Goal: Task Accomplishment & Management: Complete application form

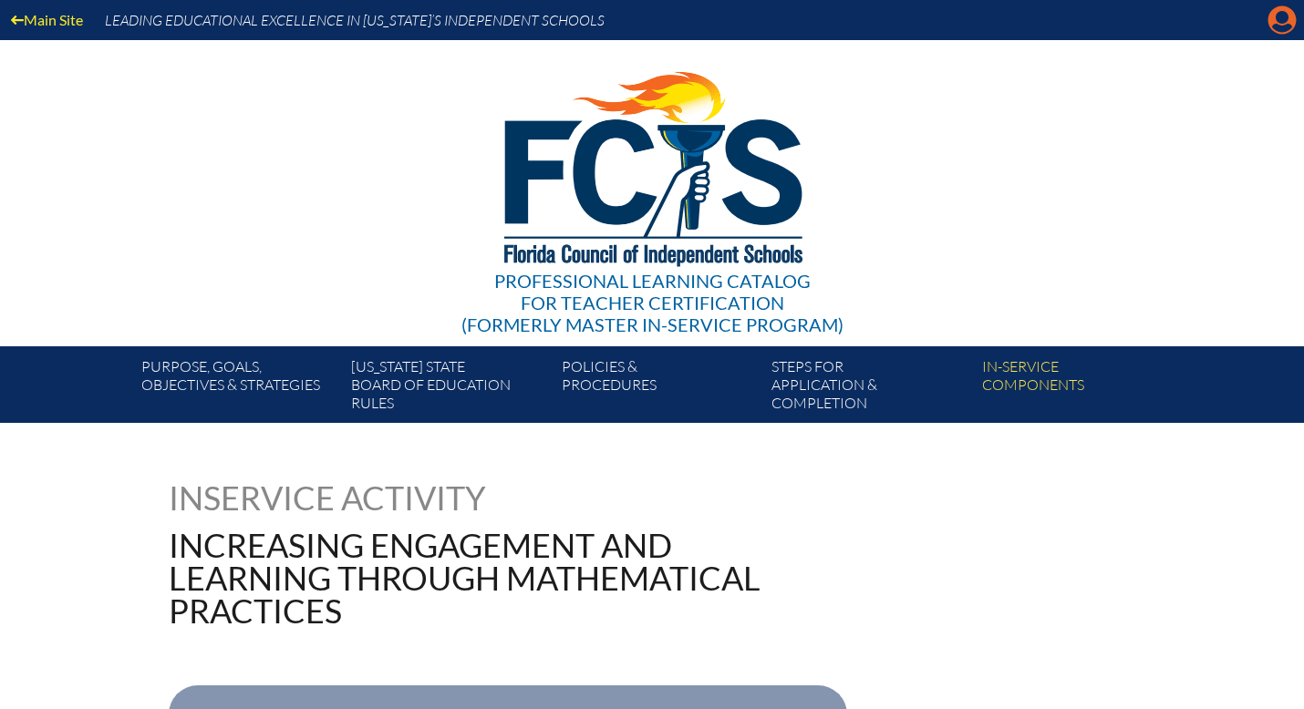
click at [1279, 23] on icon "Manage account" at bounding box center [1281, 19] width 29 height 29
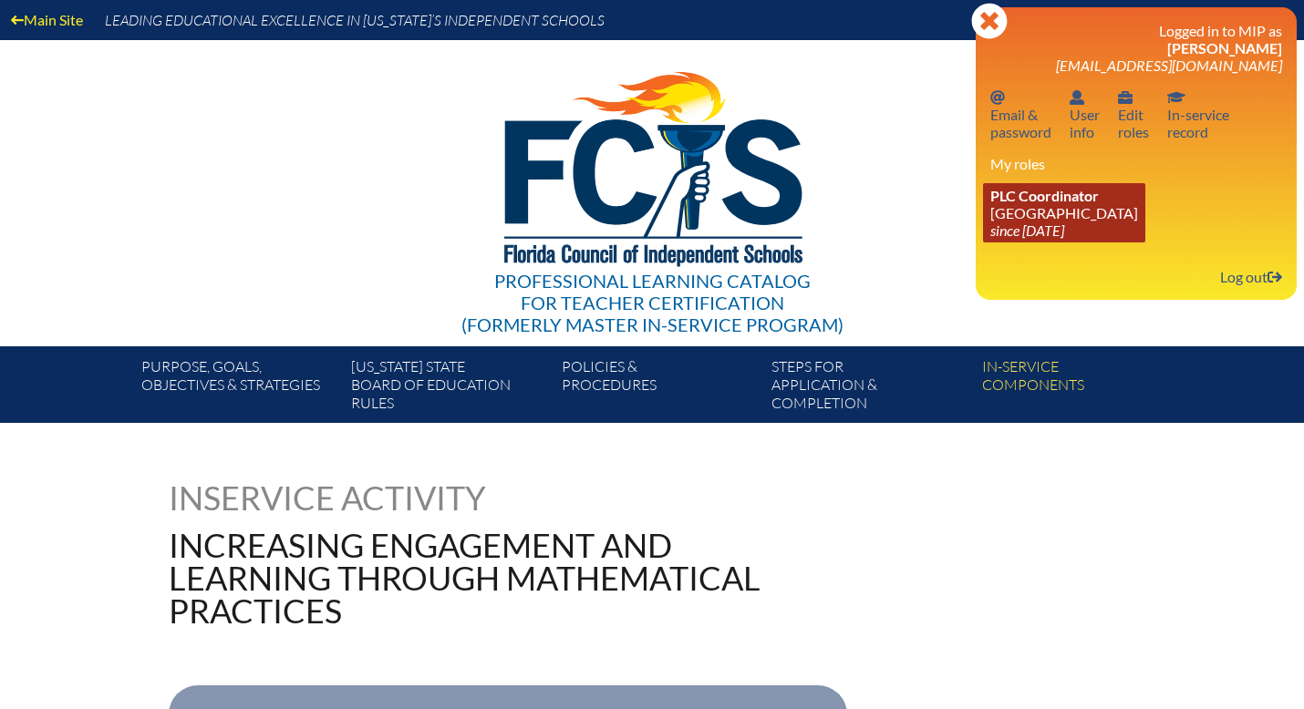
click at [1064, 231] on icon "since [DATE]" at bounding box center [1027, 230] width 74 height 17
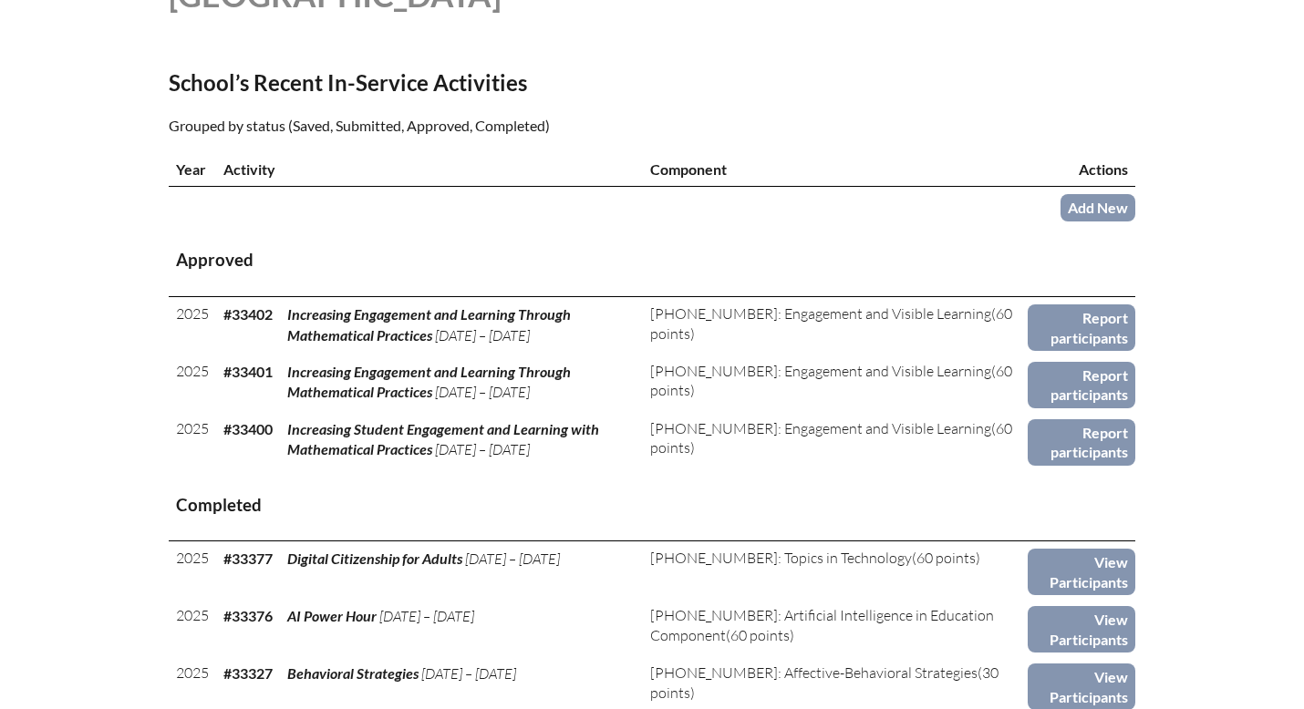
scroll to position [563, 0]
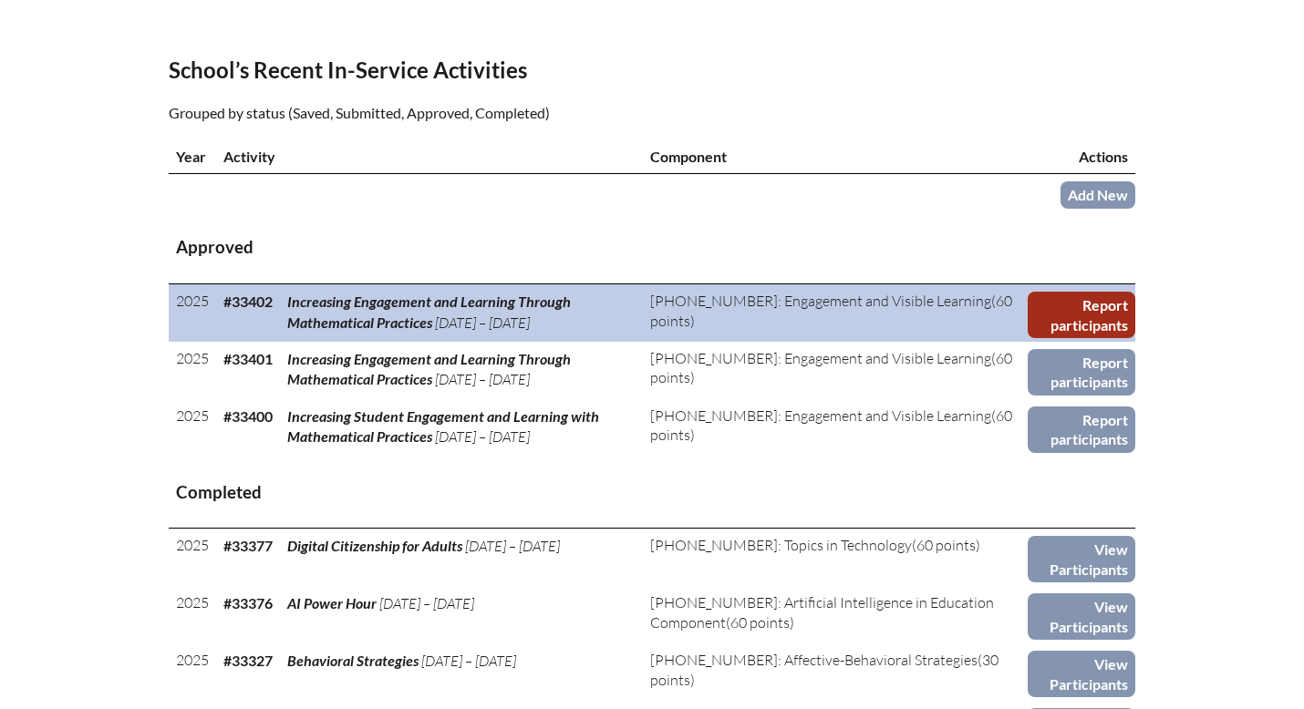
click at [1098, 324] on link "Report participants" at bounding box center [1081, 315] width 108 height 46
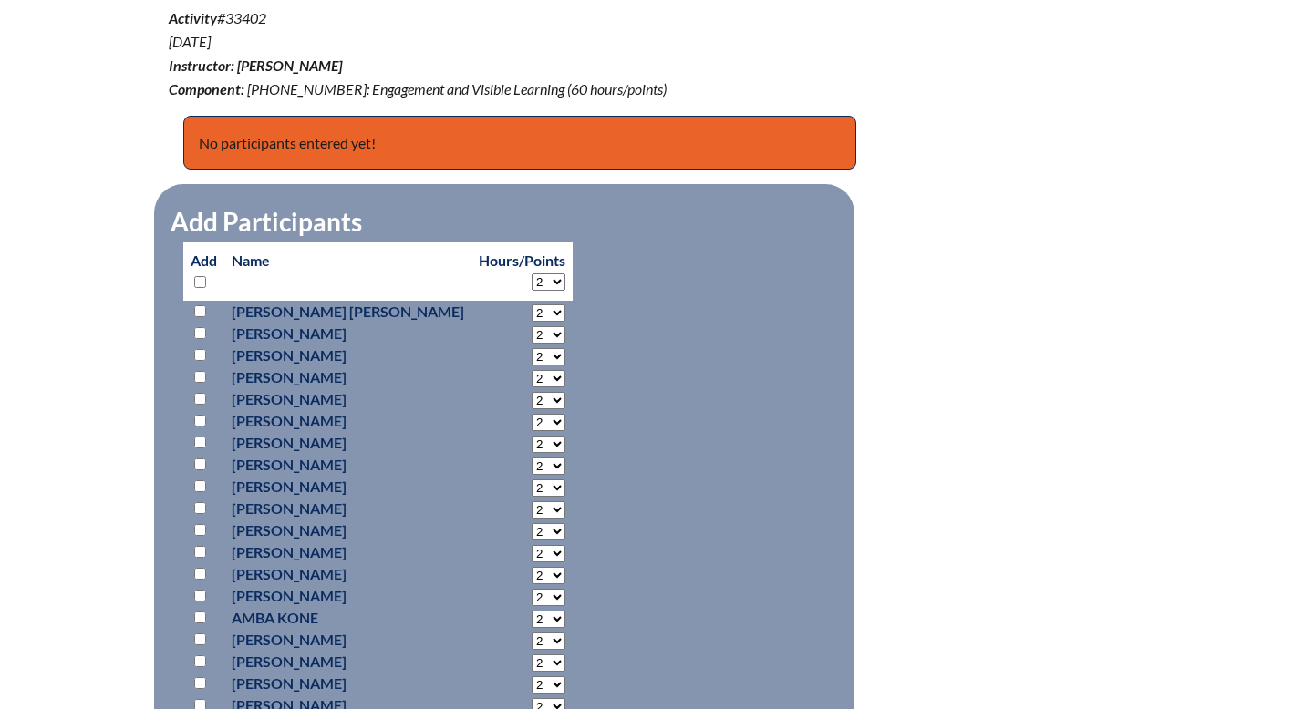
scroll to position [717, 0]
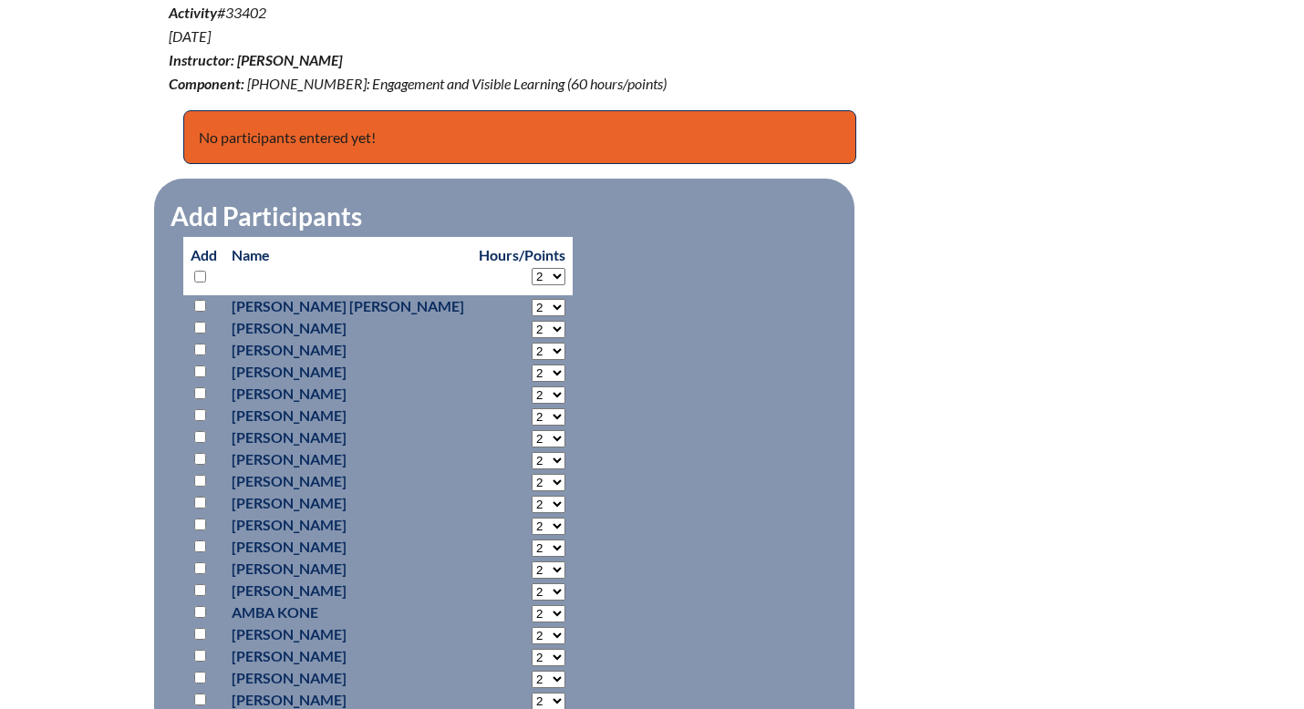
click at [531, 275] on select "2 3 4 5 6 7 8 9 10 11 12 13 14 15 16 17 18 19 20 21 22 23 24 25 26 27 28 29 30 …" at bounding box center [548, 276] width 34 height 17
select select "60"
click at [531, 268] on select "2 3 4 5 6 7 8 9 10 11 12 13 14 15 16 17 18 19 20 21 22 23 24 25 26 27 28 29 30 …" at bounding box center [548, 276] width 34 height 17
select select "60"
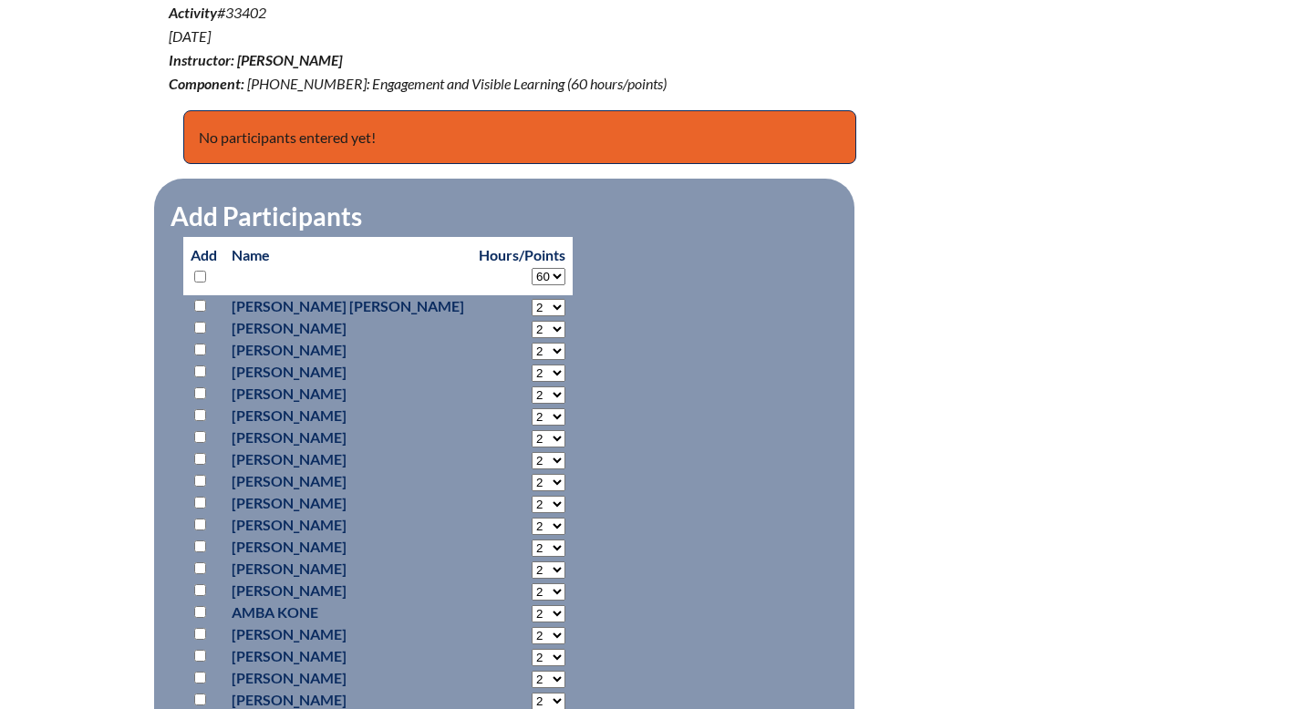
select select "60"
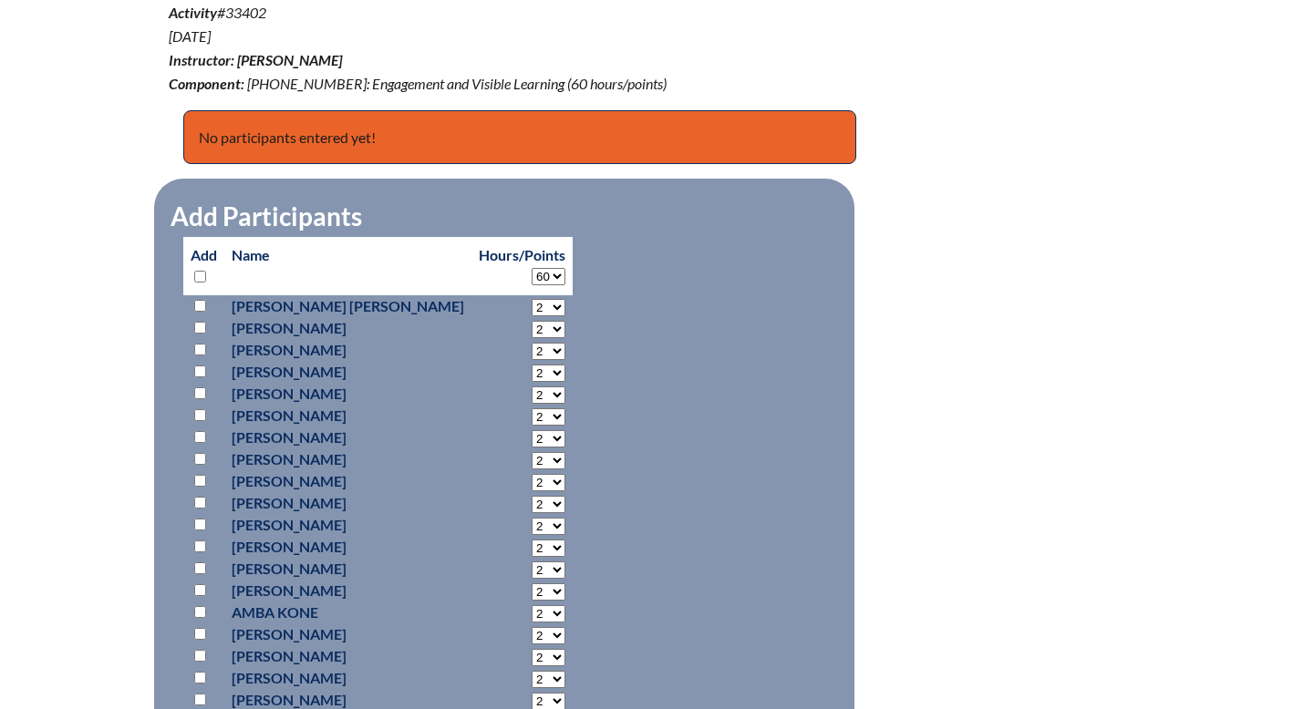
select select "60"
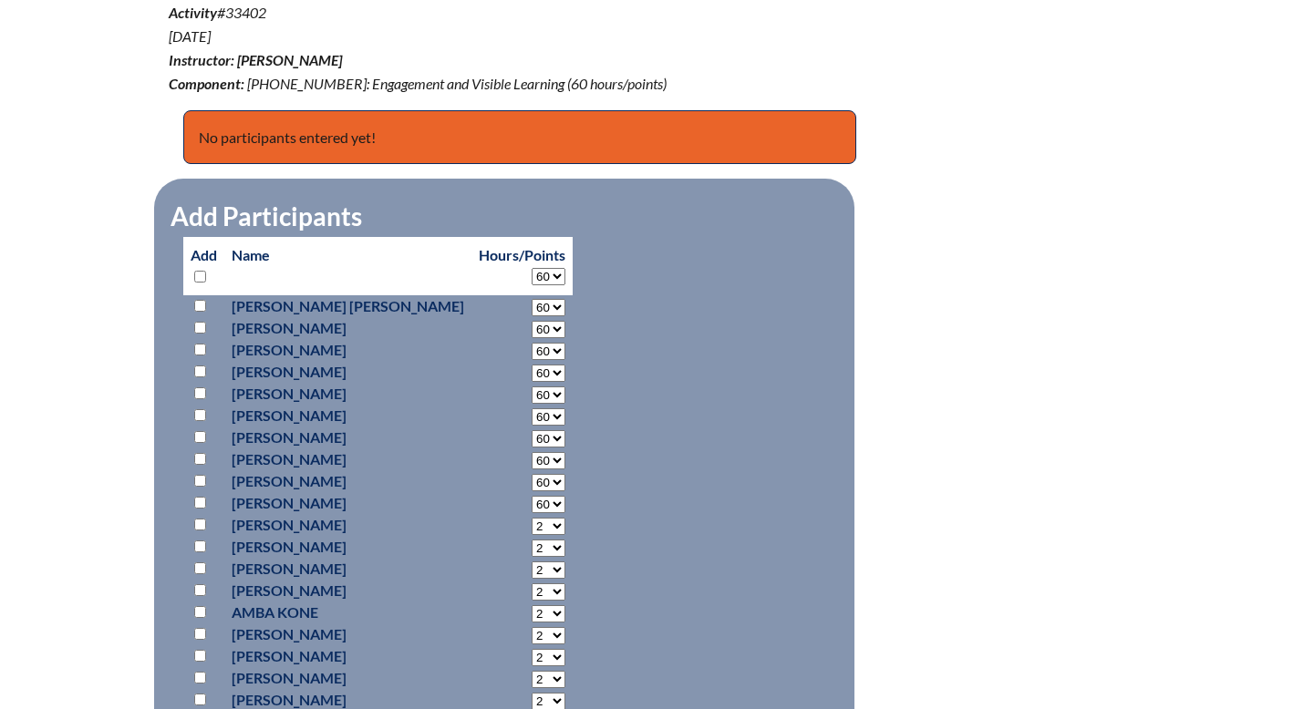
select select "60"
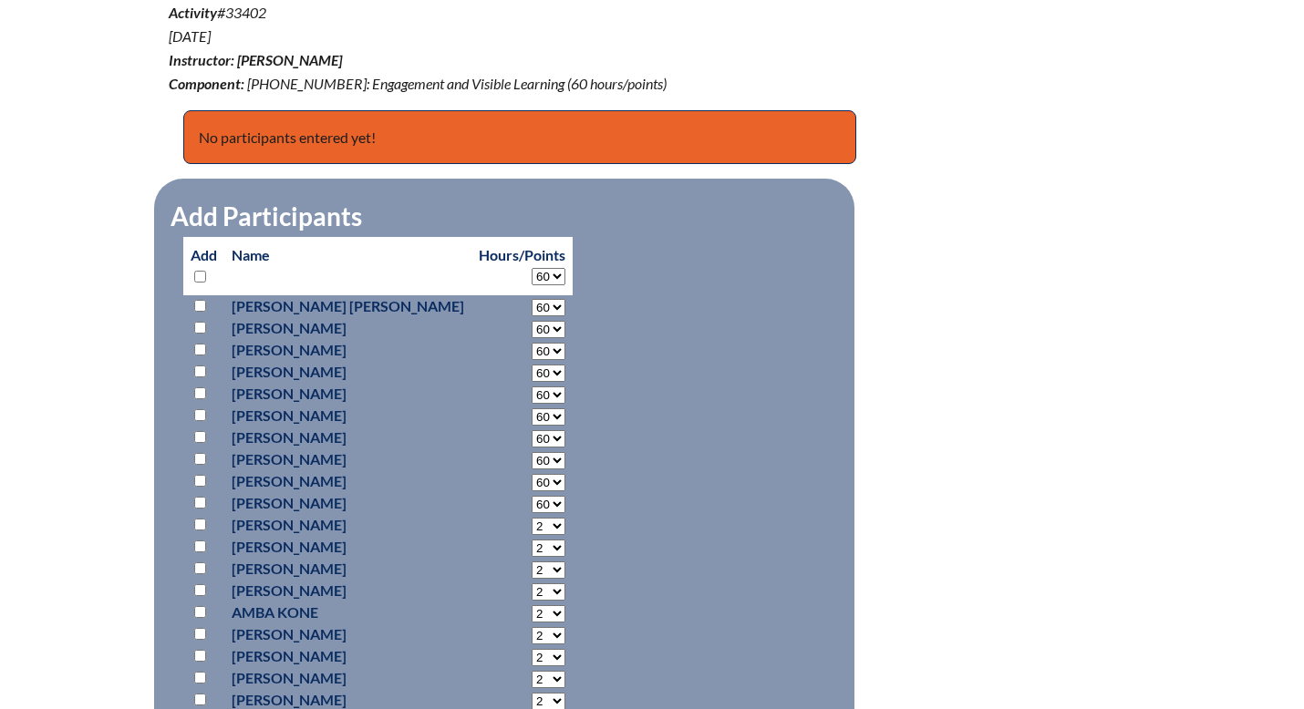
select select "60"
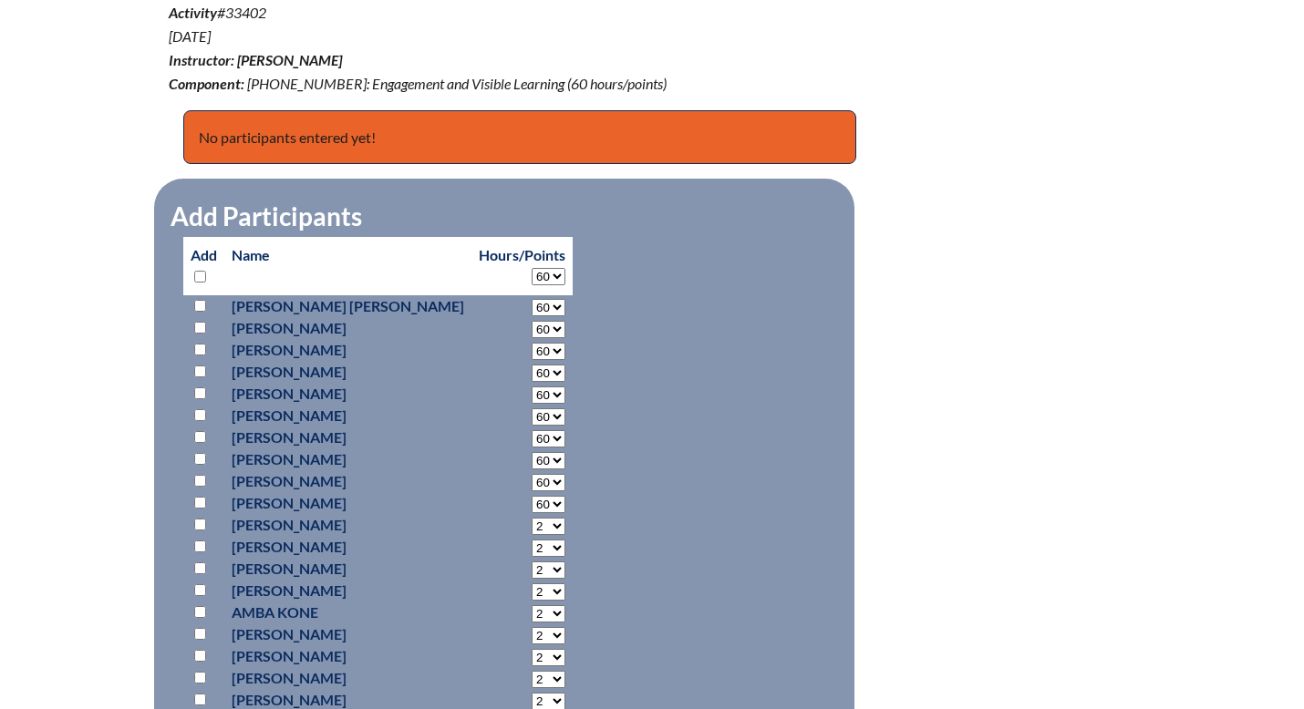
select select "60"
click at [201, 304] on input "checkbox" at bounding box center [200, 306] width 12 height 12
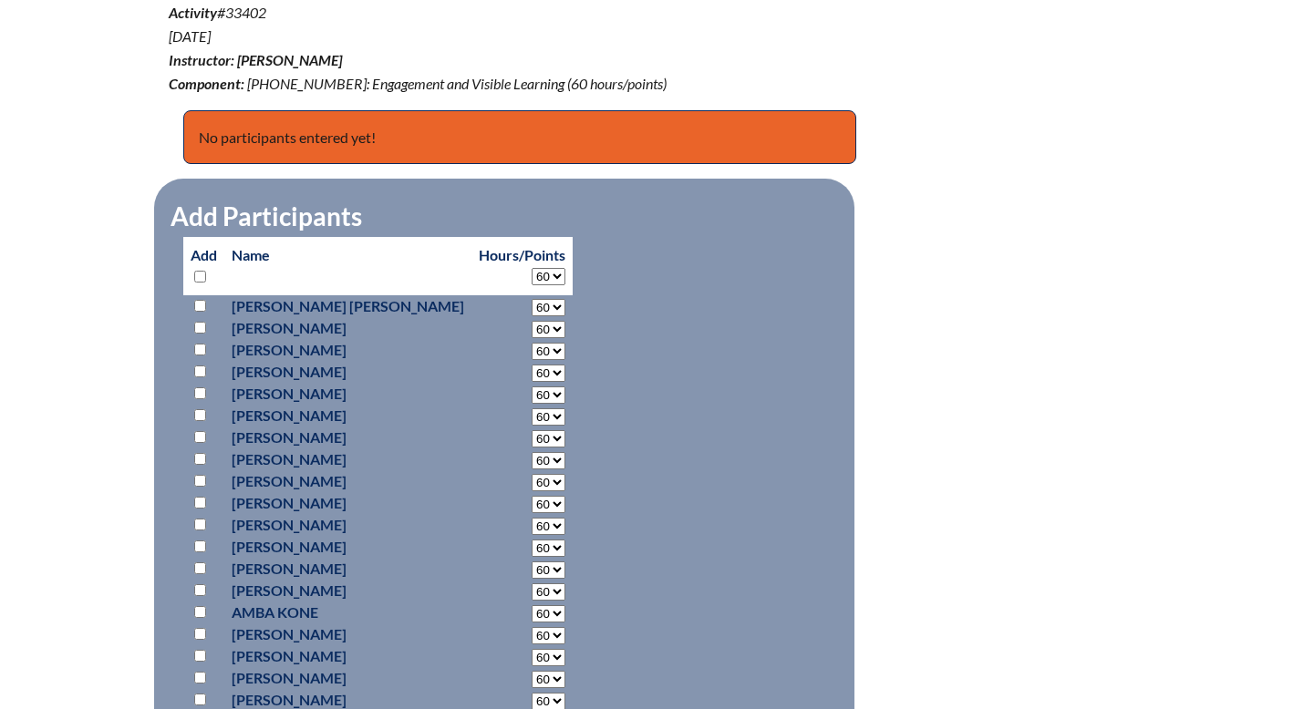
checkbox input "true"
click at [201, 481] on input "checkbox" at bounding box center [200, 481] width 12 height 12
checkbox input "true"
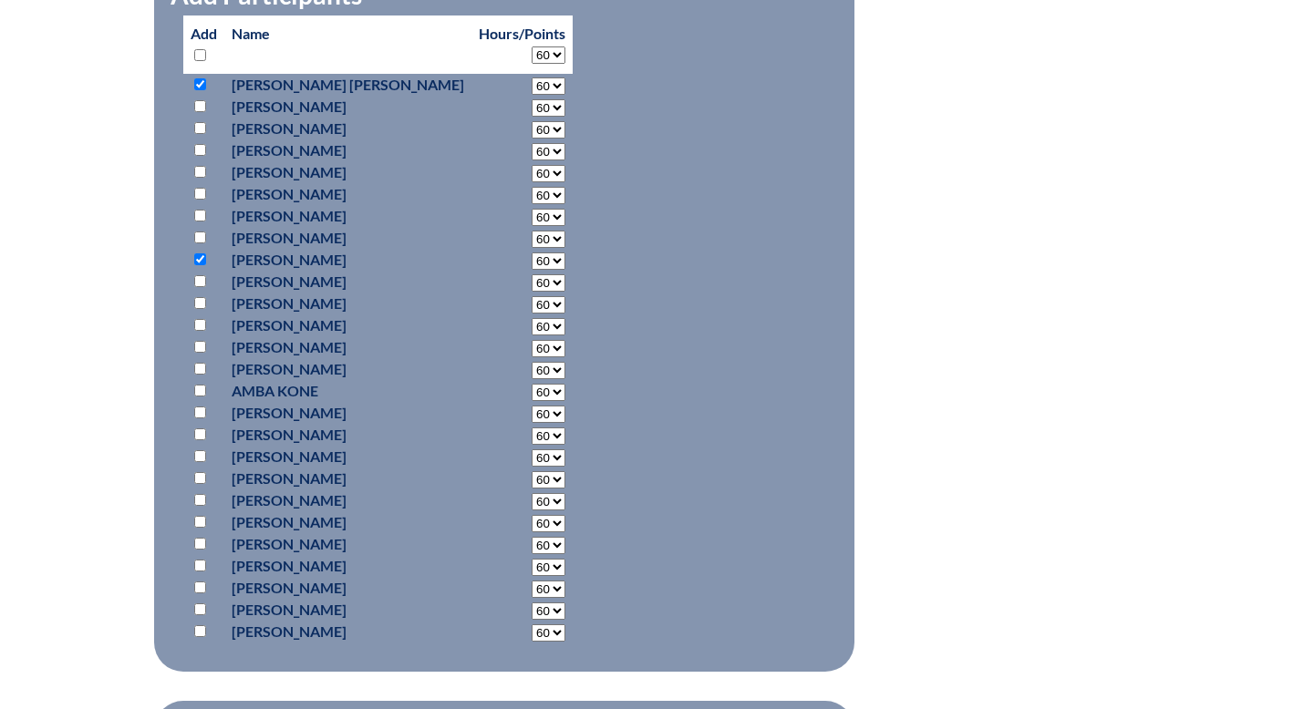
scroll to position [940, 0]
click at [201, 545] on input "checkbox" at bounding box center [200, 543] width 12 height 12
checkbox input "true"
click at [201, 632] on input "checkbox" at bounding box center [200, 630] width 12 height 12
checkbox input "true"
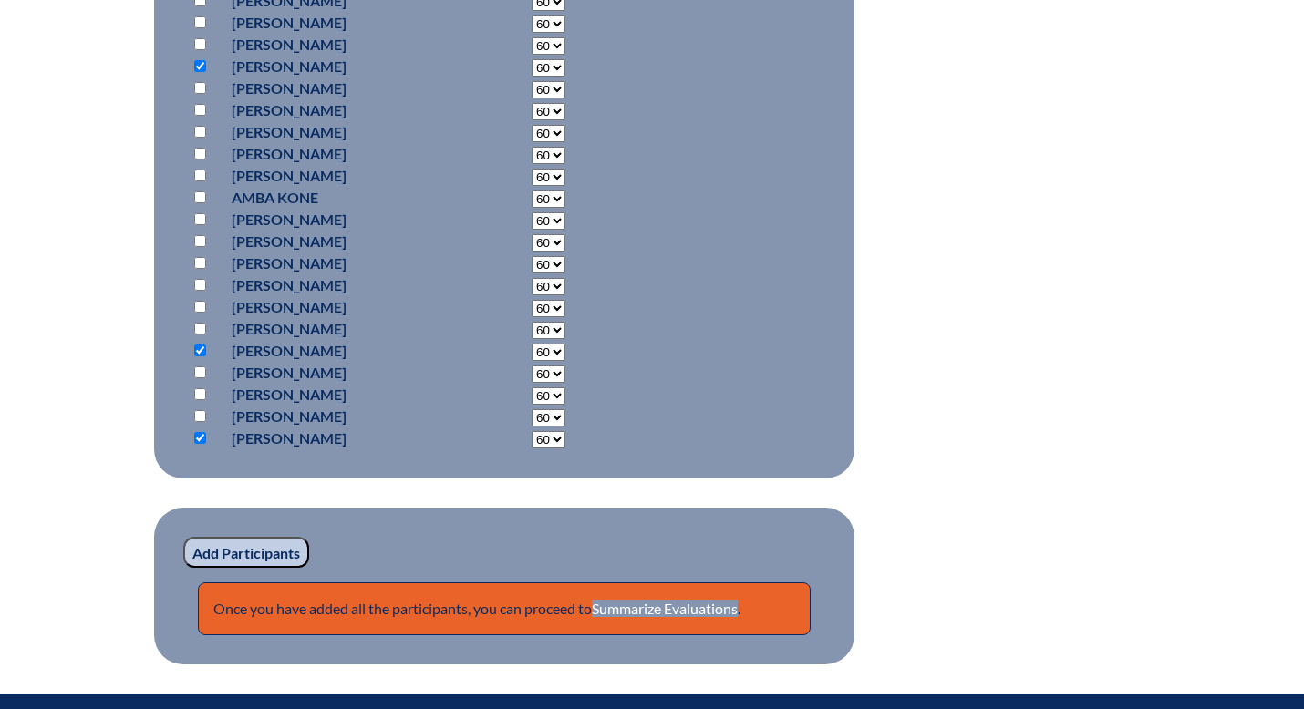
scroll to position [1136, 0]
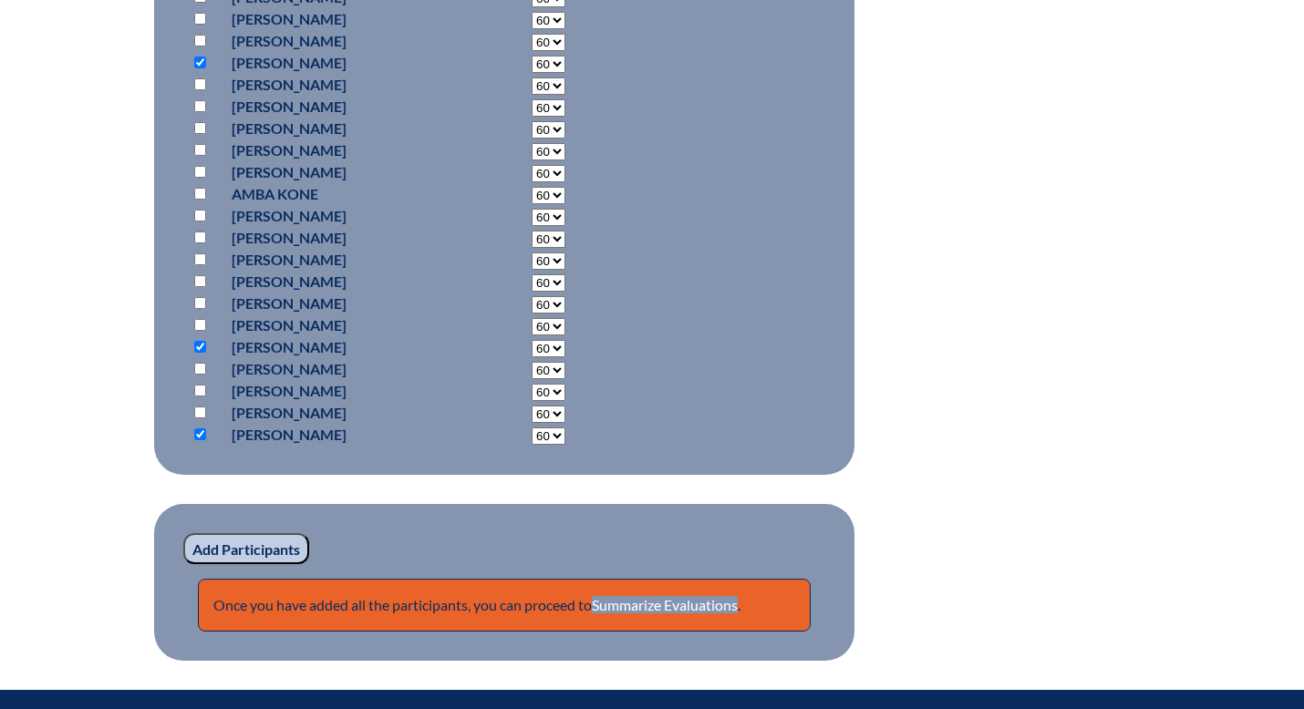
click at [249, 550] on input "Add Participants" at bounding box center [246, 548] width 126 height 31
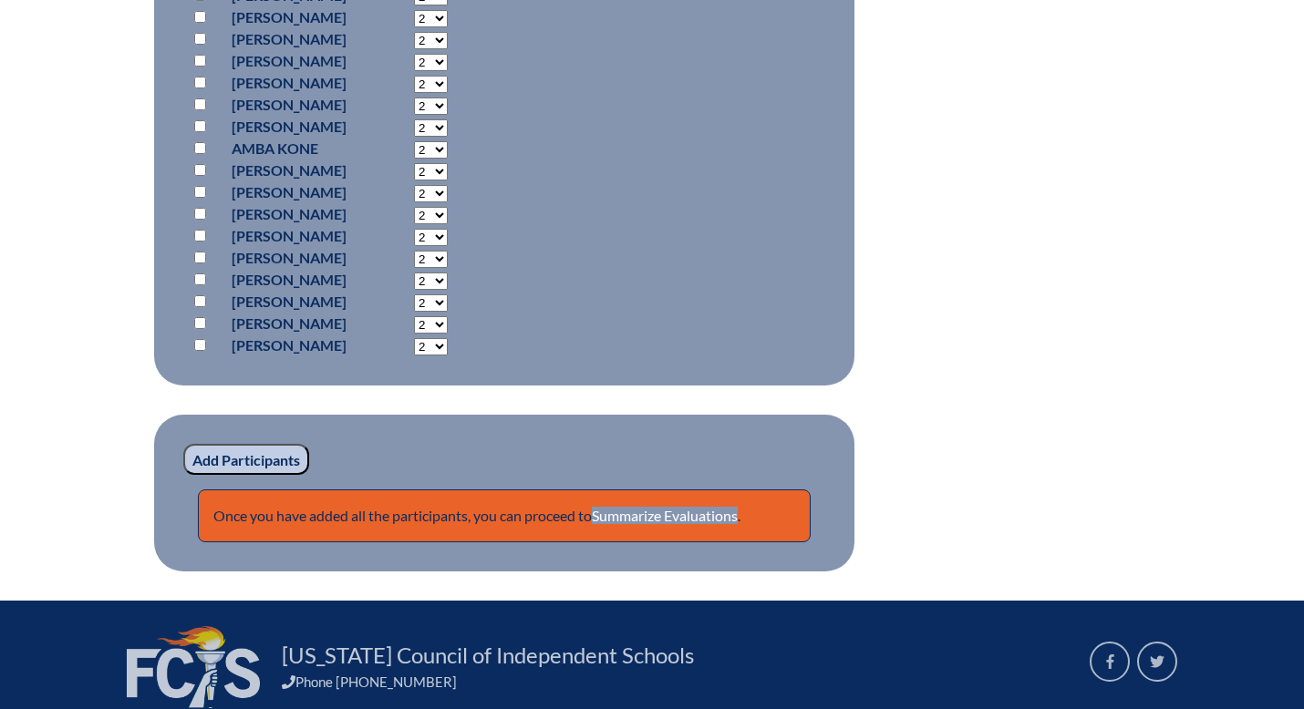
scroll to position [1329, 0]
click at [640, 517] on link "Summarize Evaluations" at bounding box center [665, 515] width 146 height 17
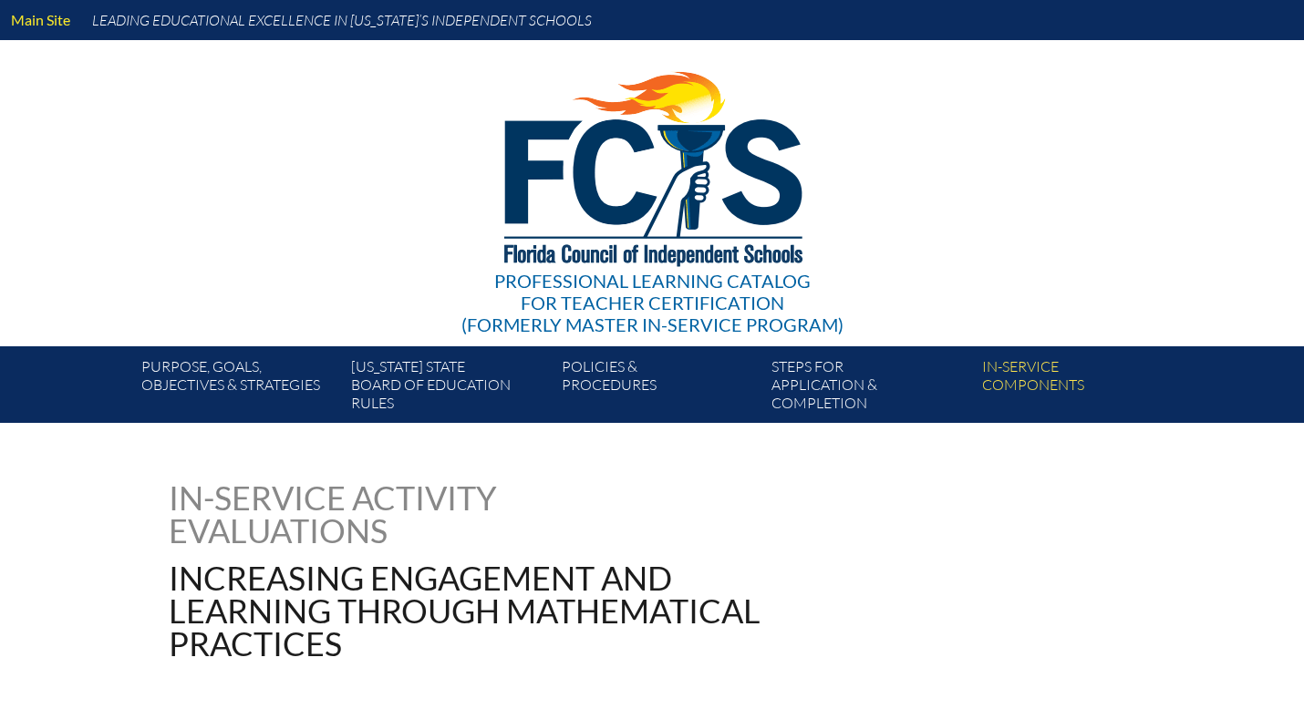
type input "0"
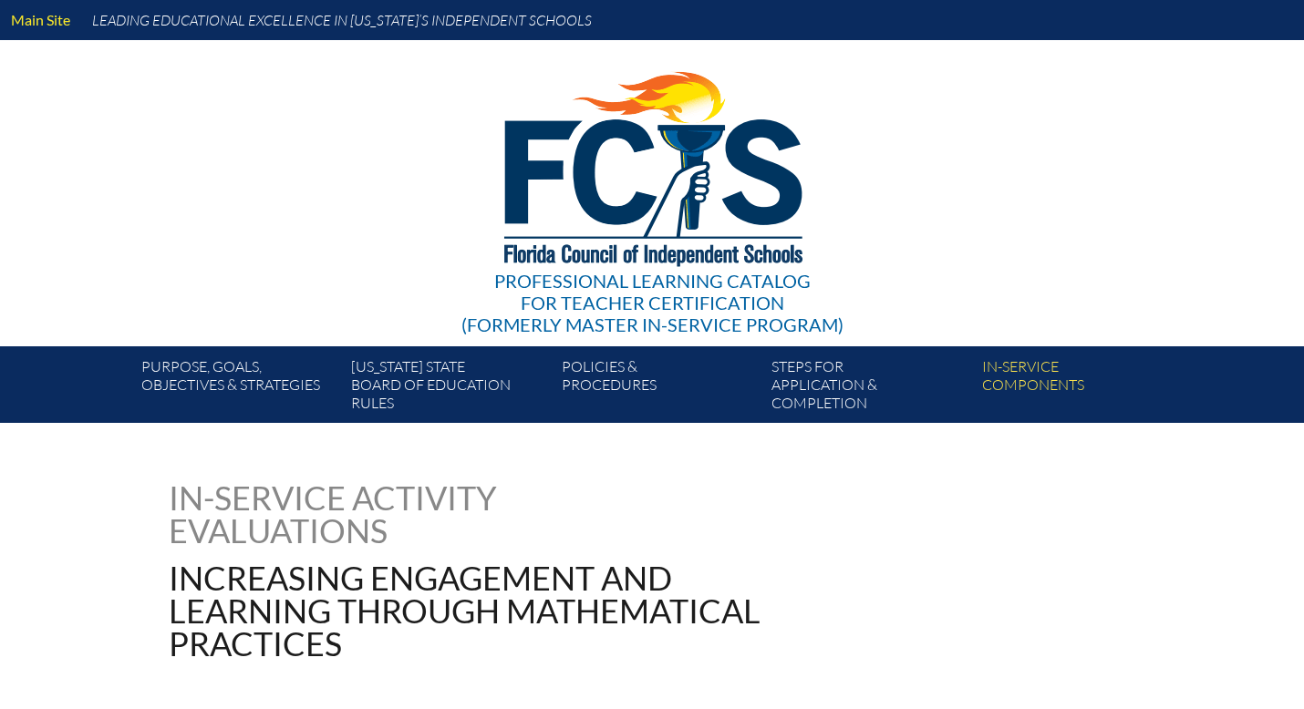
type input "0"
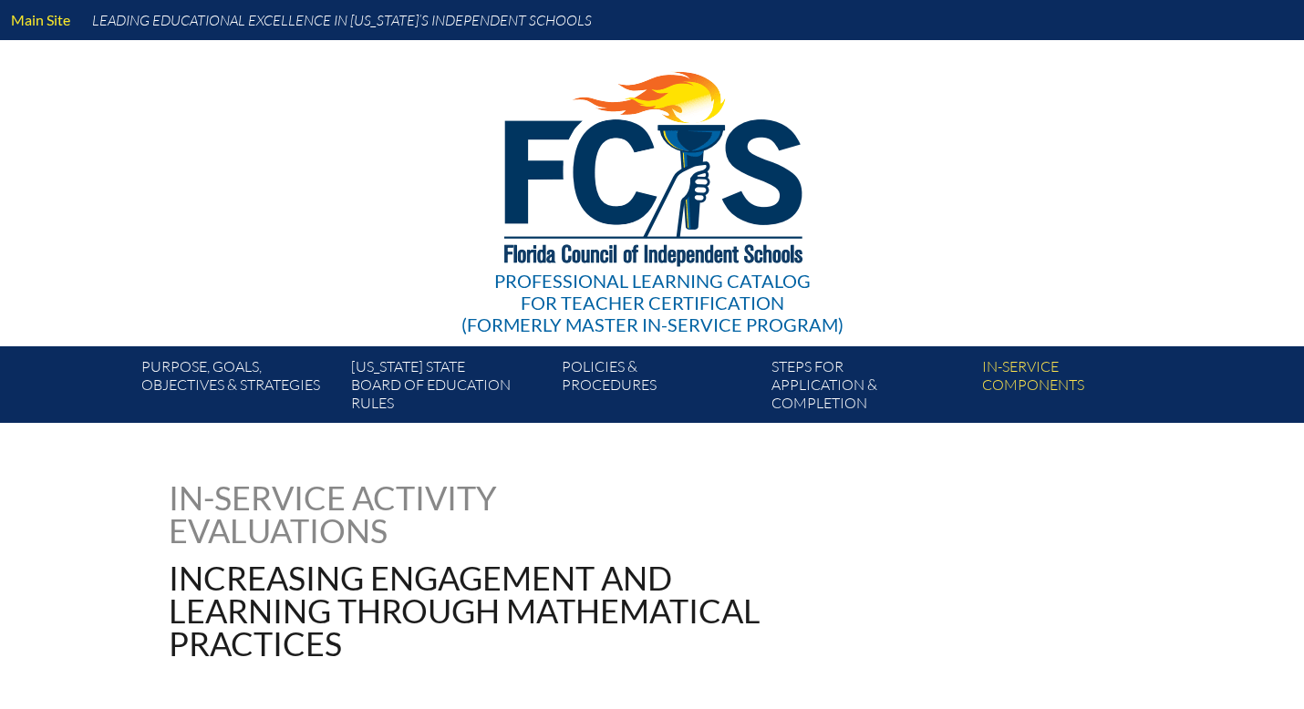
type input "0"
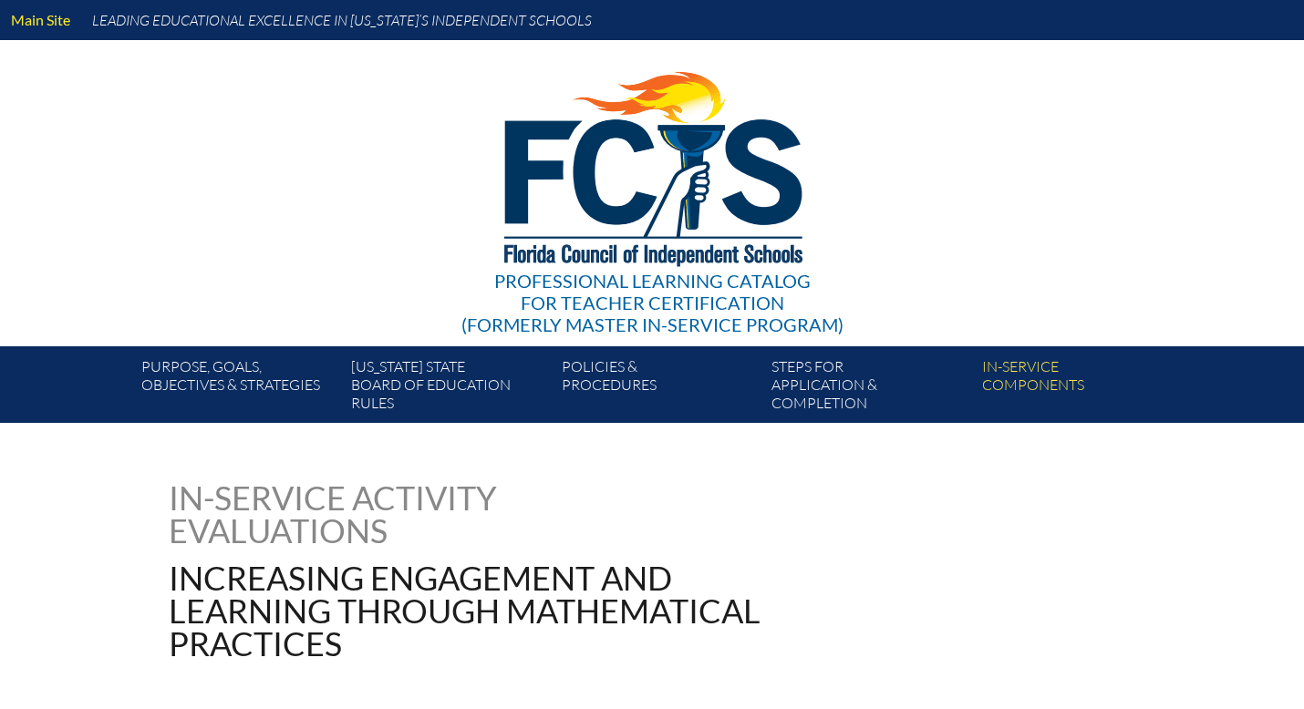
type input "0"
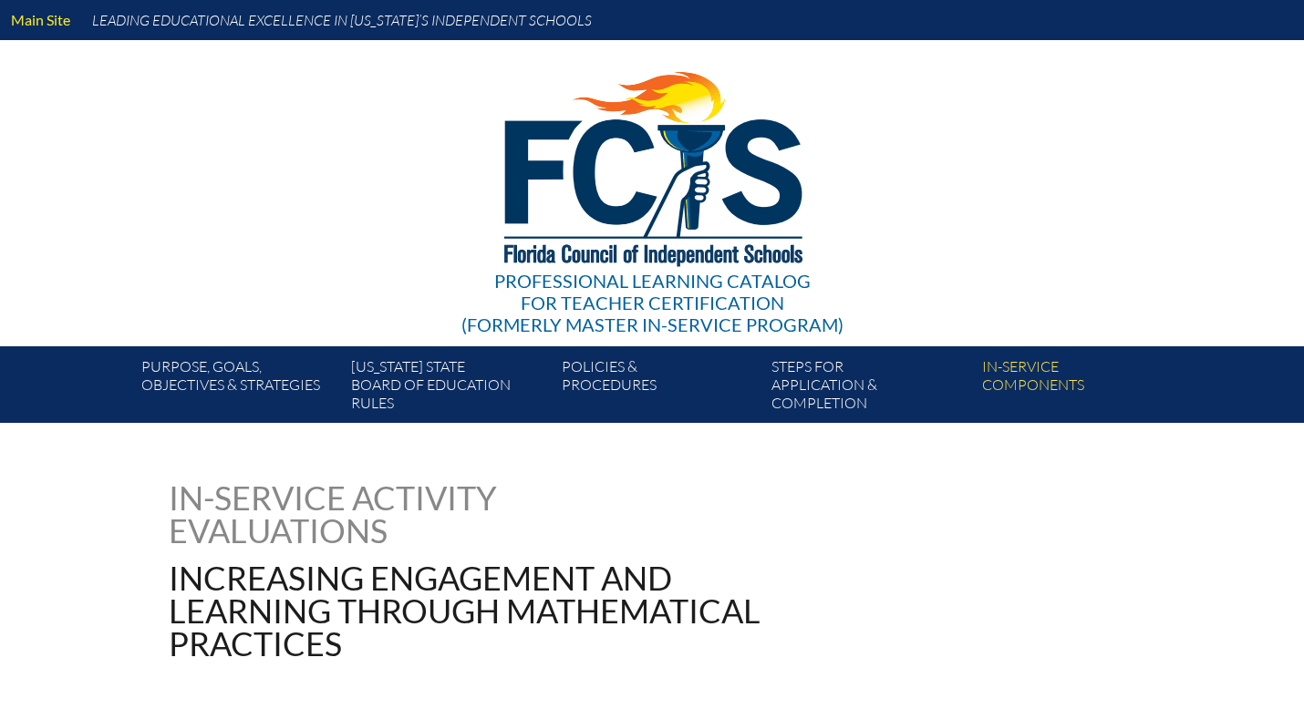
type input "0"
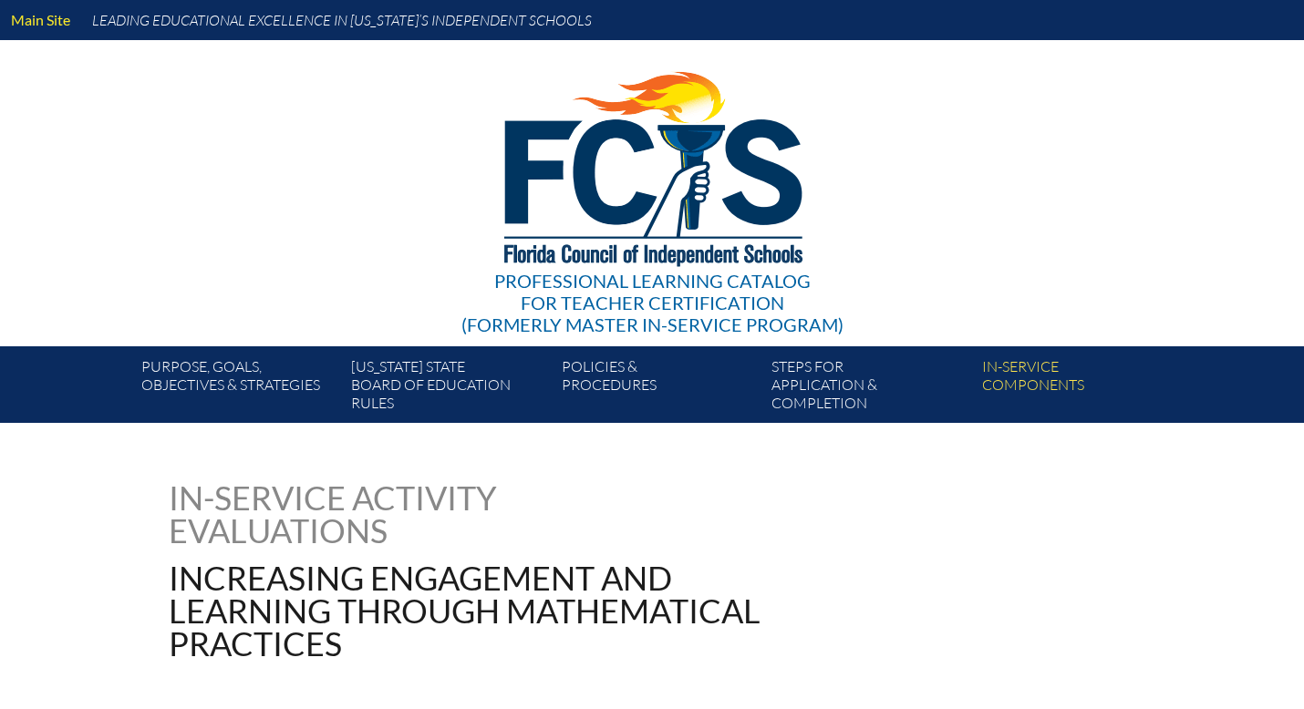
type input "0"
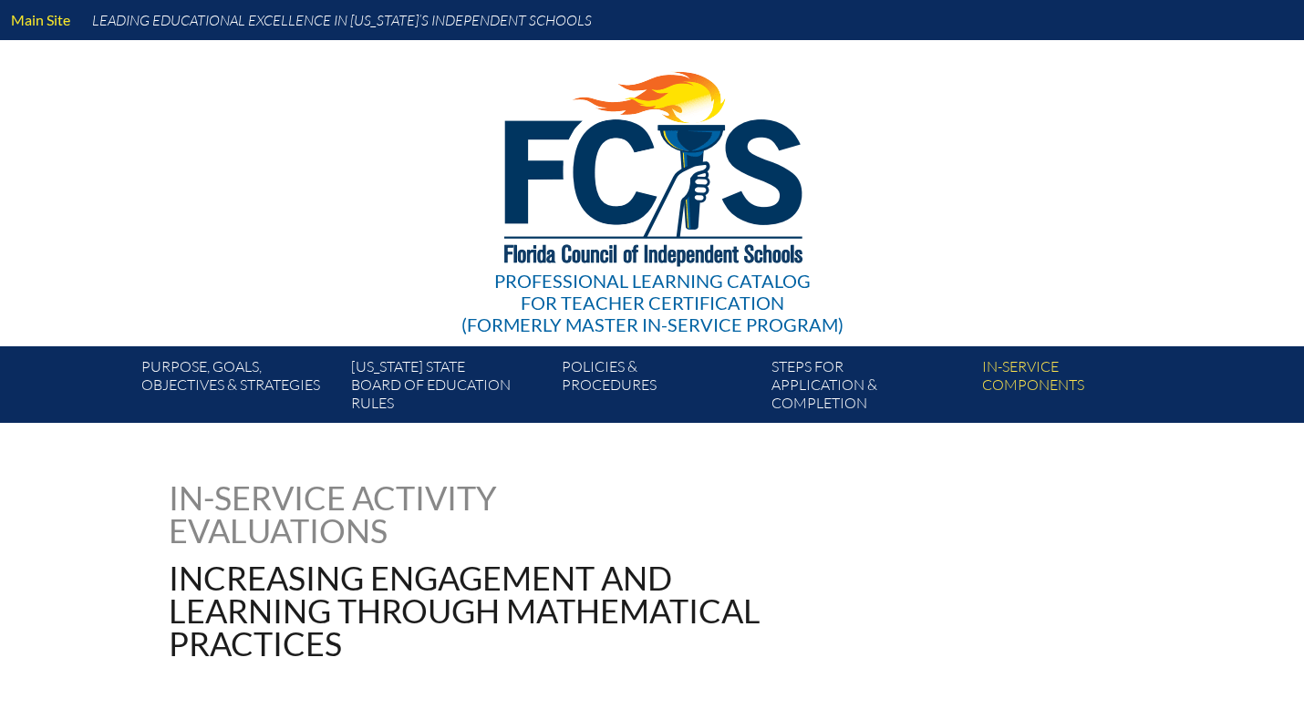
type input "0"
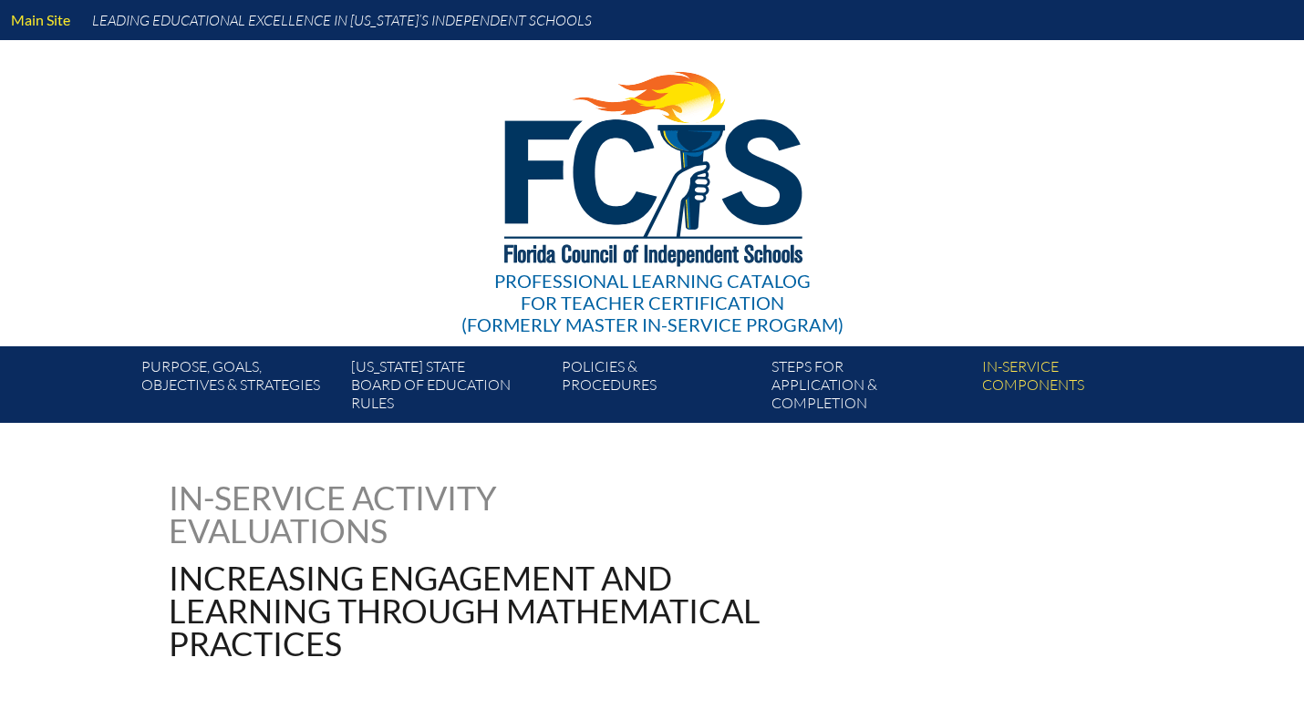
type input "0"
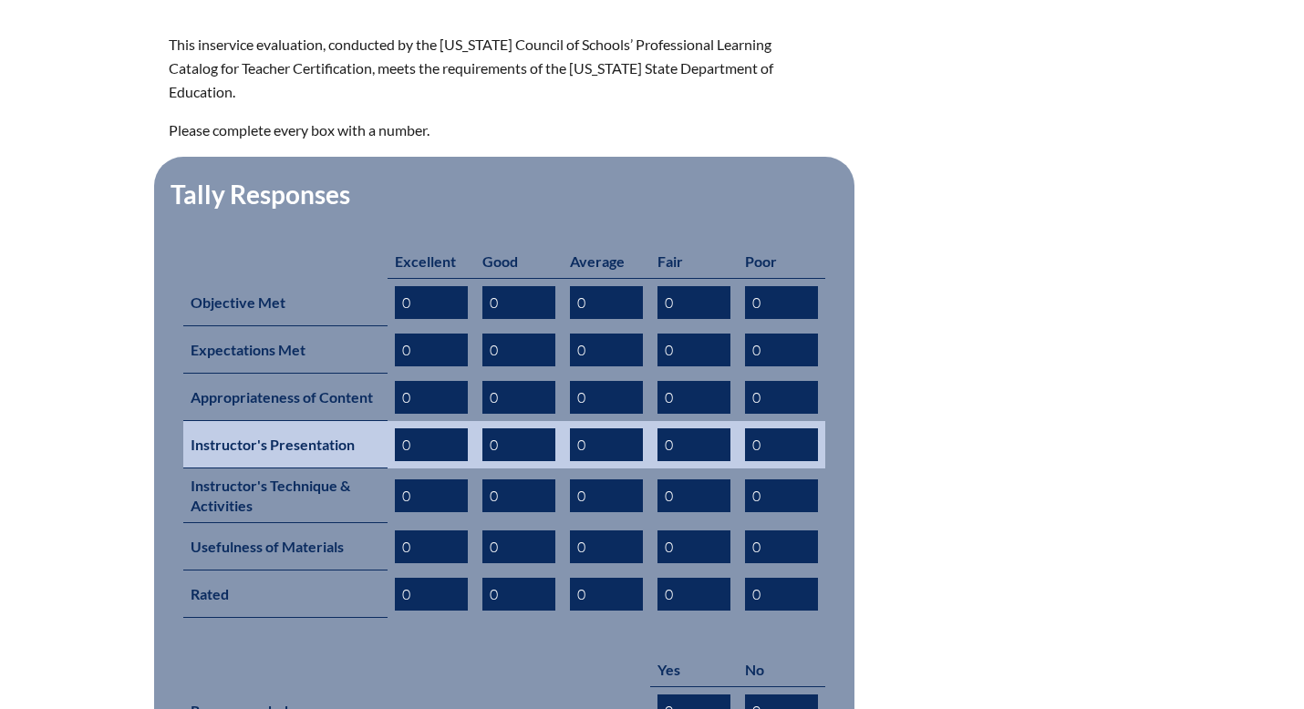
scroll to position [703, 0]
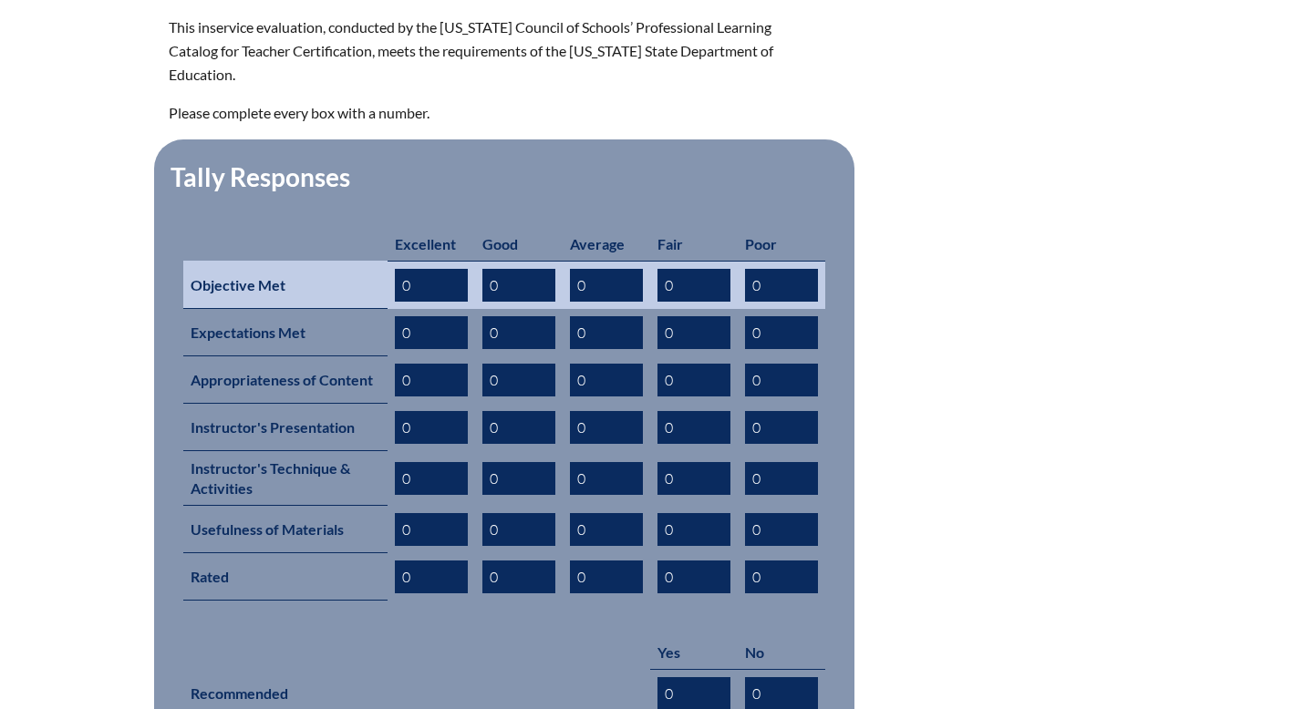
click at [407, 269] on input "0" at bounding box center [431, 285] width 73 height 33
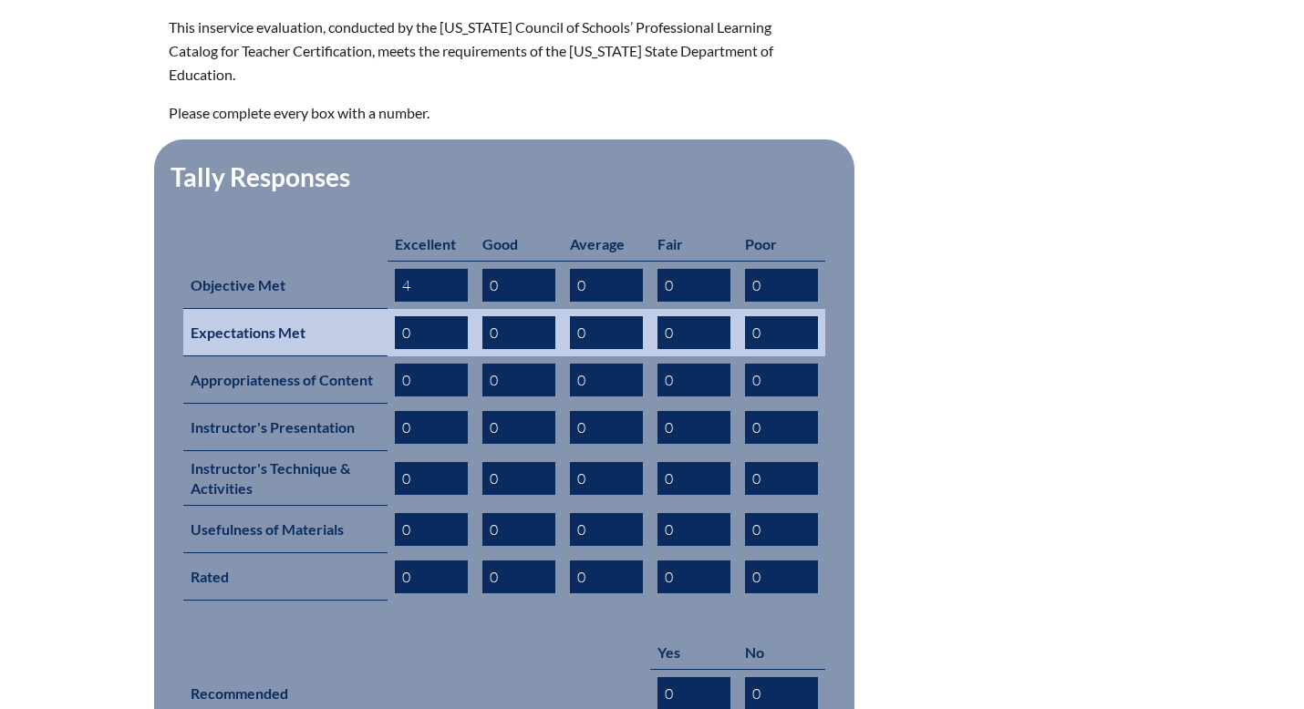
type input "4"
drag, startPoint x: 413, startPoint y: 304, endPoint x: 388, endPoint y: 304, distance: 24.6
click at [388, 309] on td "0" at bounding box center [431, 332] width 88 height 47
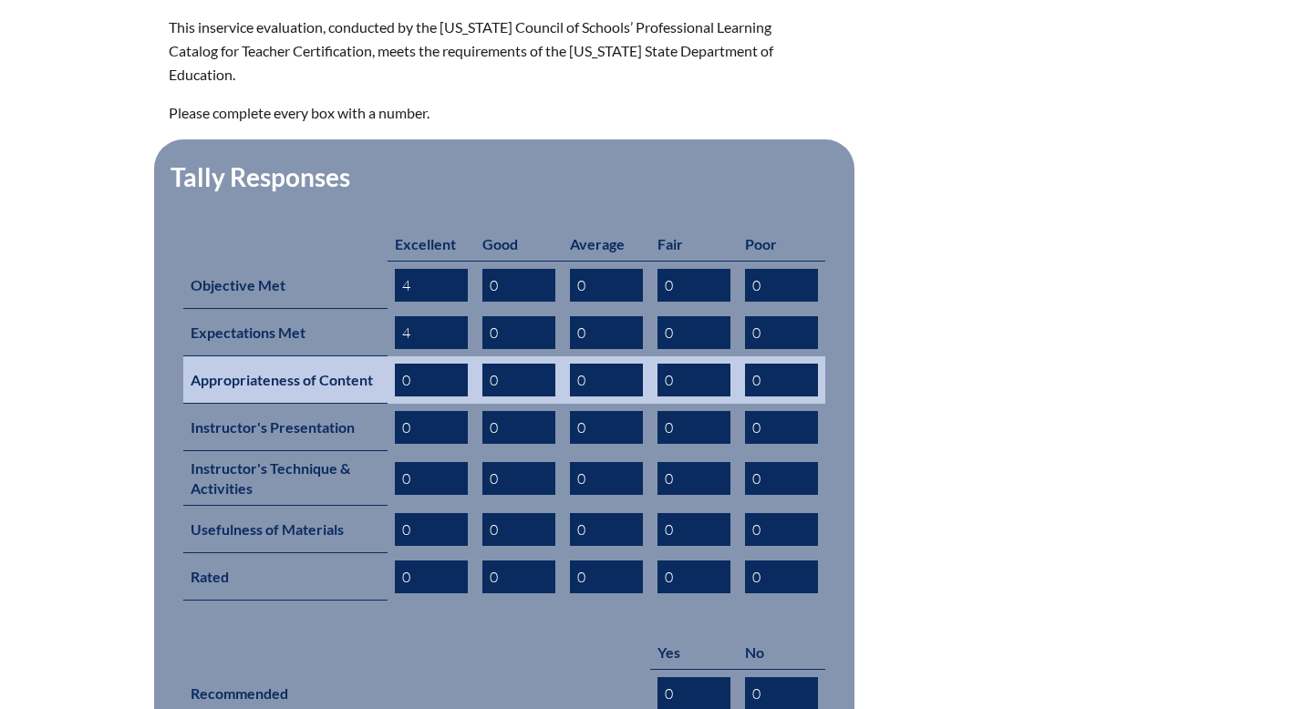
type input "4"
drag, startPoint x: 412, startPoint y: 352, endPoint x: 396, endPoint y: 352, distance: 16.4
click at [396, 364] on input "0" at bounding box center [431, 380] width 73 height 33
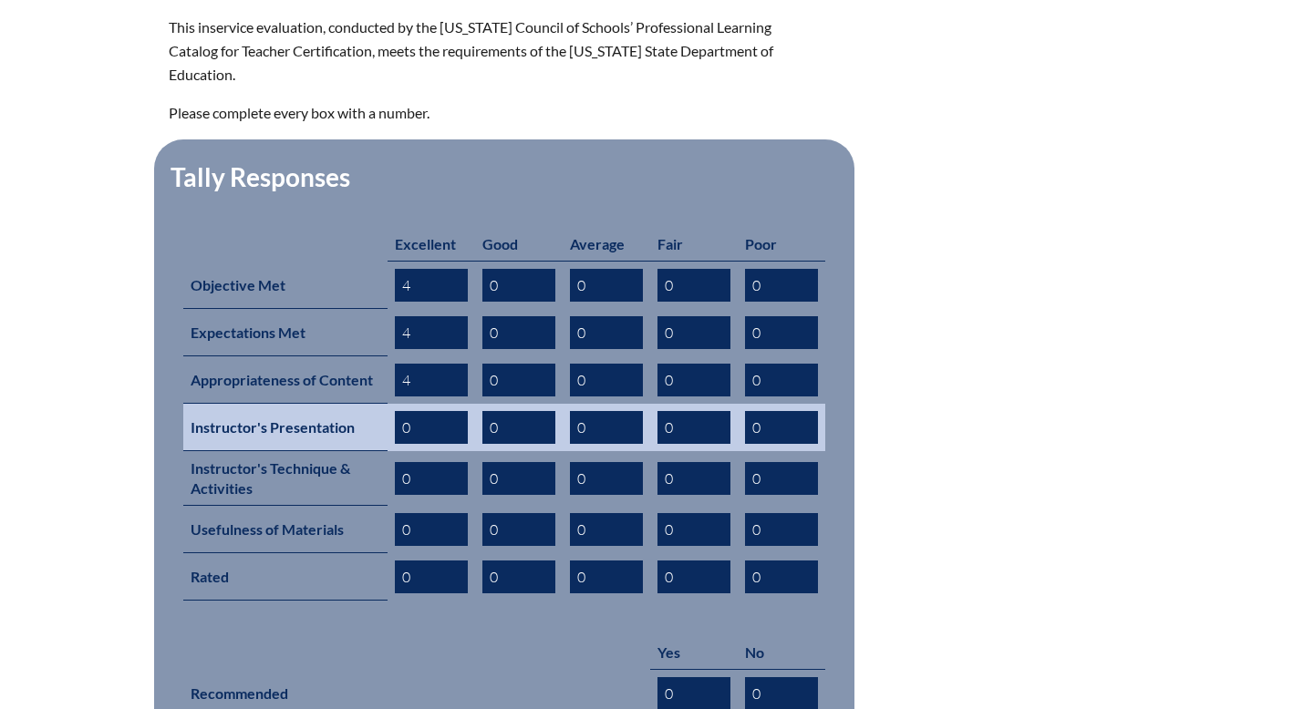
type input "4"
drag, startPoint x: 416, startPoint y: 405, endPoint x: 395, endPoint y: 405, distance: 21.0
click at [395, 411] on input "0" at bounding box center [431, 427] width 73 height 33
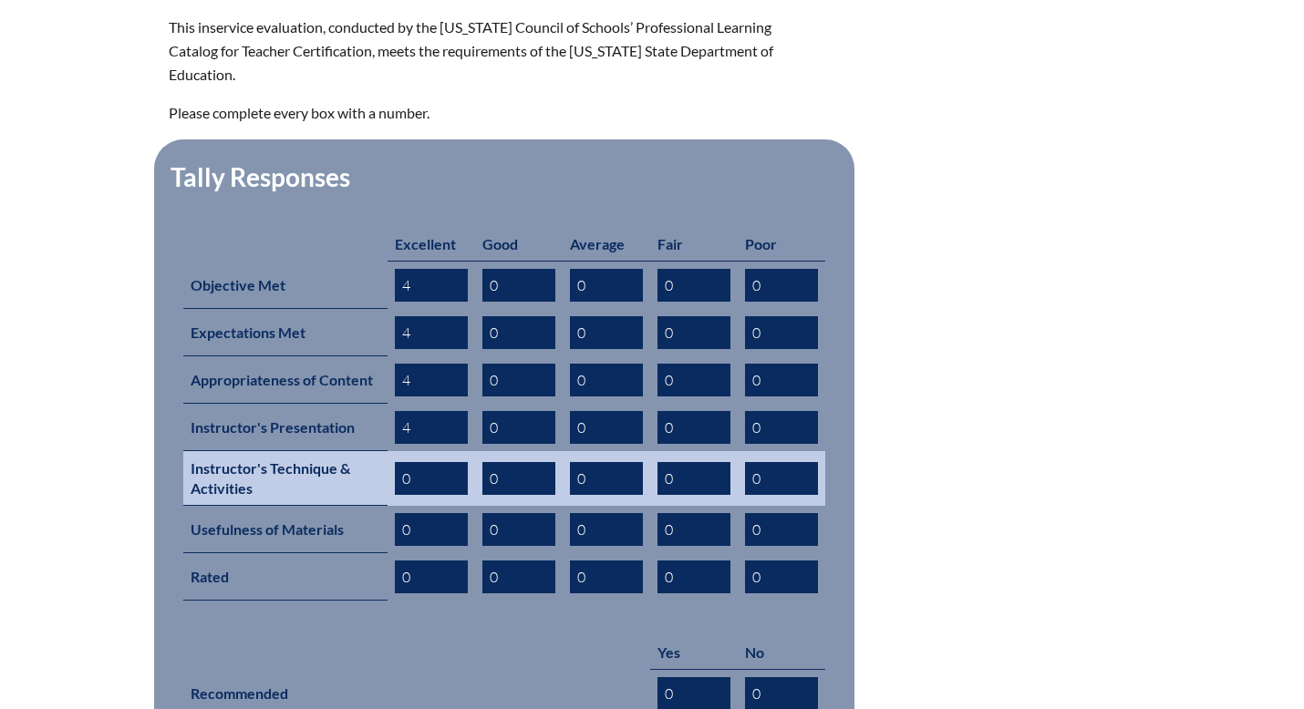
type input "4"
drag, startPoint x: 412, startPoint y: 455, endPoint x: 388, endPoint y: 455, distance: 23.7
click at [388, 455] on td "0" at bounding box center [431, 478] width 88 height 55
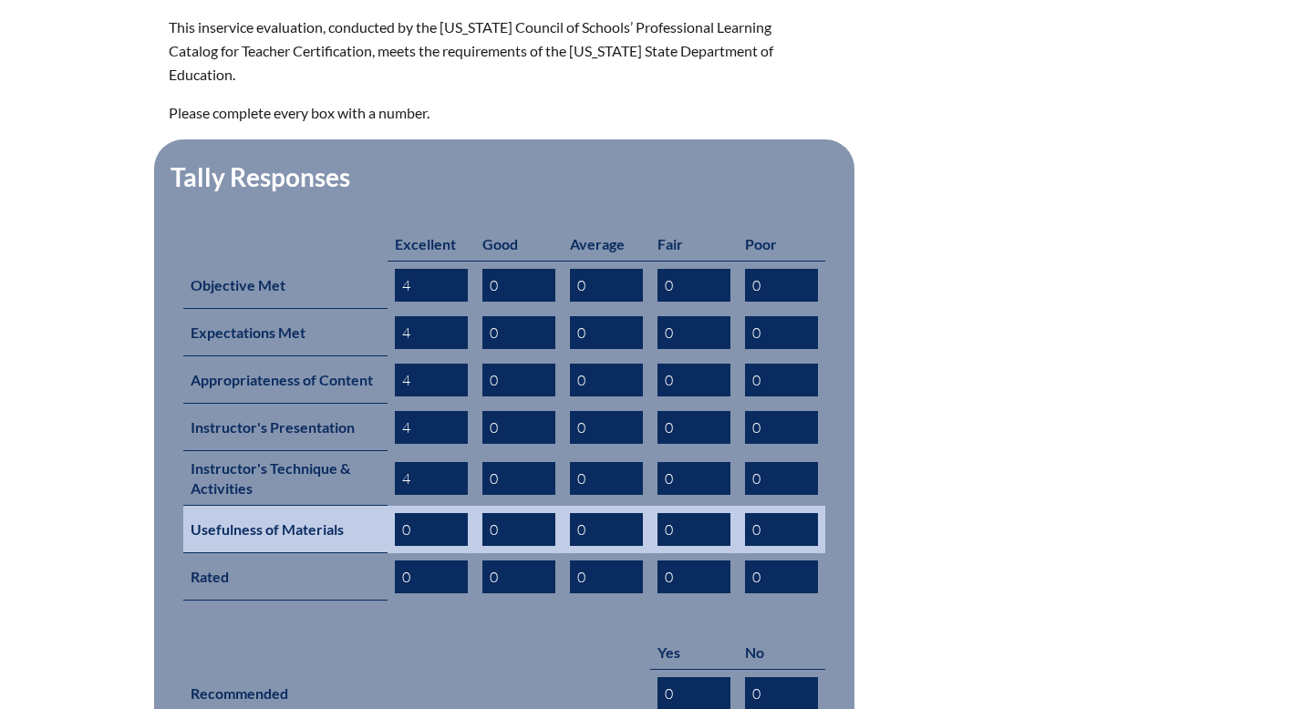
type input "4"
drag, startPoint x: 409, startPoint y: 503, endPoint x: 387, endPoint y: 503, distance: 21.9
click at [387, 506] on td "0" at bounding box center [431, 529] width 88 height 47
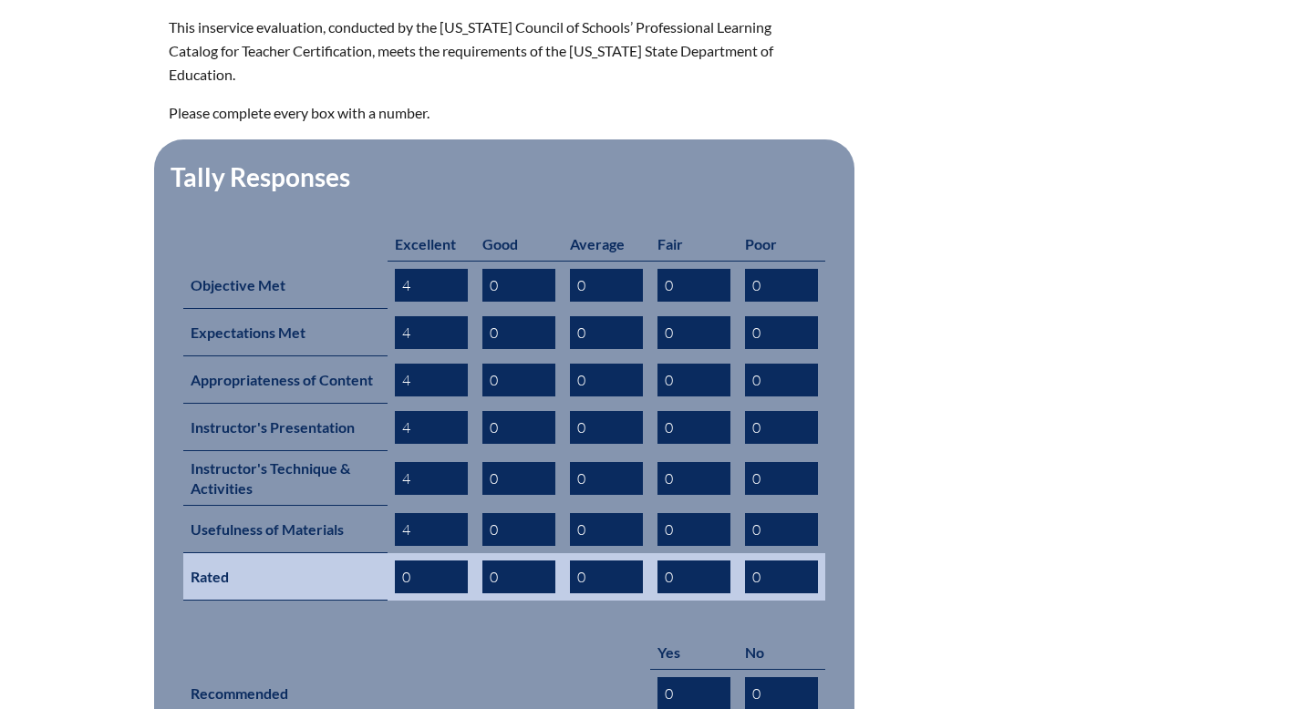
type input "4"
drag, startPoint x: 414, startPoint y: 550, endPoint x: 403, endPoint y: 550, distance: 10.9
click at [403, 561] on input "0" at bounding box center [431, 577] width 73 height 33
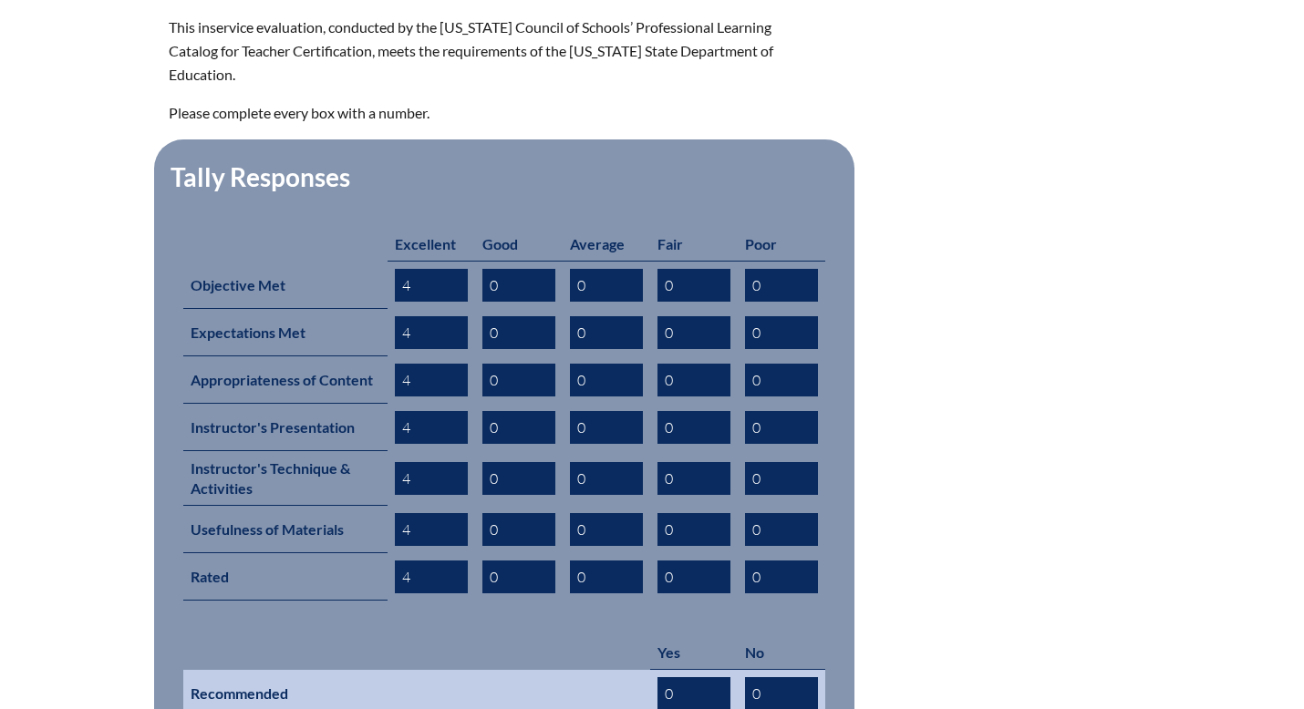
type input "4"
drag, startPoint x: 678, startPoint y: 663, endPoint x: 645, endPoint y: 663, distance: 32.8
click at [649, 670] on tr "Recommended 0 0" at bounding box center [504, 694] width 642 height 48
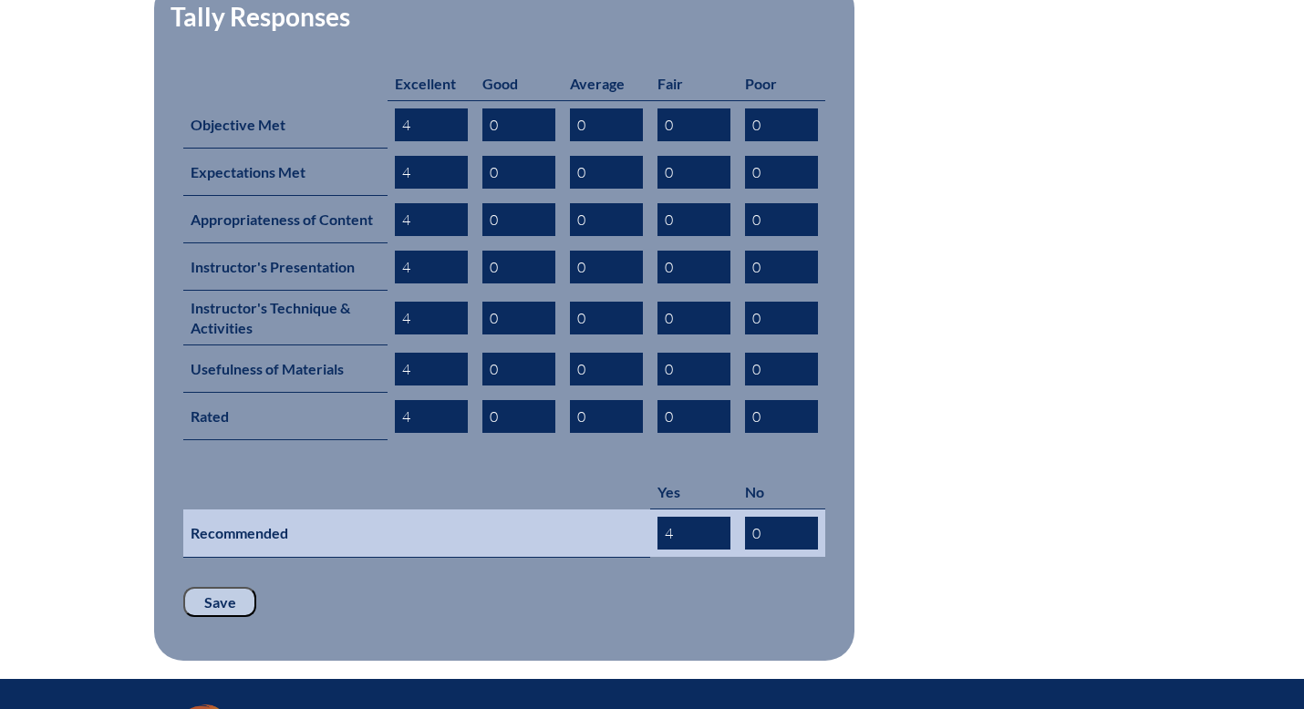
scroll to position [878, 0]
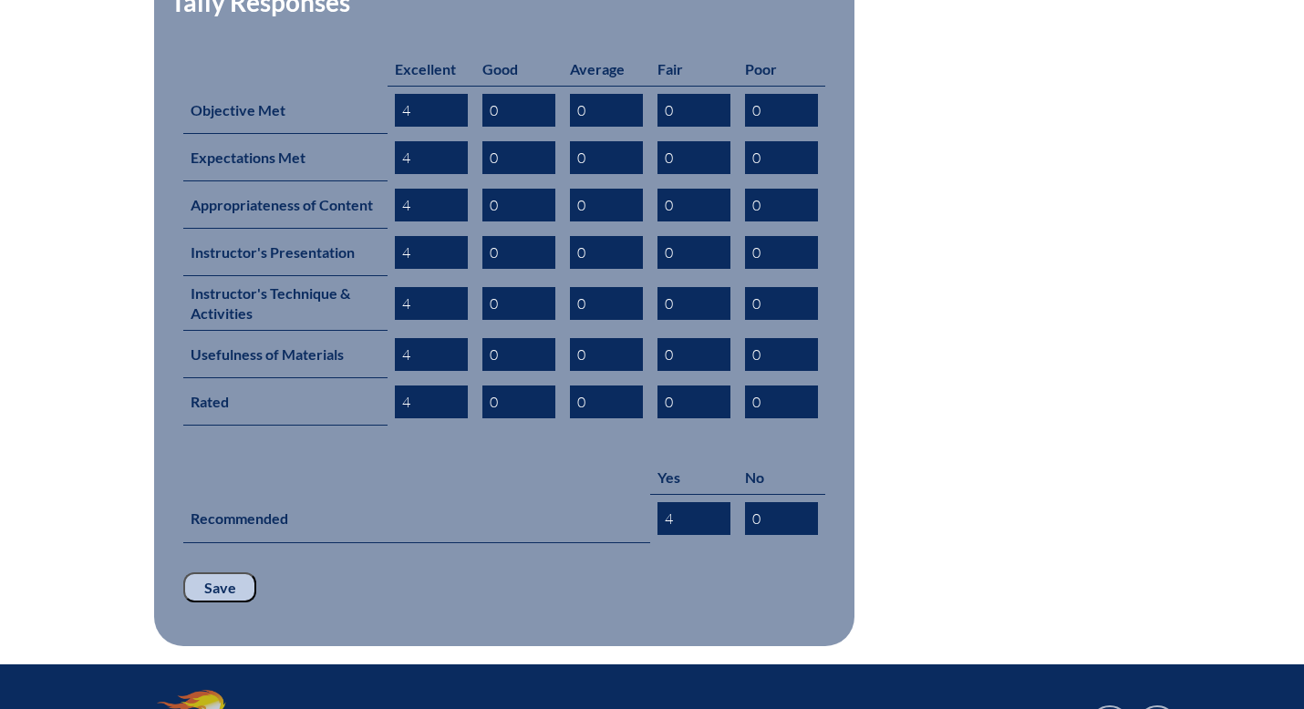
type input "4"
click at [222, 572] on input "Save" at bounding box center [219, 587] width 73 height 31
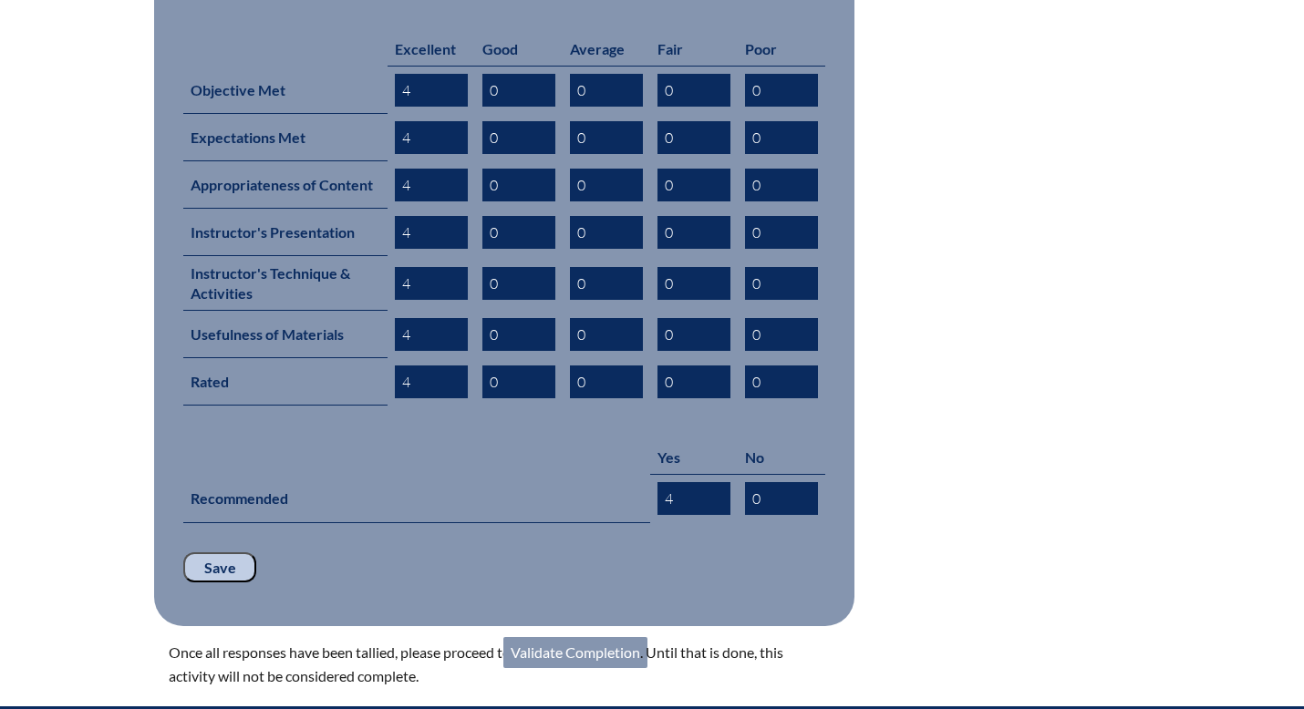
scroll to position [1132, 0]
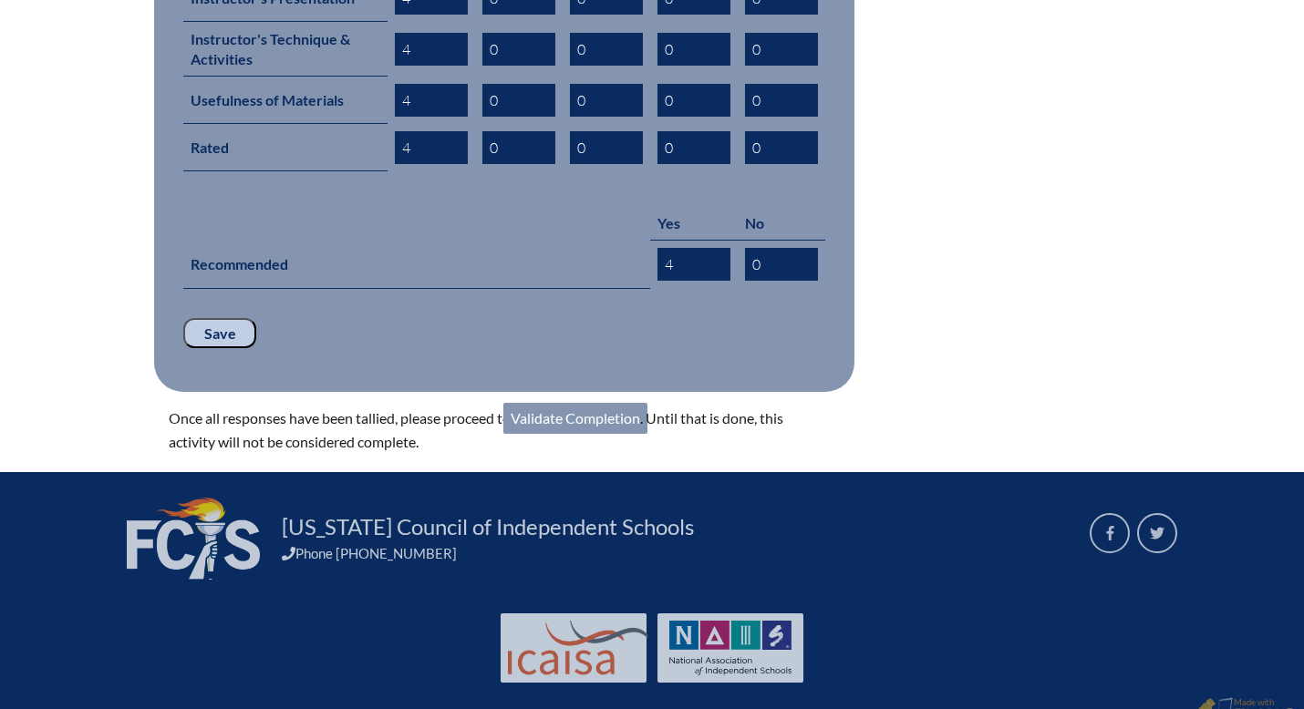
click at [553, 403] on link "Validate Completion" at bounding box center [575, 418] width 144 height 31
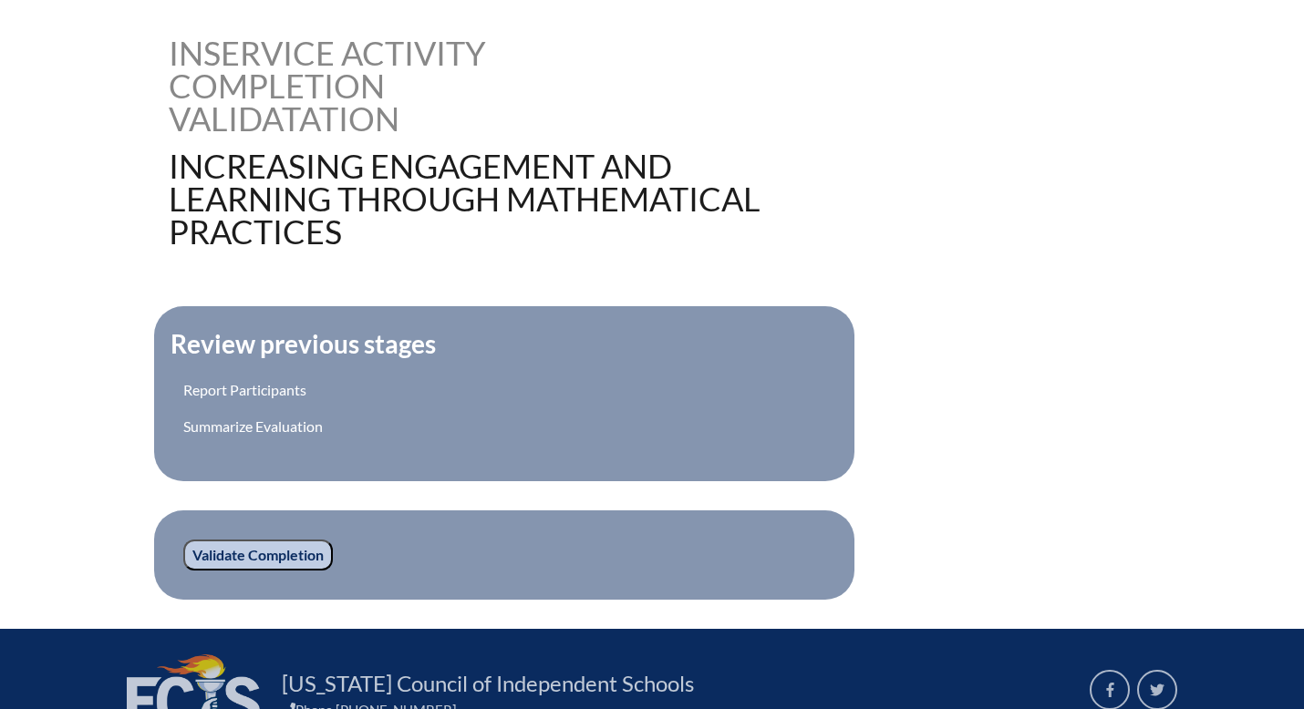
scroll to position [450, 0]
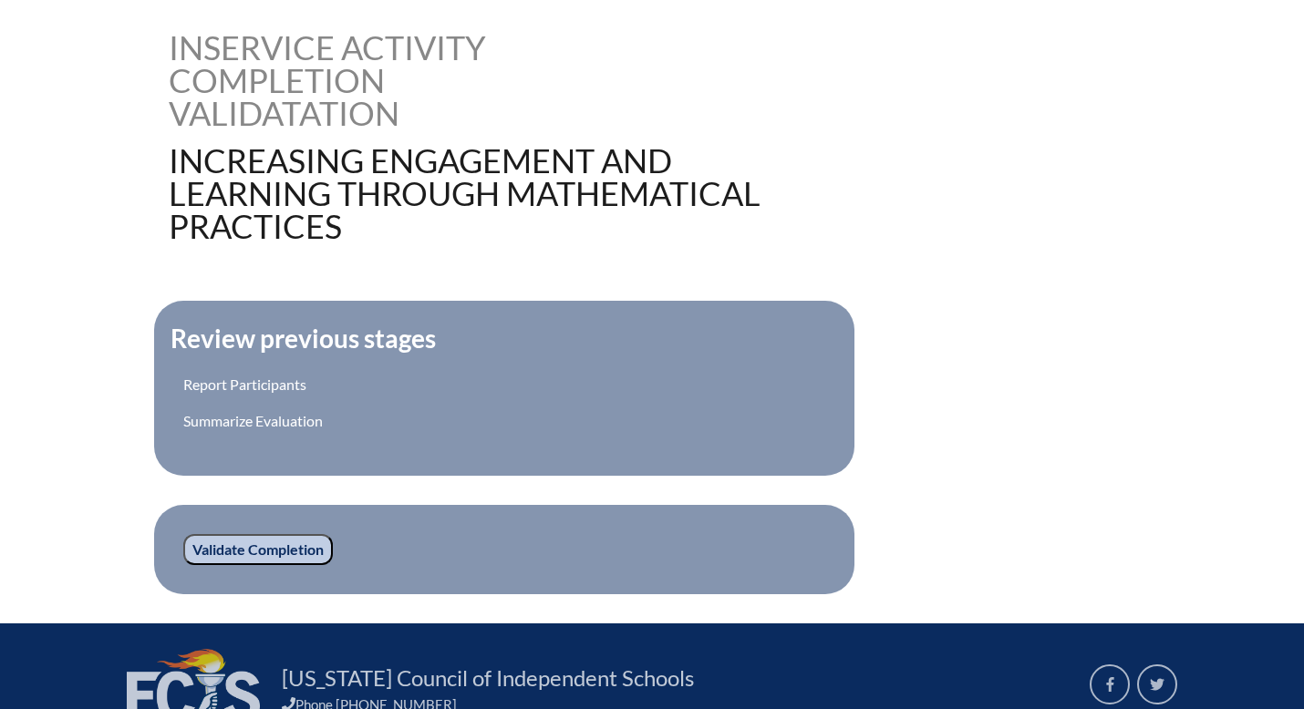
click at [253, 545] on input "Validate Completion" at bounding box center [258, 549] width 150 height 31
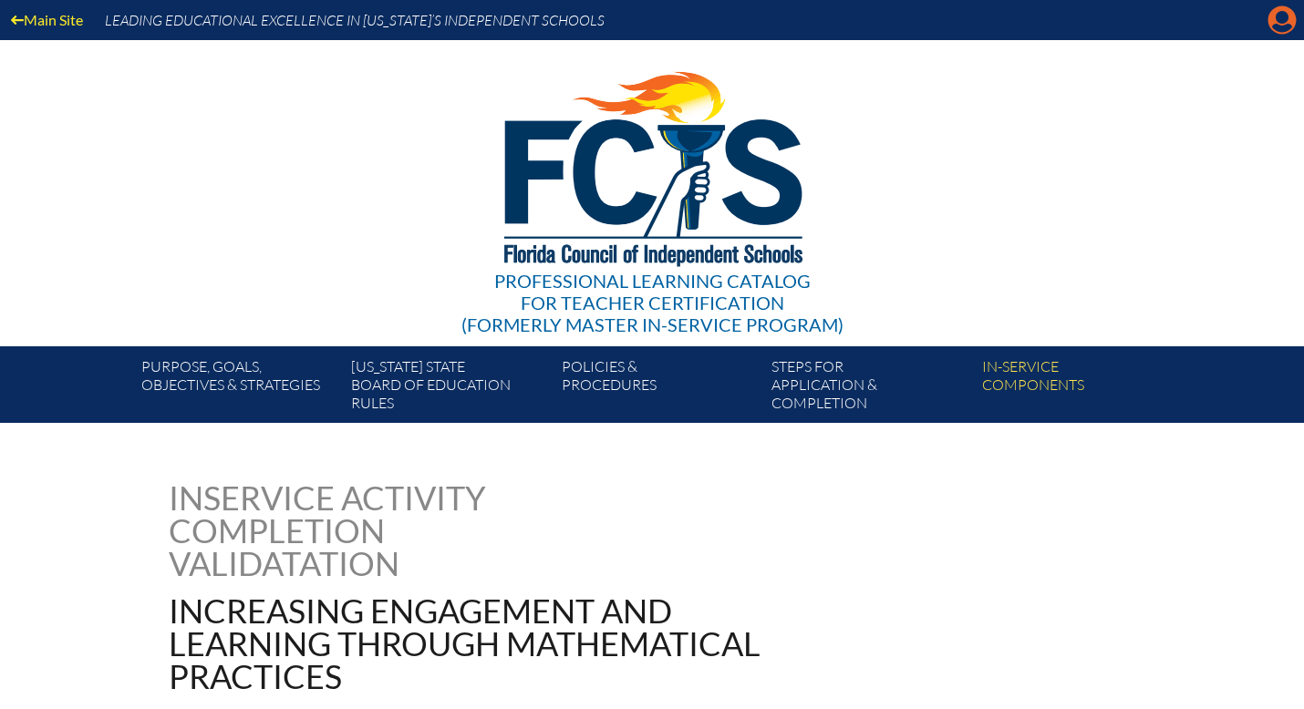
click at [1286, 25] on icon "Manage account" at bounding box center [1281, 19] width 29 height 29
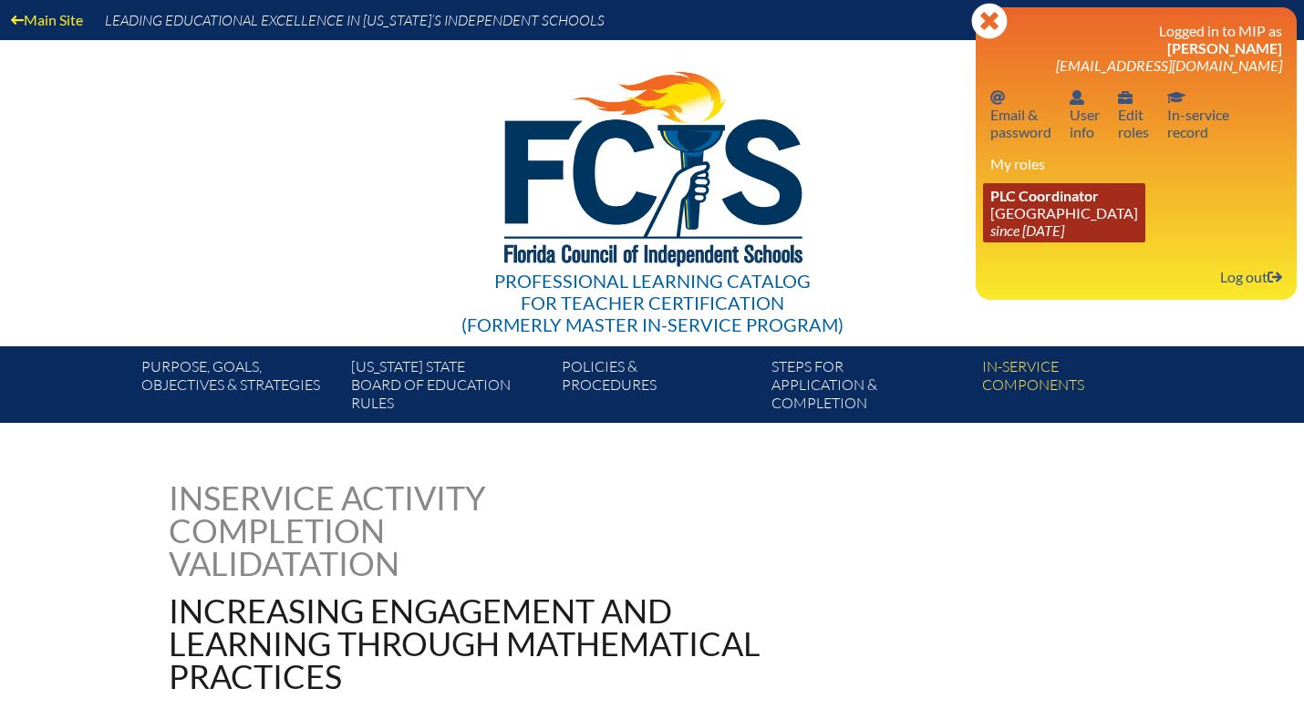
click at [1063, 211] on link "PLC Coordinator Discovery Montessori School since 2022 Jul 1" at bounding box center [1064, 212] width 162 height 59
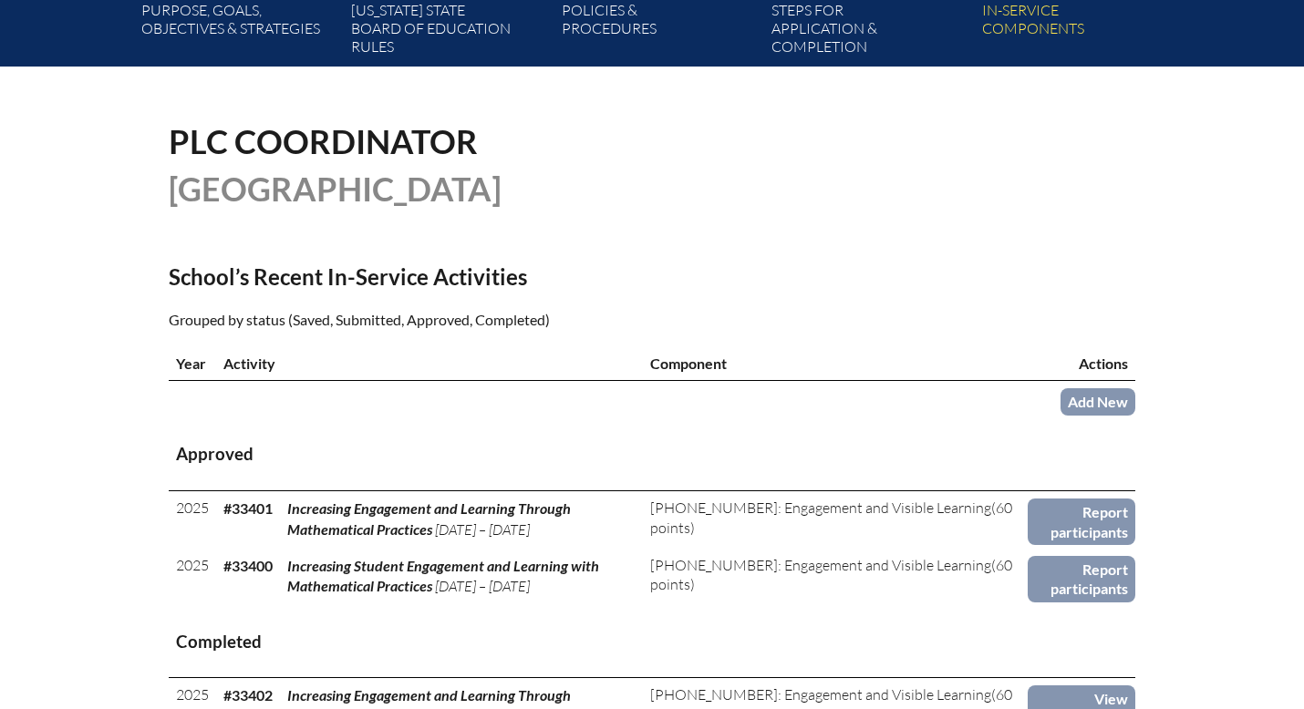
scroll to position [359, 0]
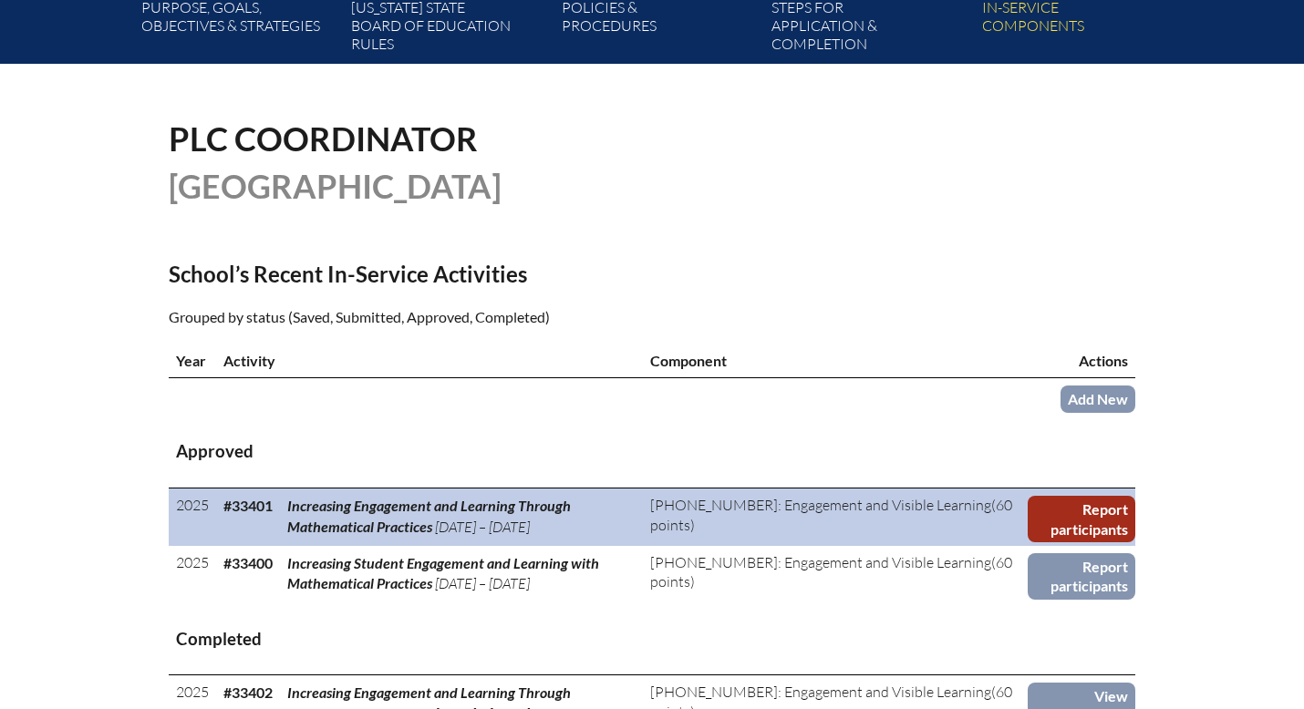
click at [1098, 521] on link "Report participants" at bounding box center [1081, 519] width 108 height 46
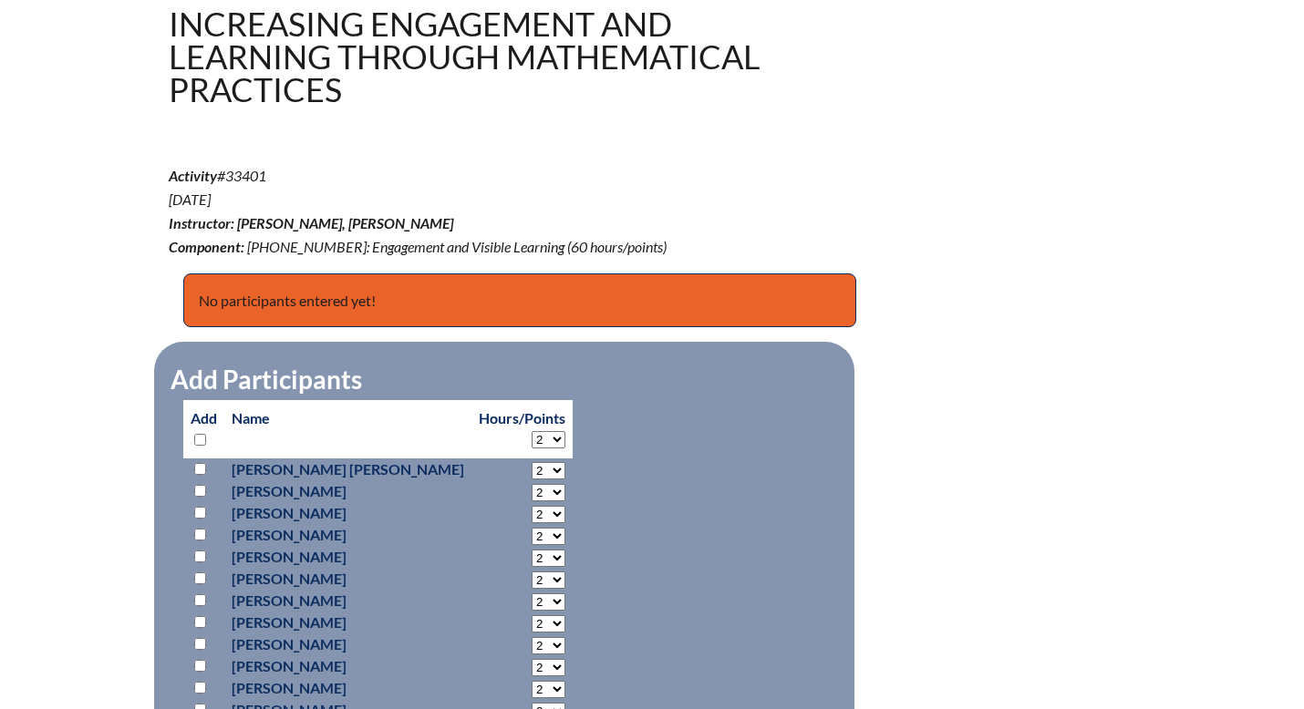
scroll to position [595, 0]
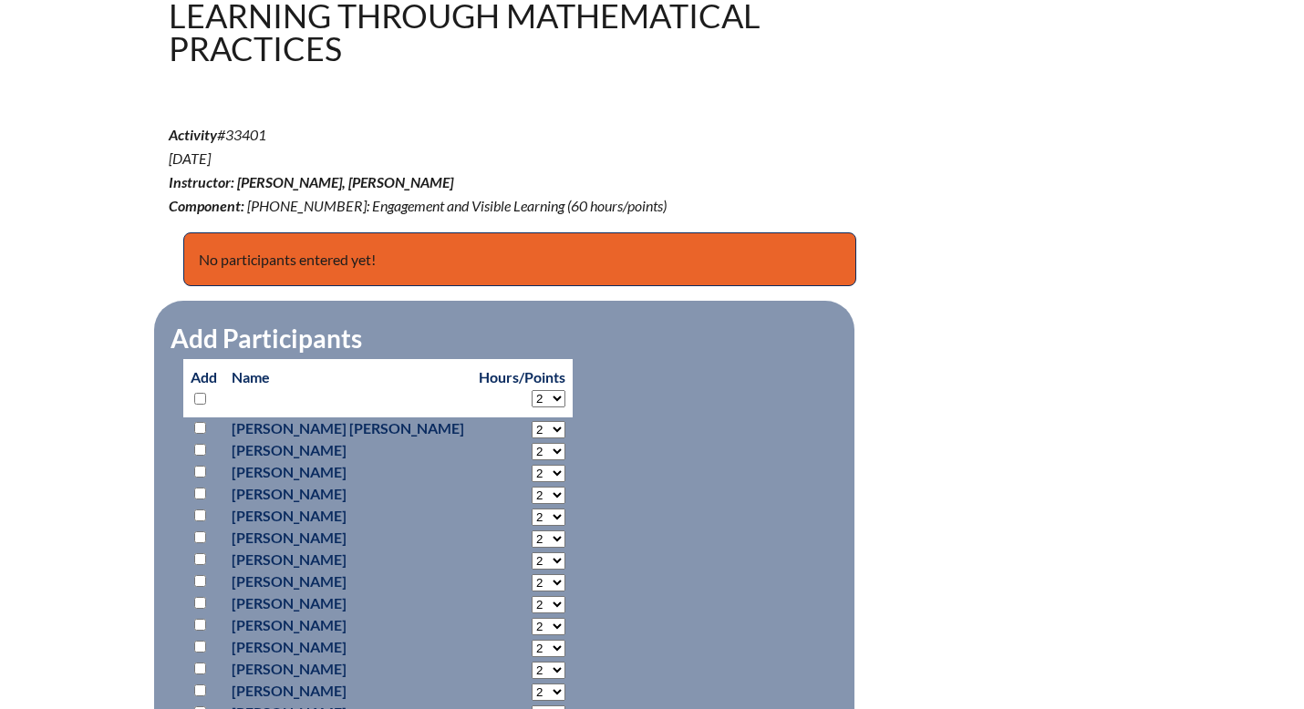
click at [531, 400] on select "2 3 4 5 6 7 8 9 10 11 12 13 14 15 16 17 18 19 20 21 22 23 24 25 26 27 28 29 30 …" at bounding box center [548, 398] width 34 height 17
select select "60"
click at [531, 390] on select "2 3 4 5 6 7 8 9 10 11 12 13 14 15 16 17 18 19 20 21 22 23 24 25 26 27 28 29 30 …" at bounding box center [548, 398] width 34 height 17
select select "60"
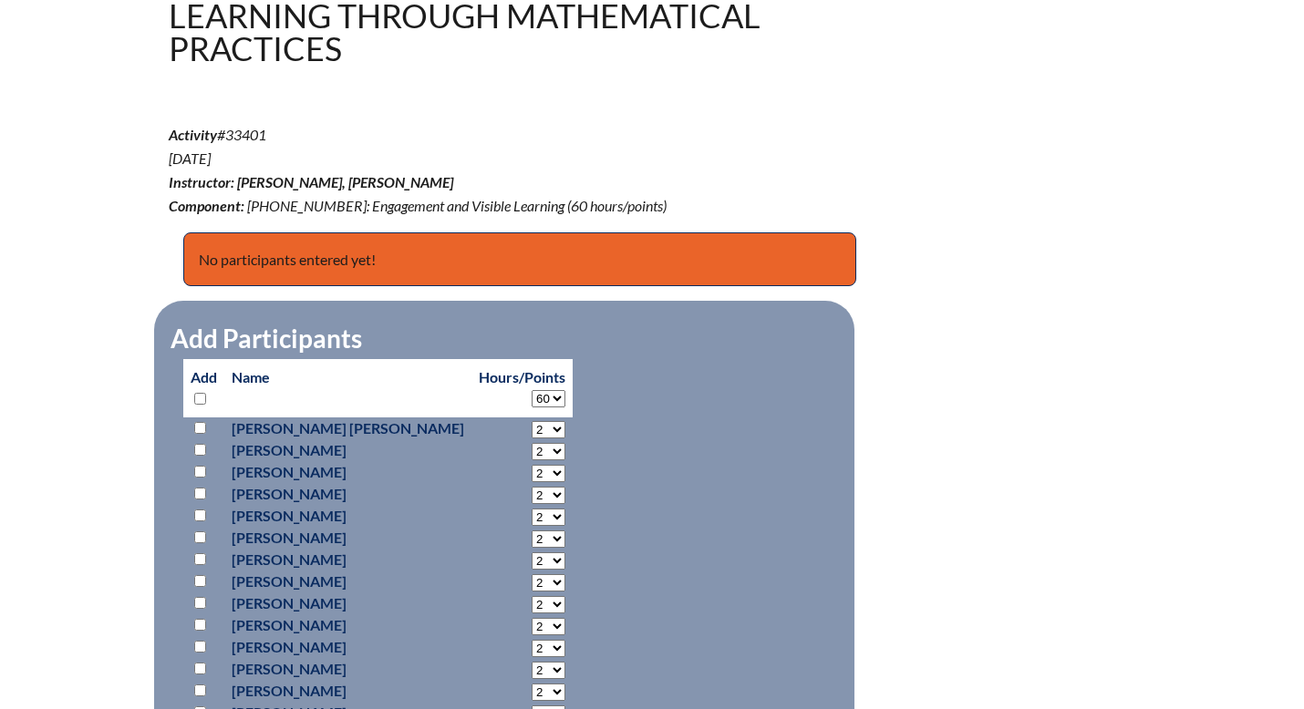
select select "60"
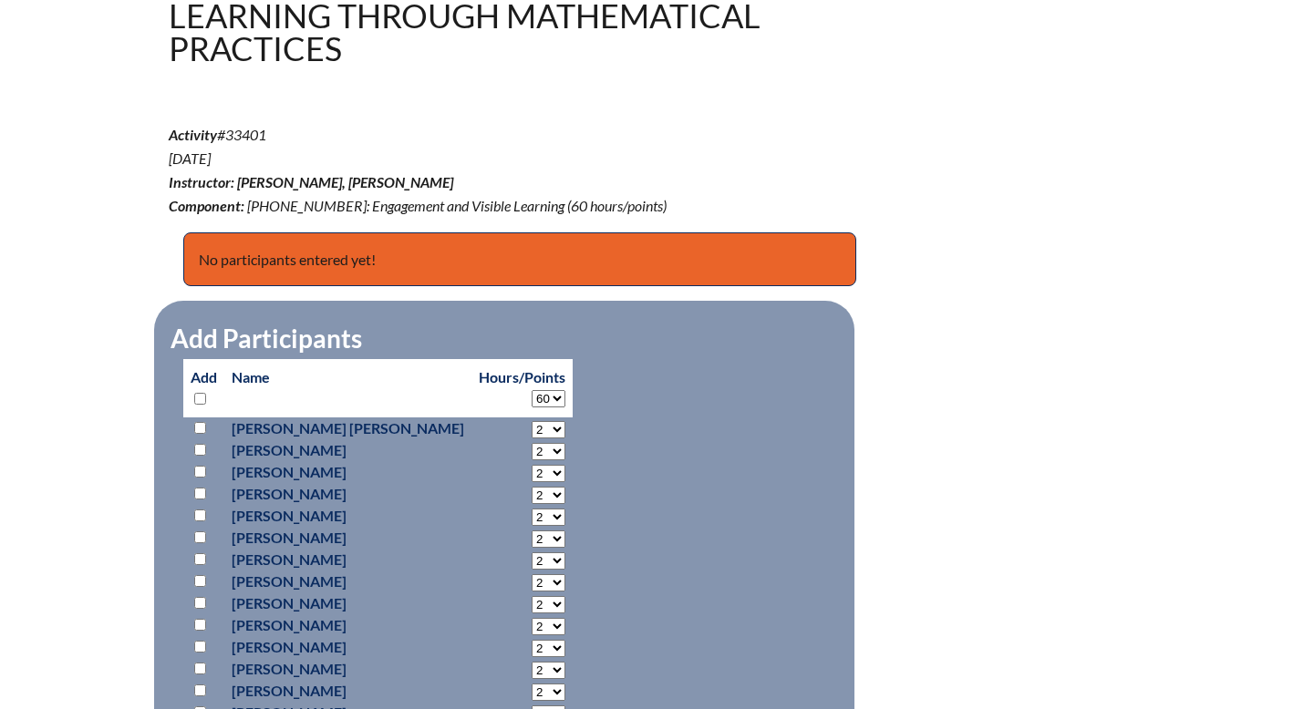
select select "60"
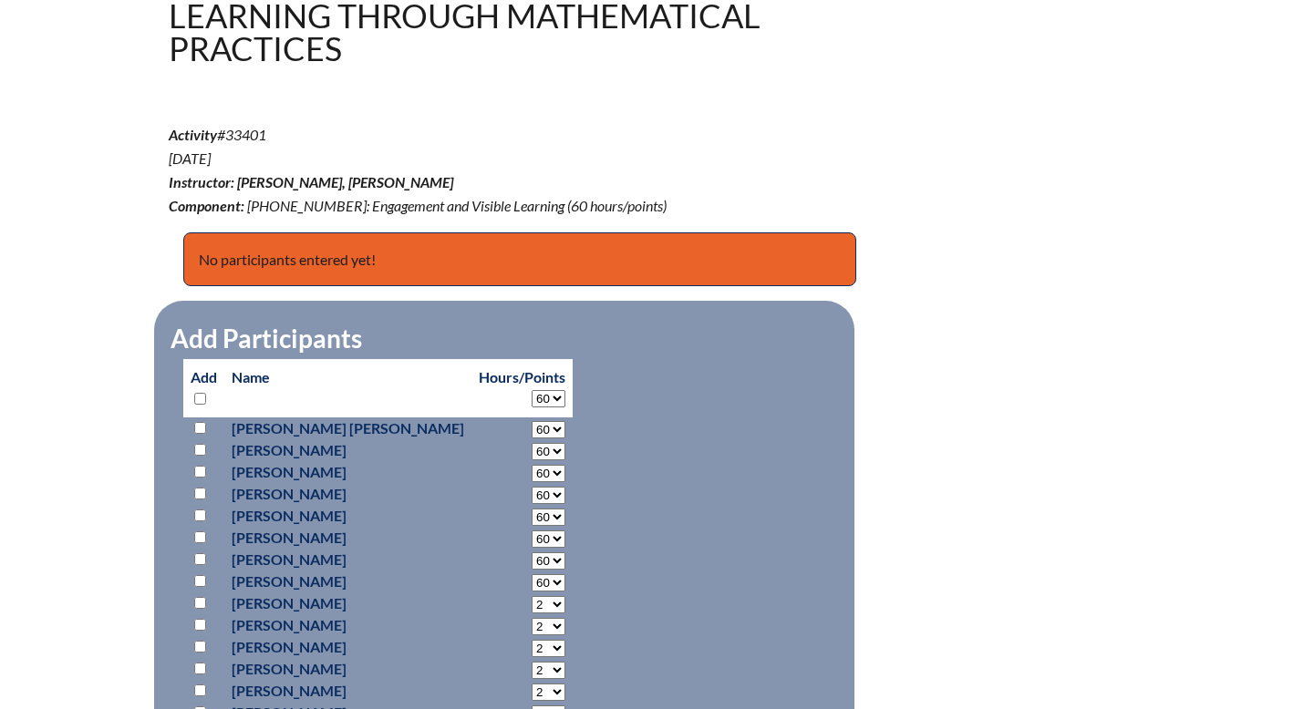
select select "60"
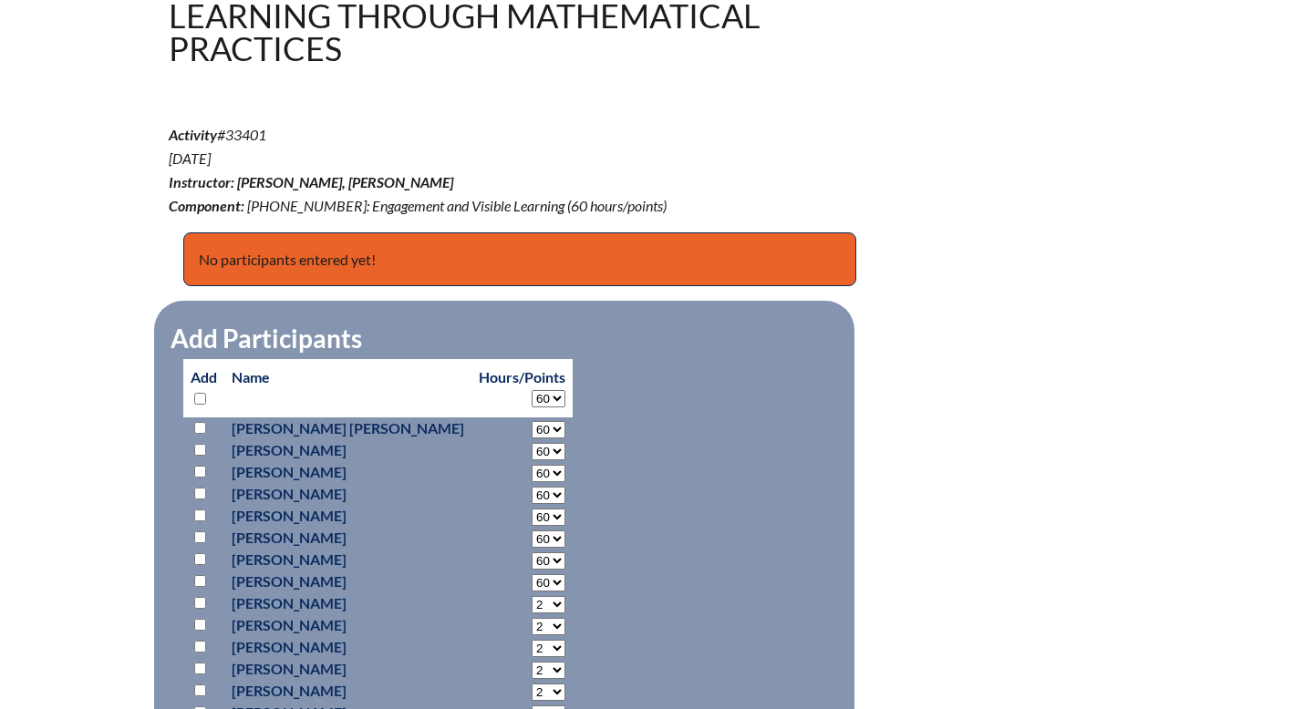
select select "60"
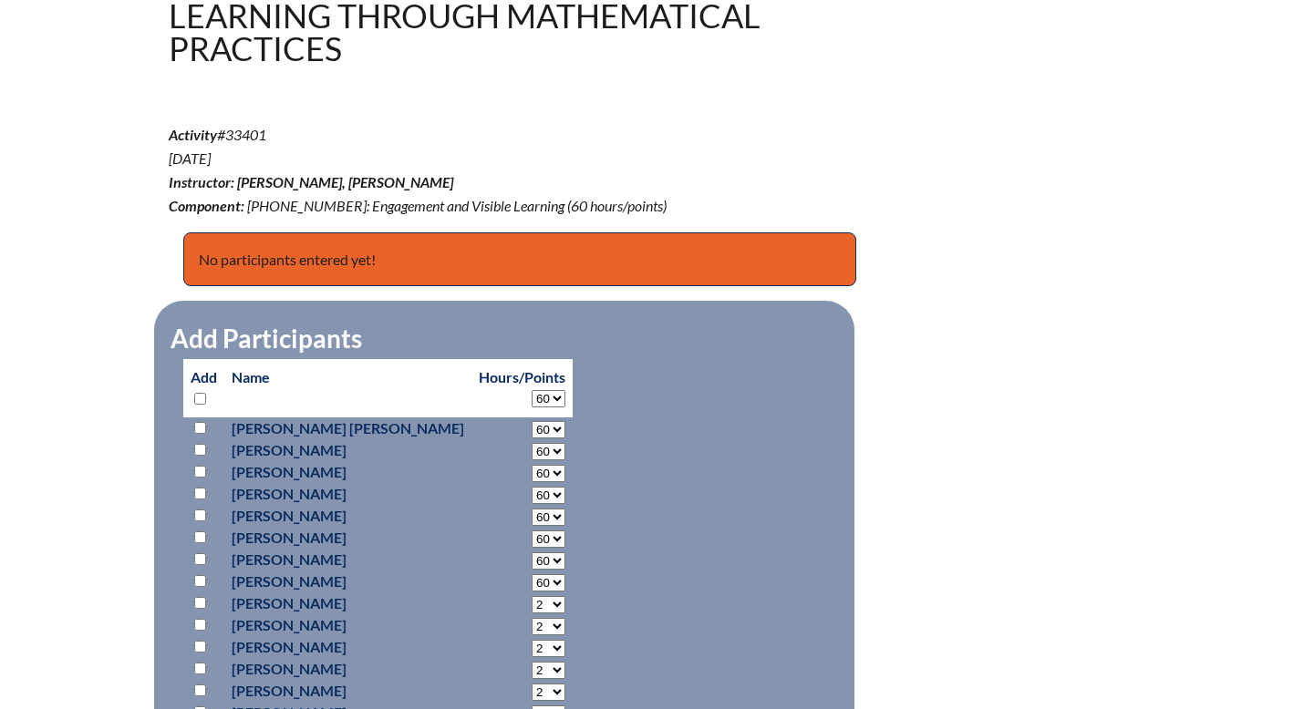
select select "60"
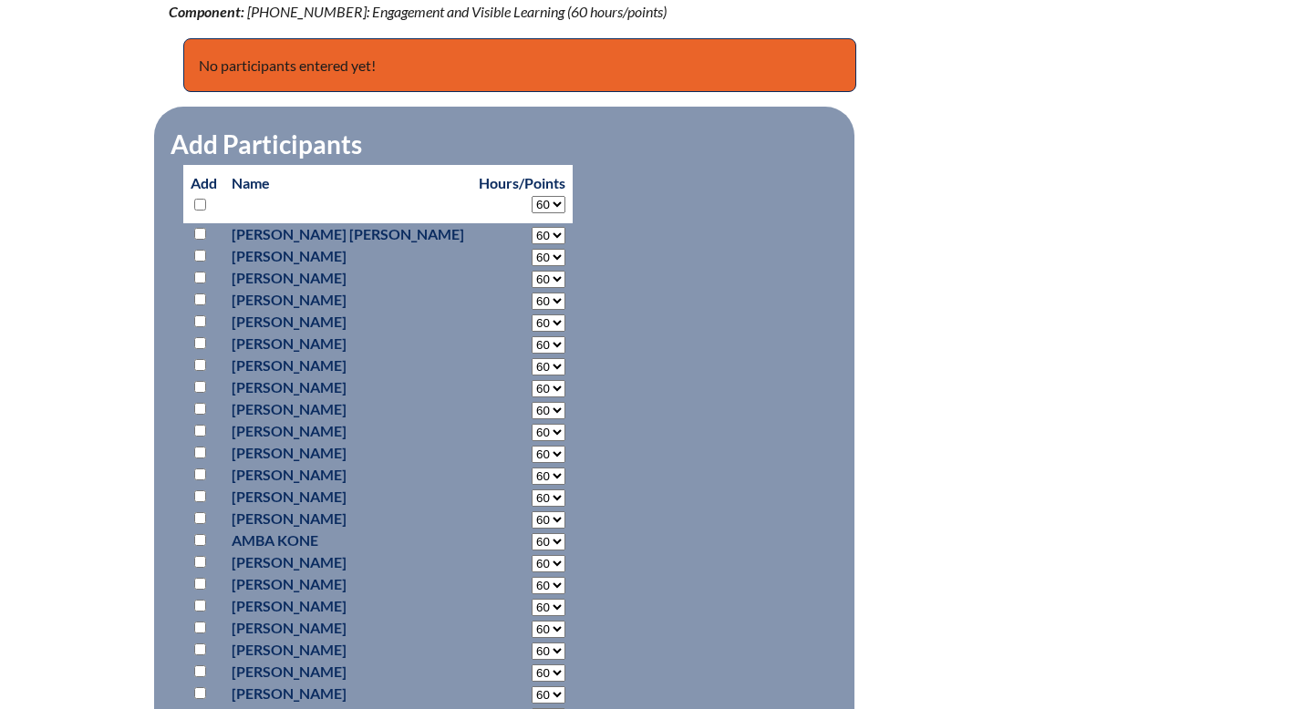
scroll to position [794, 0]
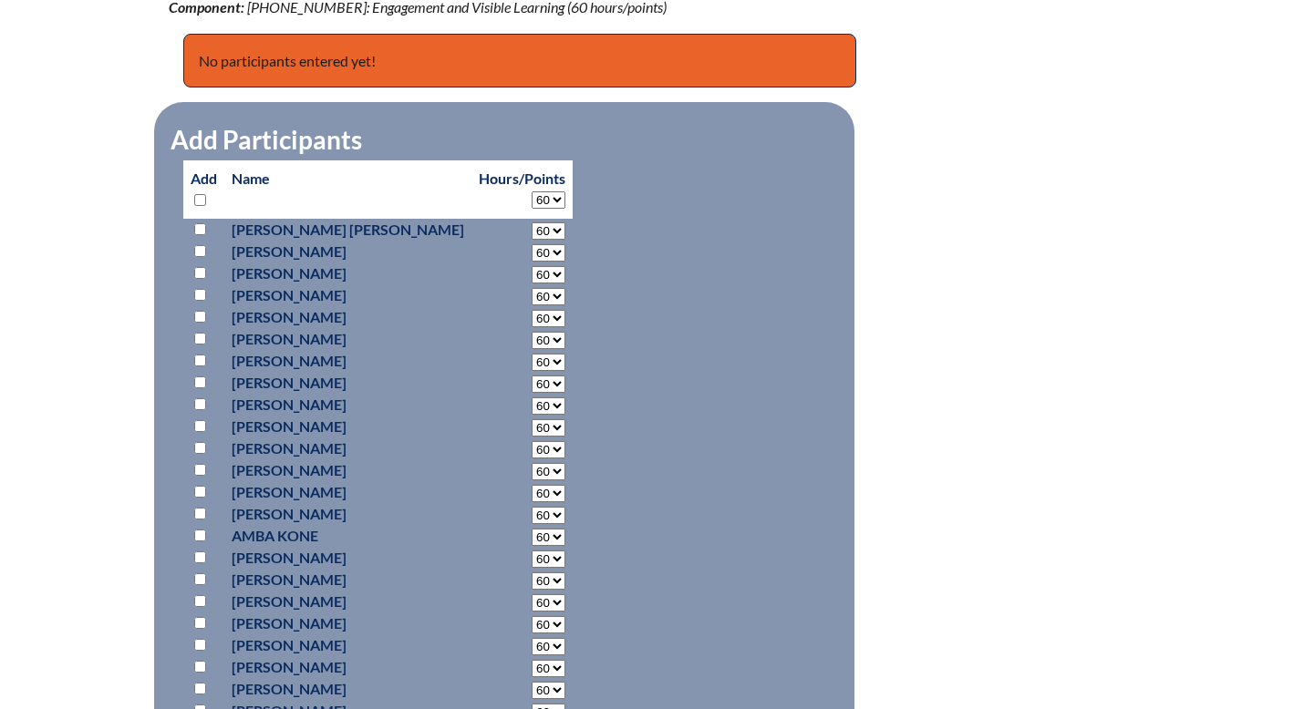
click at [203, 427] on input "checkbox" at bounding box center [200, 426] width 12 height 12
checkbox input "true"
click at [201, 447] on input "checkbox" at bounding box center [200, 448] width 12 height 12
checkbox input "true"
click at [201, 469] on input "checkbox" at bounding box center [200, 470] width 12 height 12
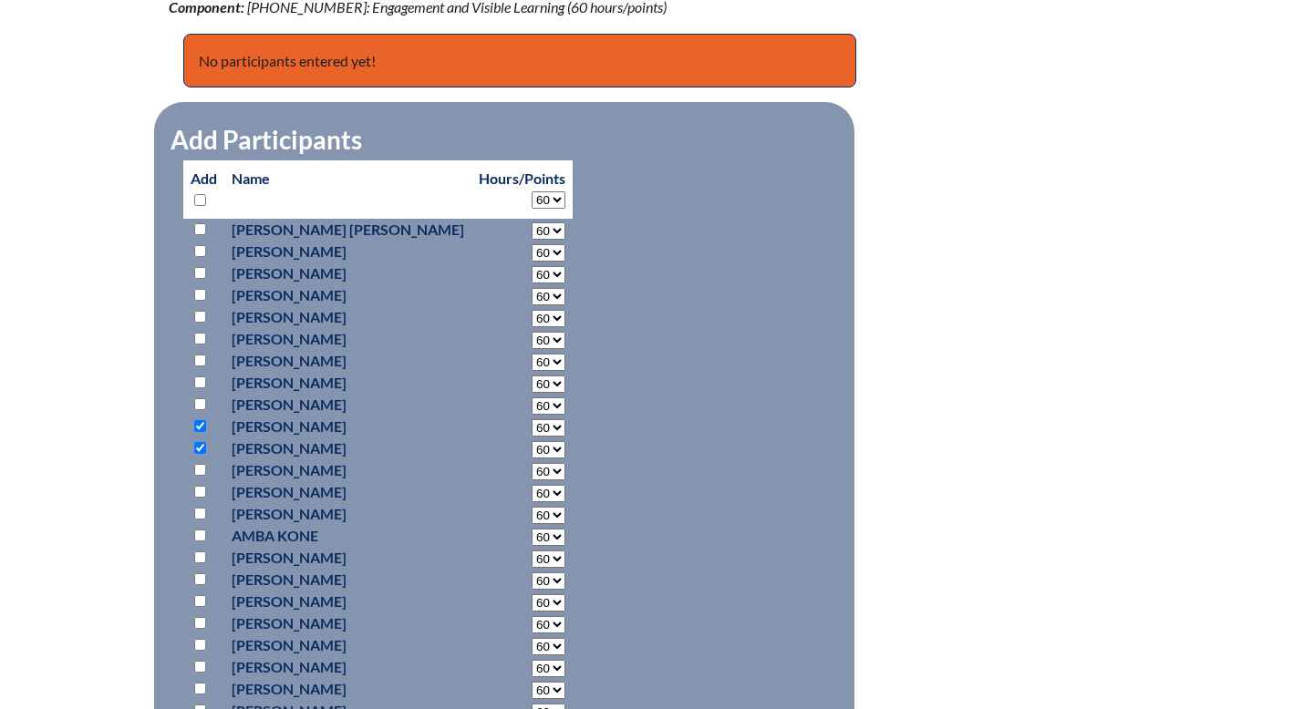
checkbox input "true"
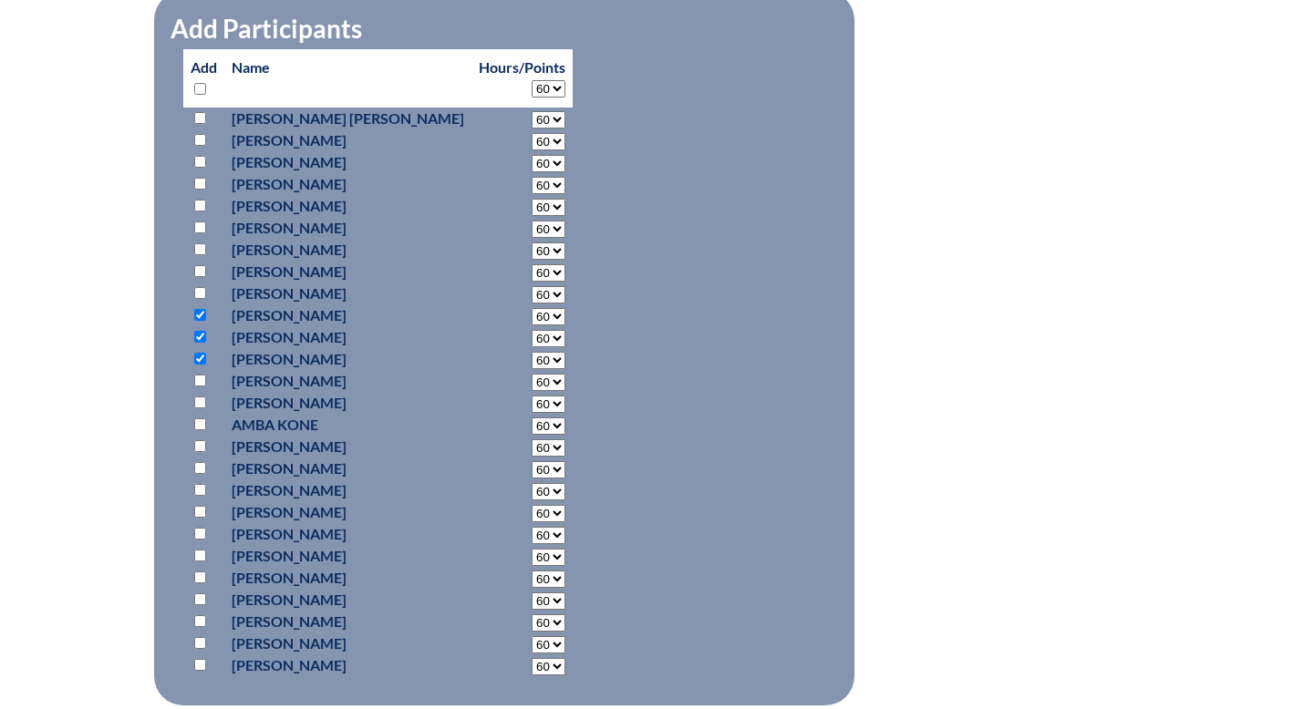
scroll to position [908, 0]
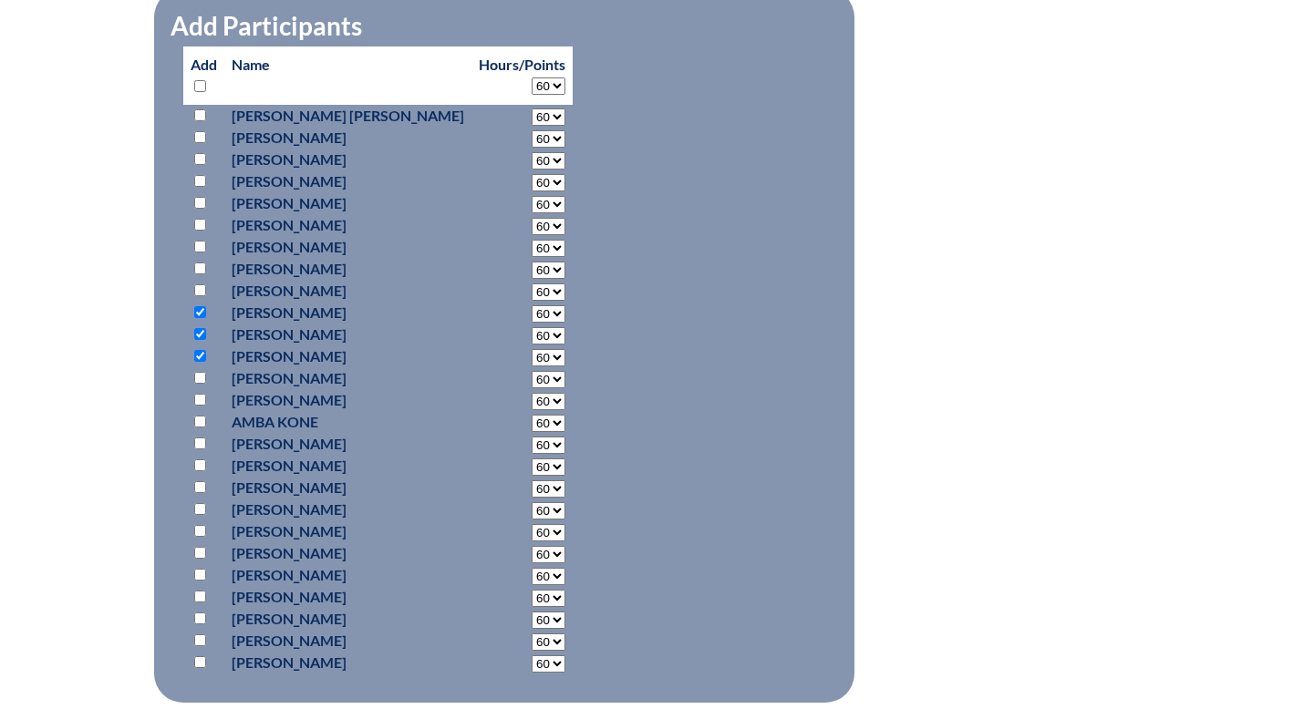
click at [201, 445] on input "checkbox" at bounding box center [200, 444] width 12 height 12
checkbox input "true"
click at [201, 461] on input "checkbox" at bounding box center [200, 465] width 12 height 12
checkbox input "true"
click at [201, 489] on input "checkbox" at bounding box center [200, 487] width 12 height 12
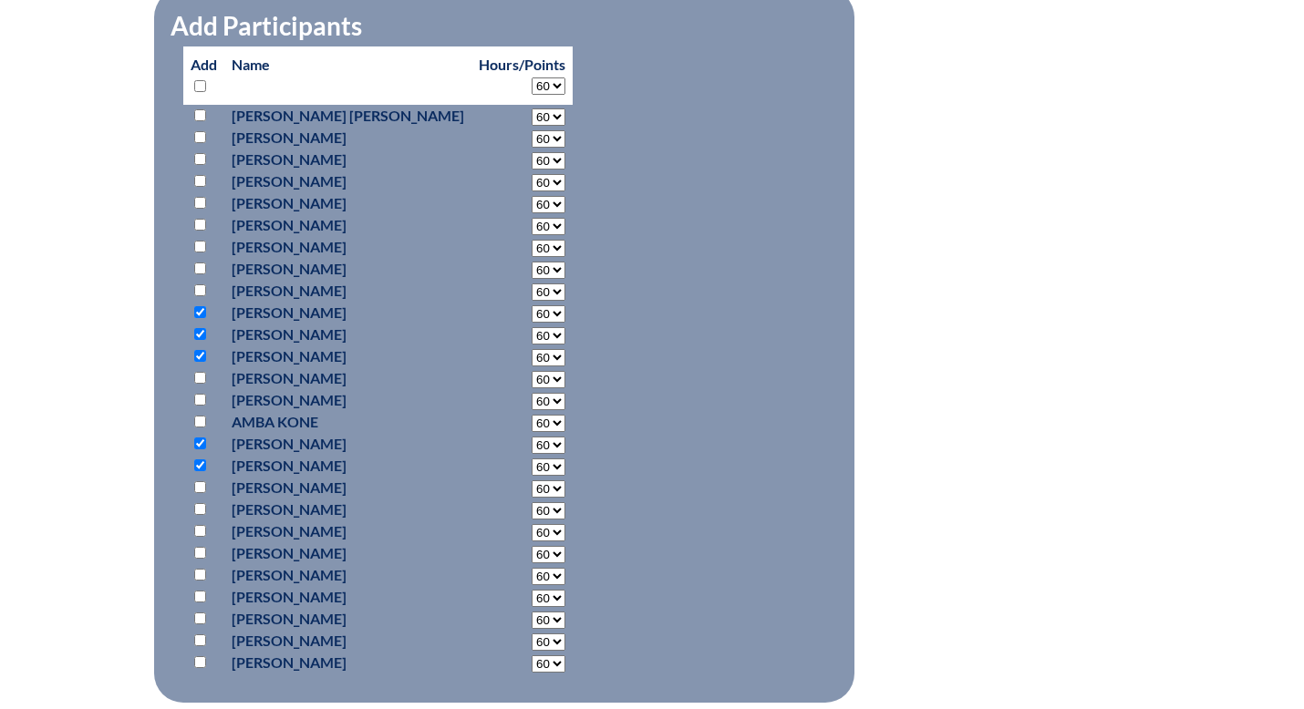
checkbox input "true"
click at [200, 552] on input "checkbox" at bounding box center [200, 553] width 12 height 12
checkbox input "true"
click at [201, 572] on input "checkbox" at bounding box center [200, 575] width 12 height 12
checkbox input "true"
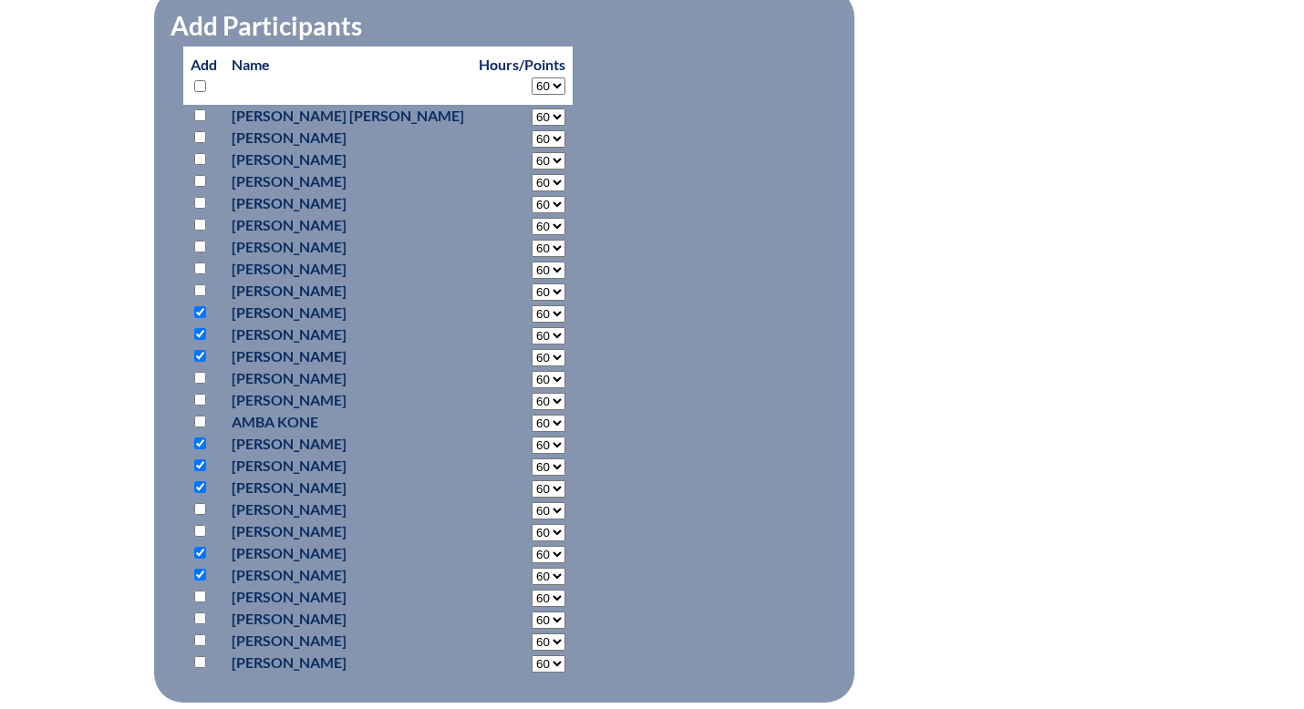
click at [201, 642] on input "checkbox" at bounding box center [200, 640] width 12 height 12
checkbox input "true"
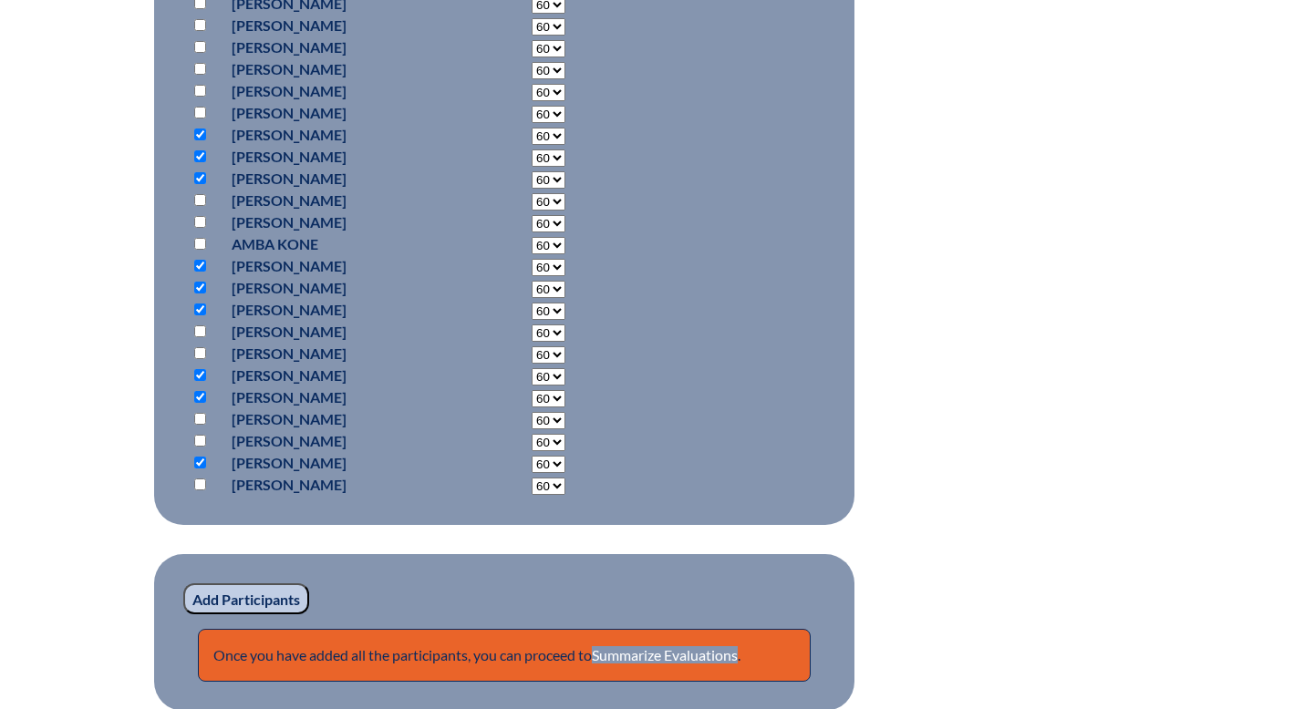
scroll to position [1087, 0]
click at [235, 593] on input "Add Participants" at bounding box center [246, 598] width 126 height 31
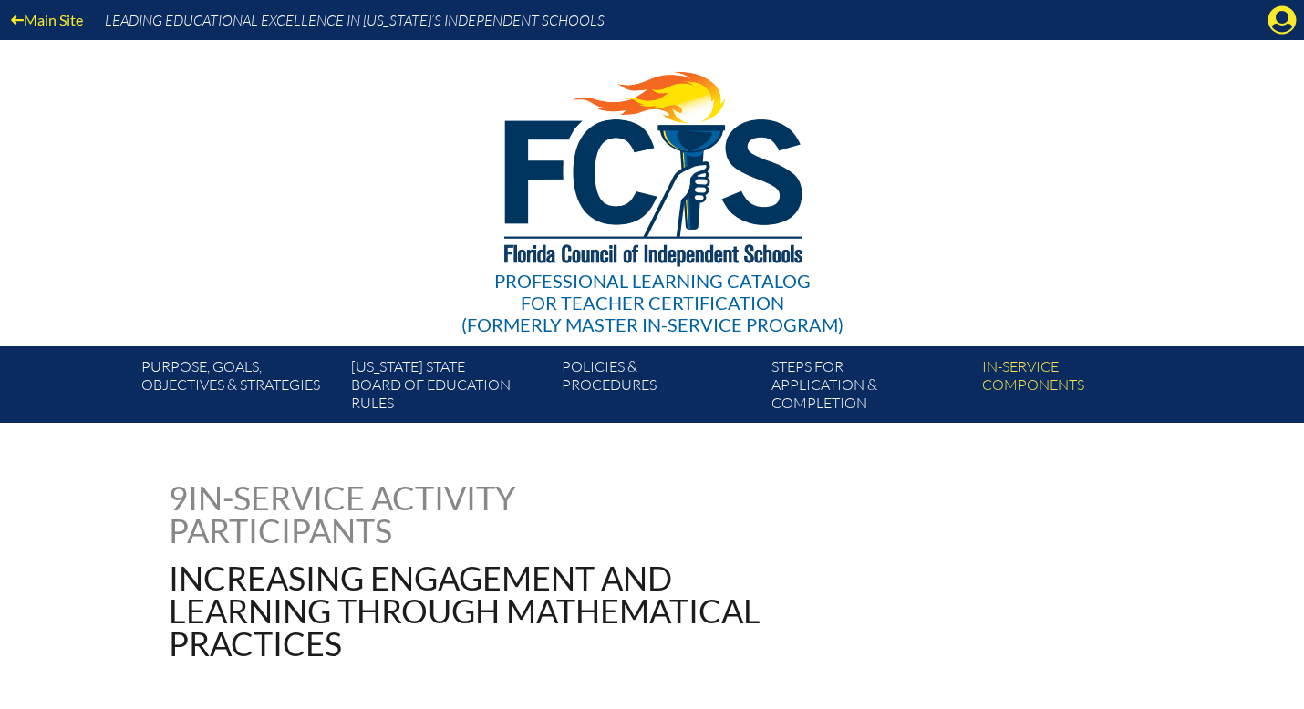
scroll to position [1435, 0]
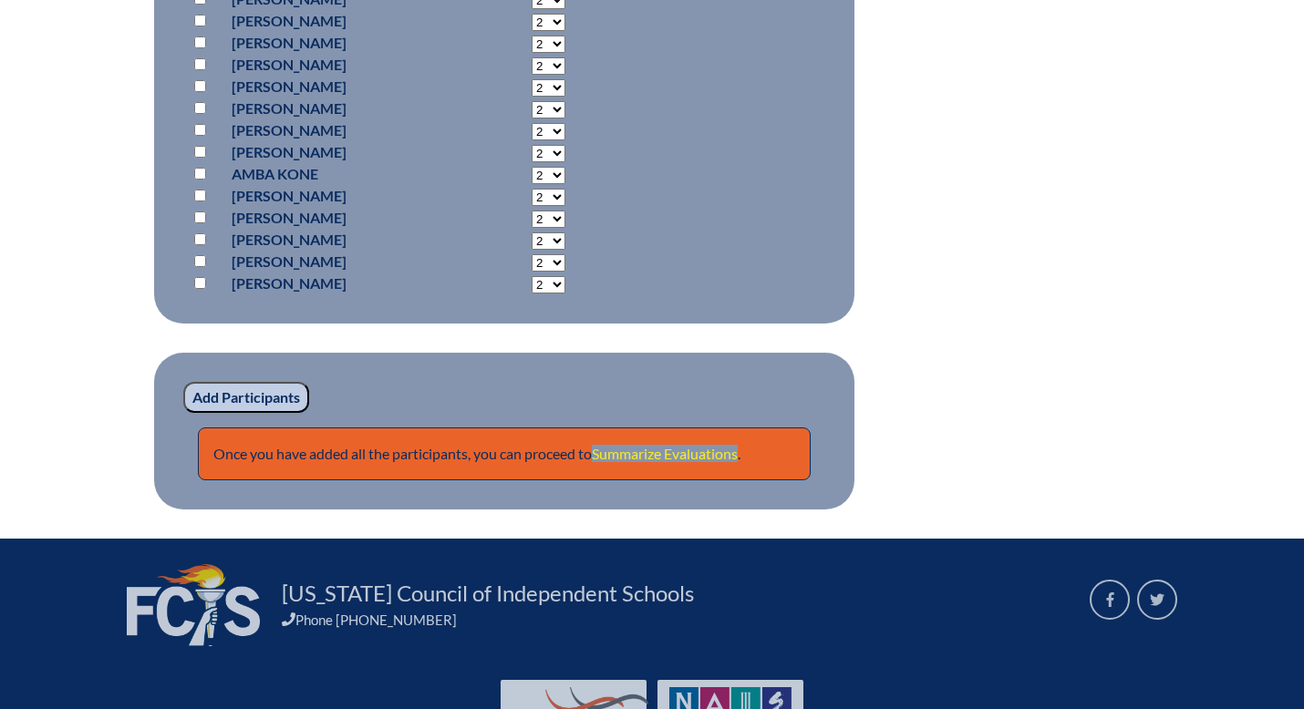
click at [627, 457] on link "Summarize Evaluations" at bounding box center [665, 453] width 146 height 17
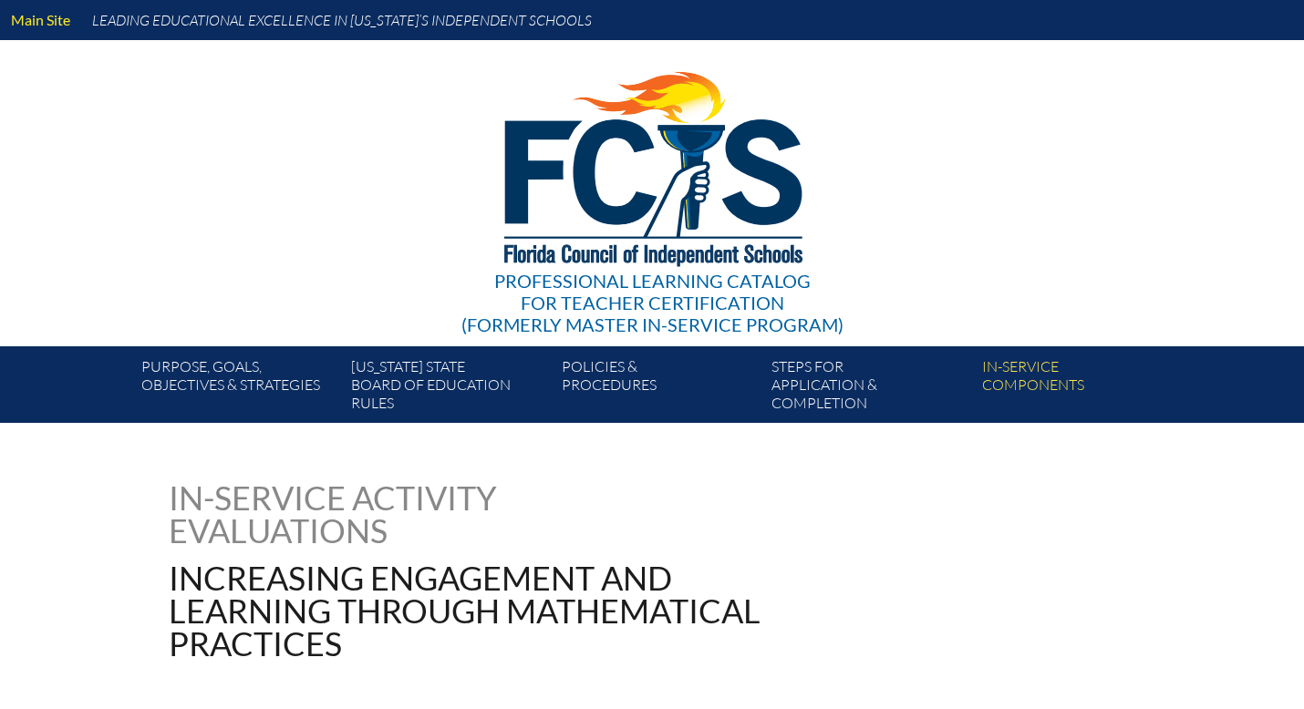
type input "0"
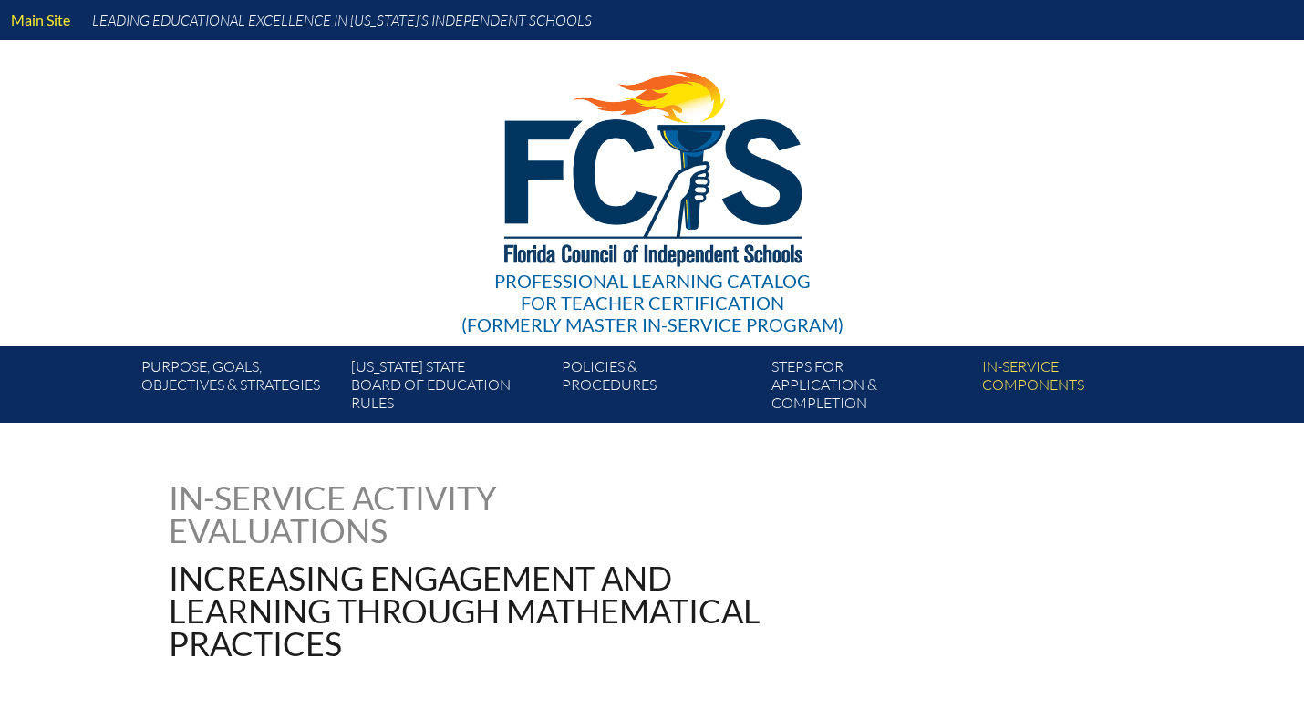
type input "0"
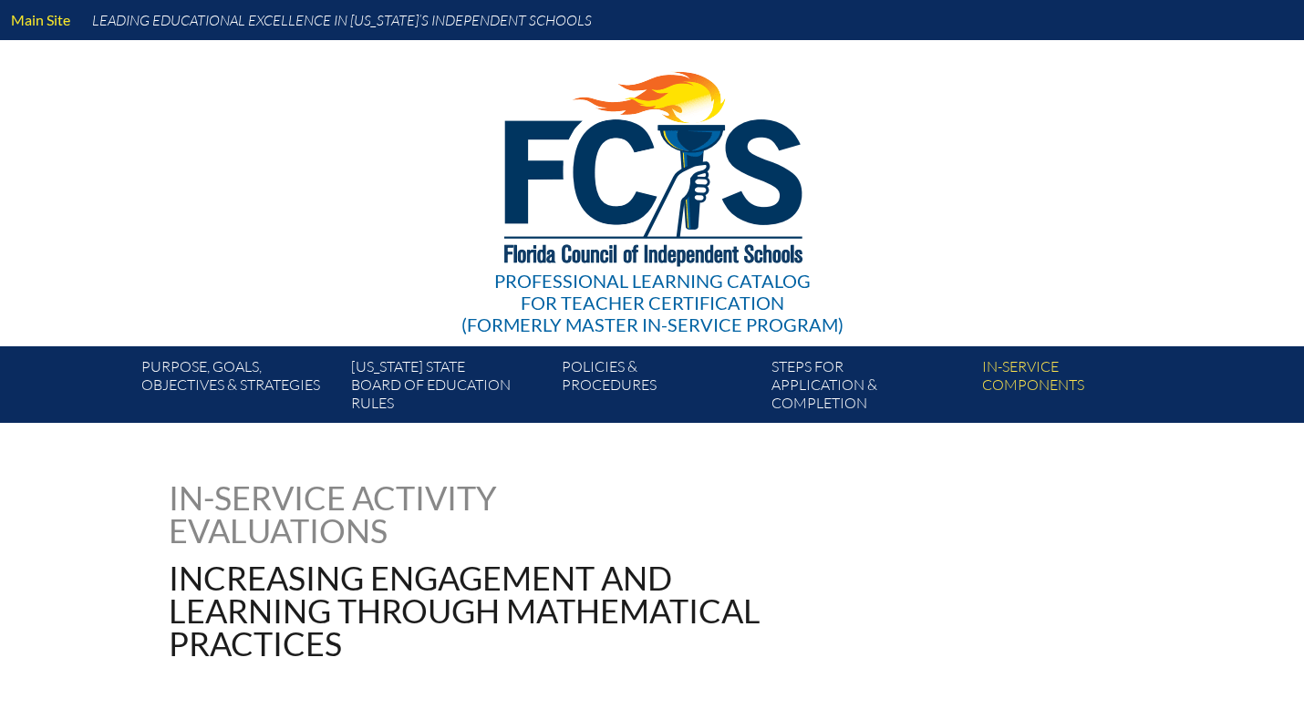
type input "0"
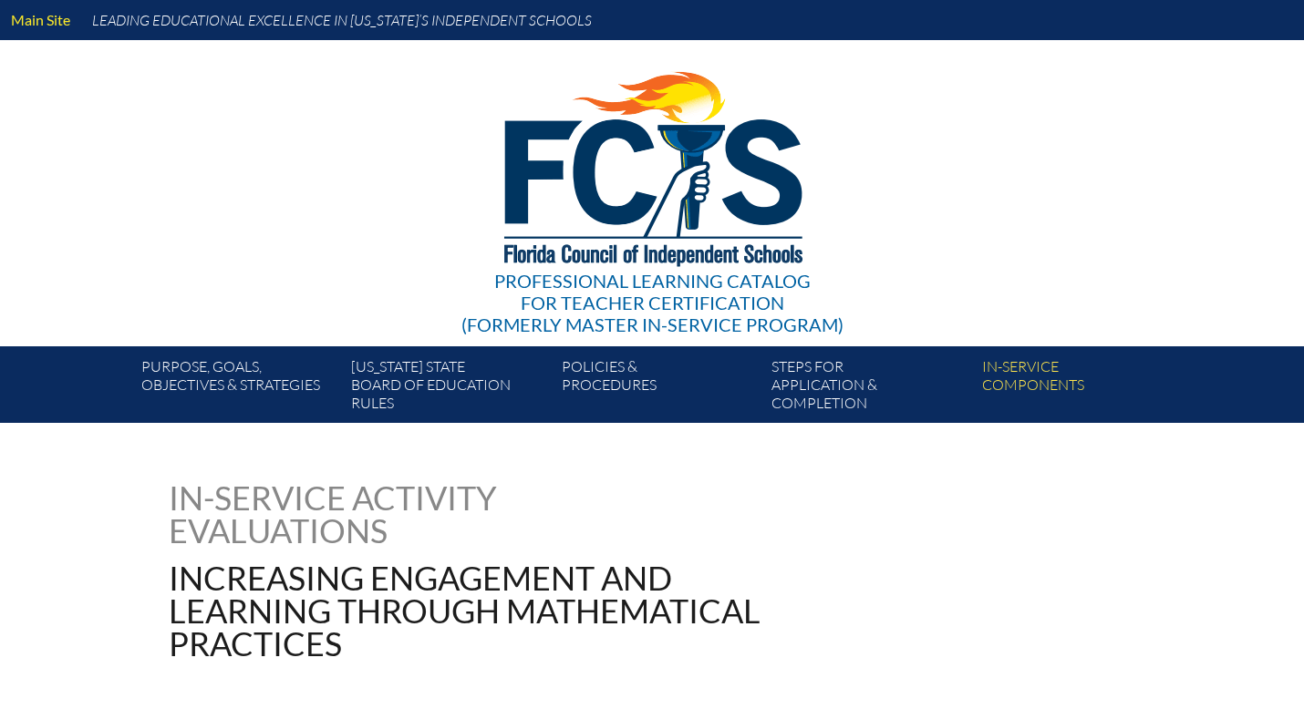
type input "0"
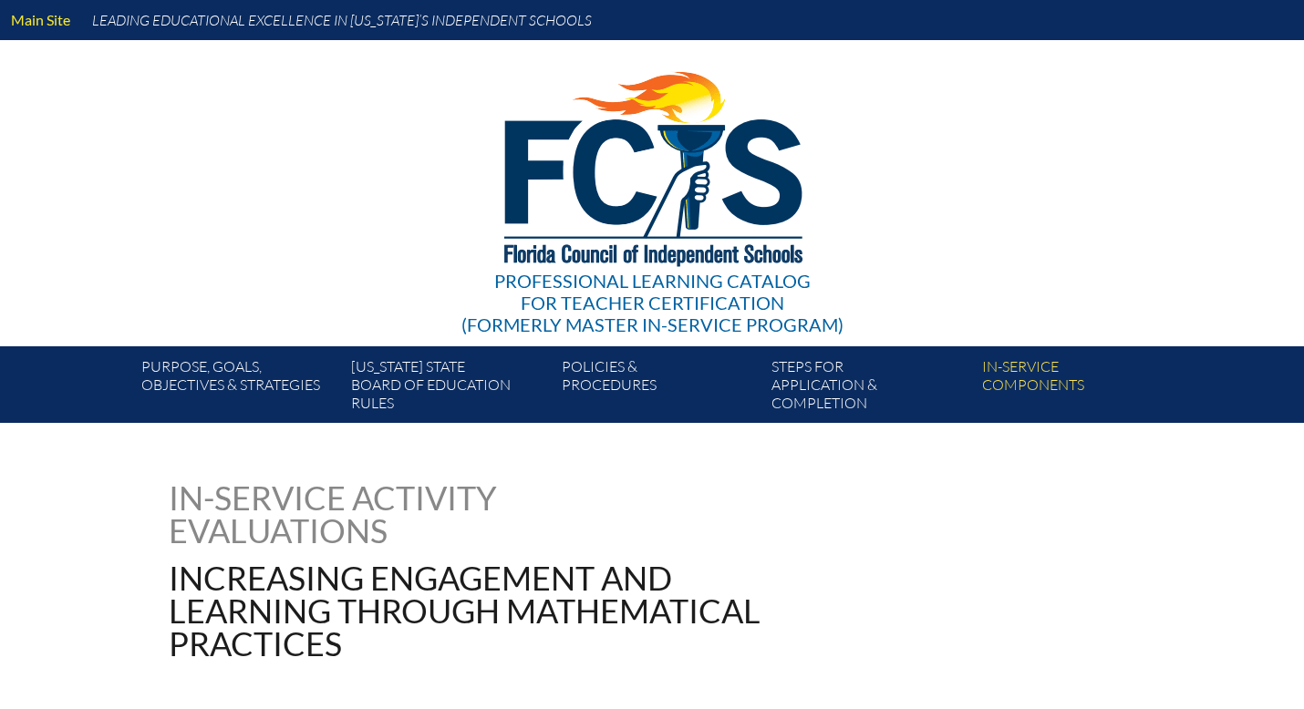
type input "0"
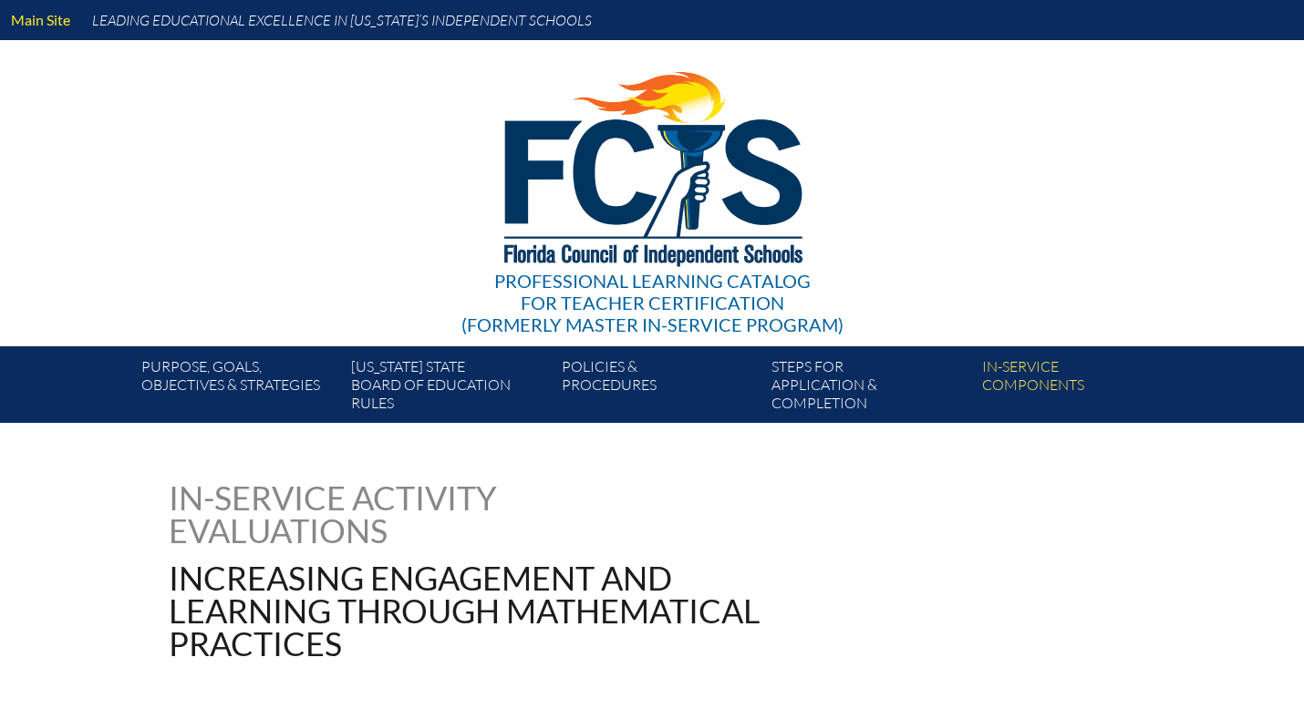
type input "0"
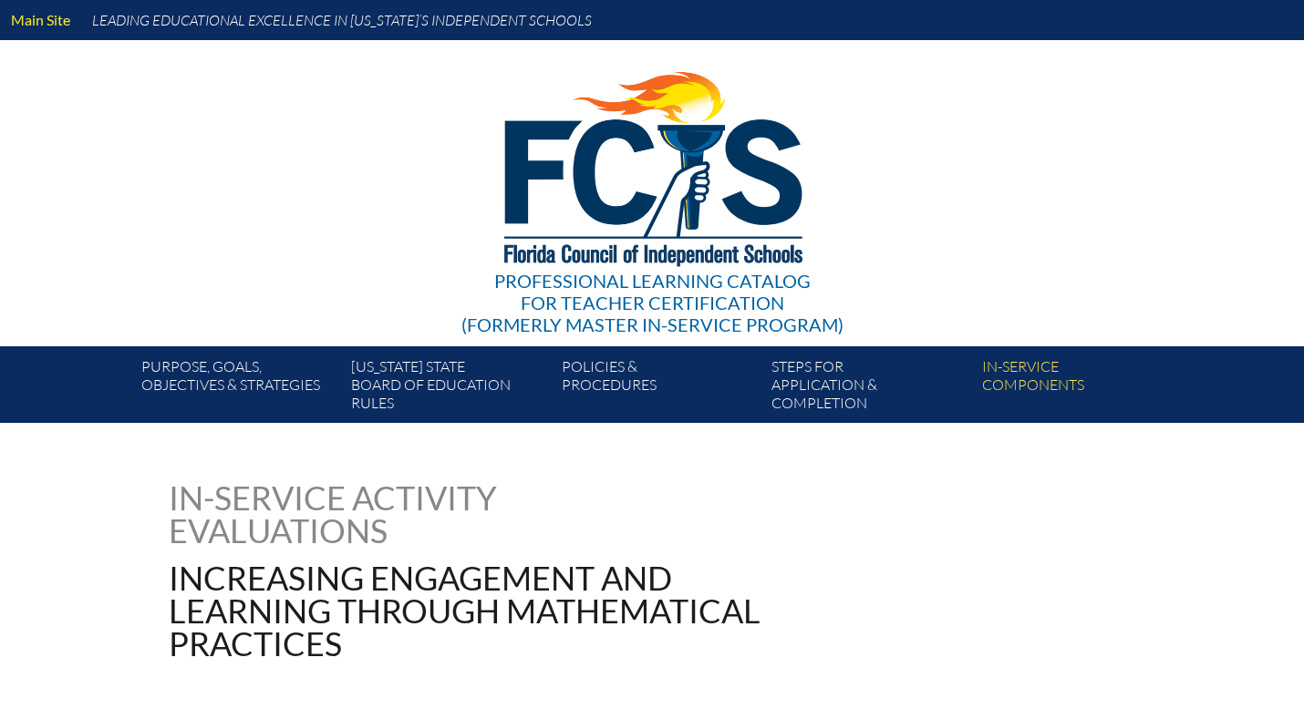
type input "0"
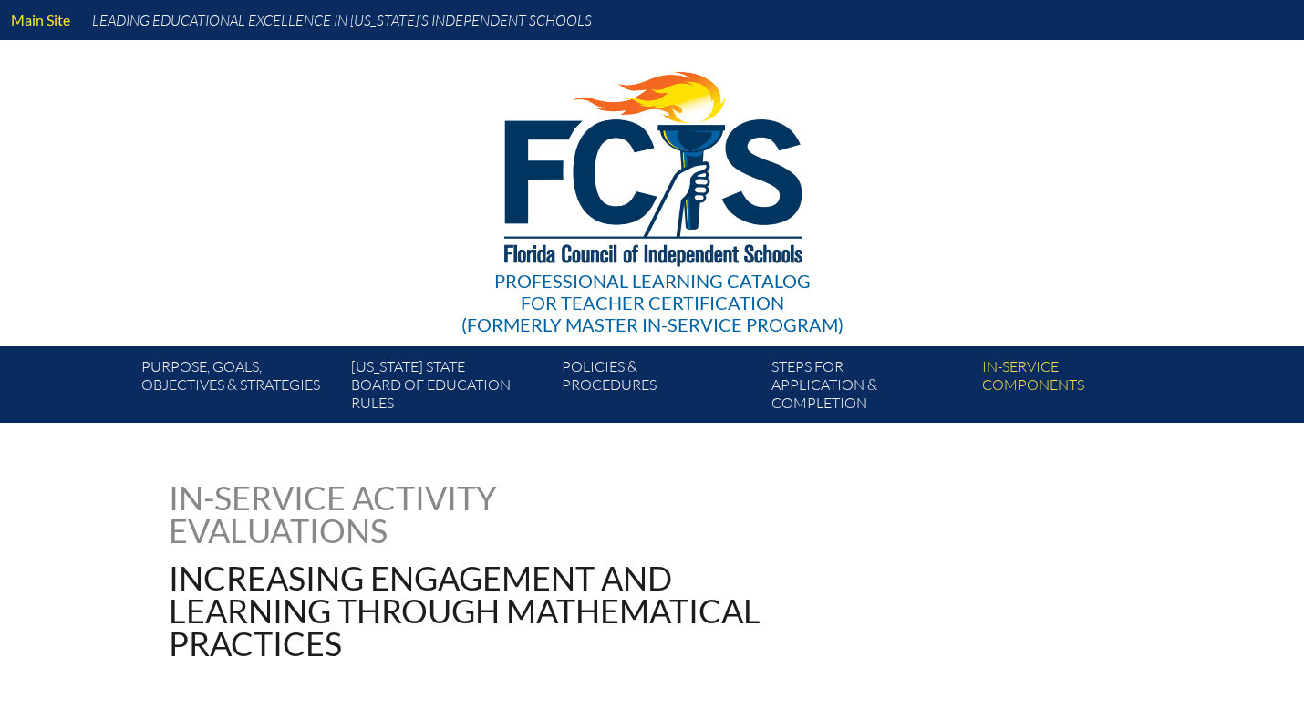
type input "0"
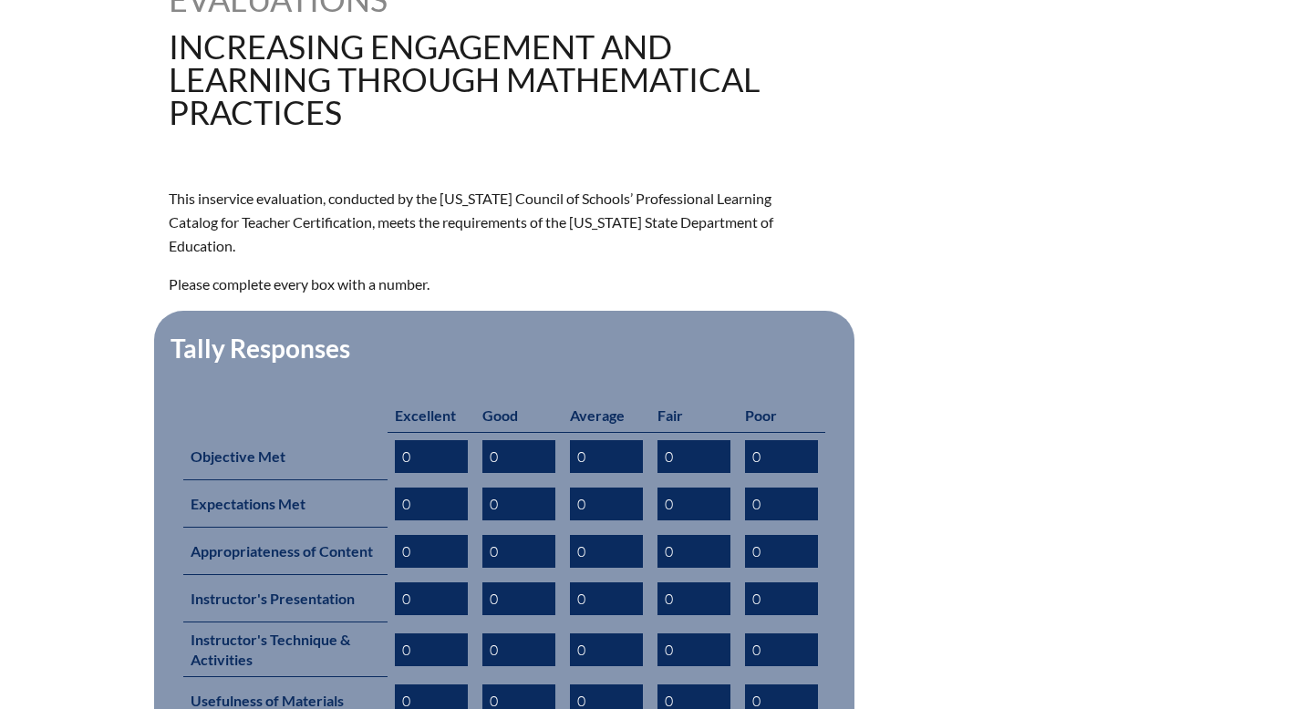
scroll to position [536, 0]
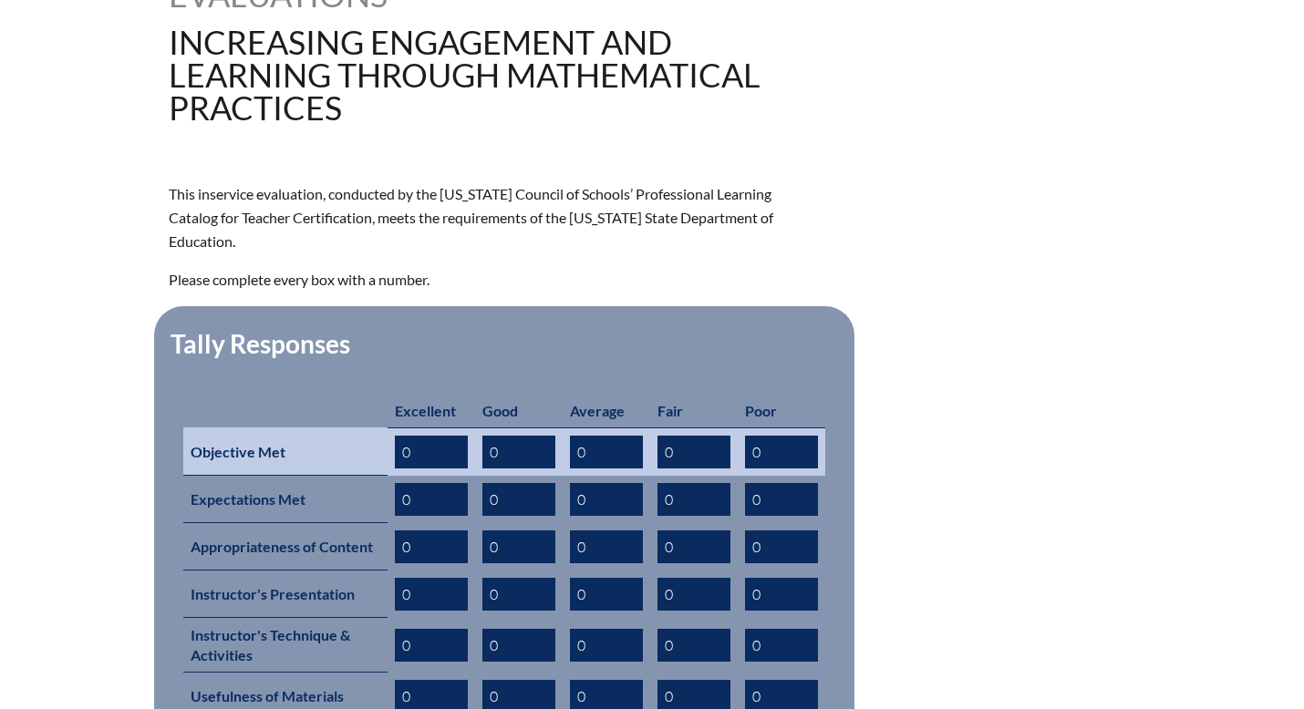
drag, startPoint x: 418, startPoint y: 428, endPoint x: 395, endPoint y: 428, distance: 22.8
click at [395, 436] on input "0" at bounding box center [431, 452] width 73 height 33
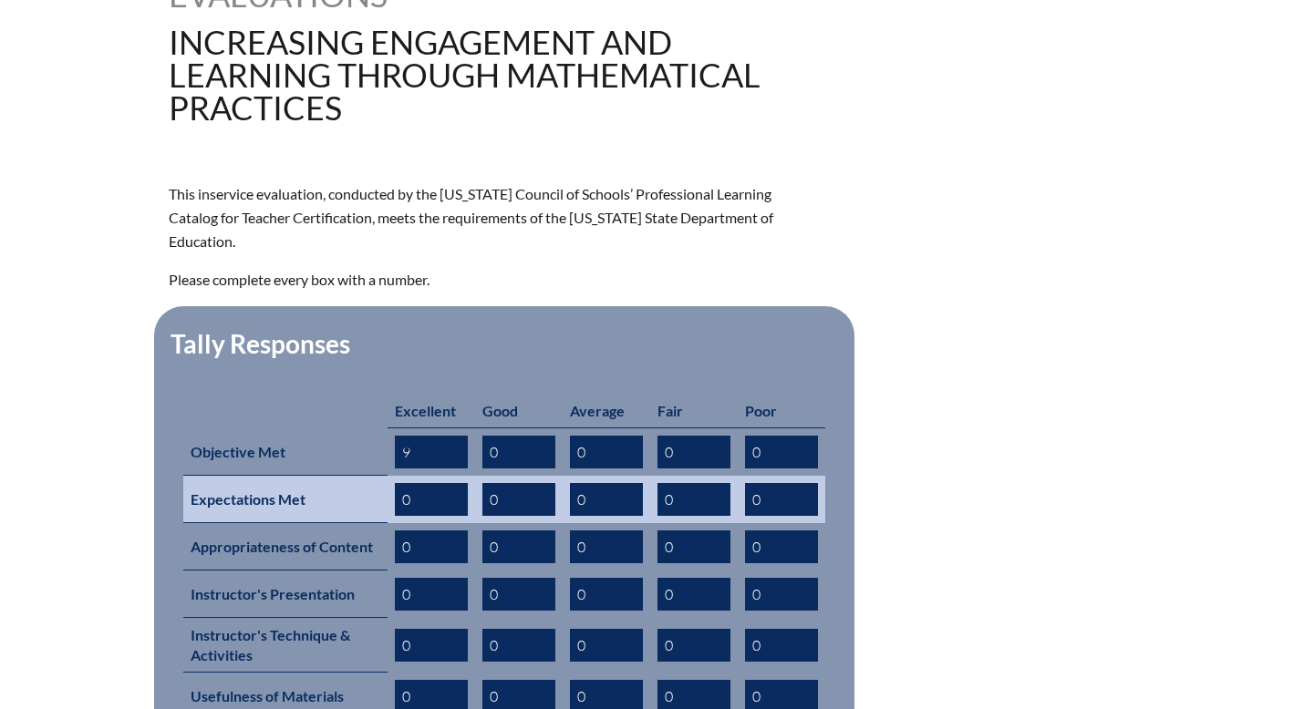
type input "9"
drag, startPoint x: 414, startPoint y: 471, endPoint x: 400, endPoint y: 471, distance: 13.7
click at [400, 483] on input "0" at bounding box center [431, 499] width 73 height 33
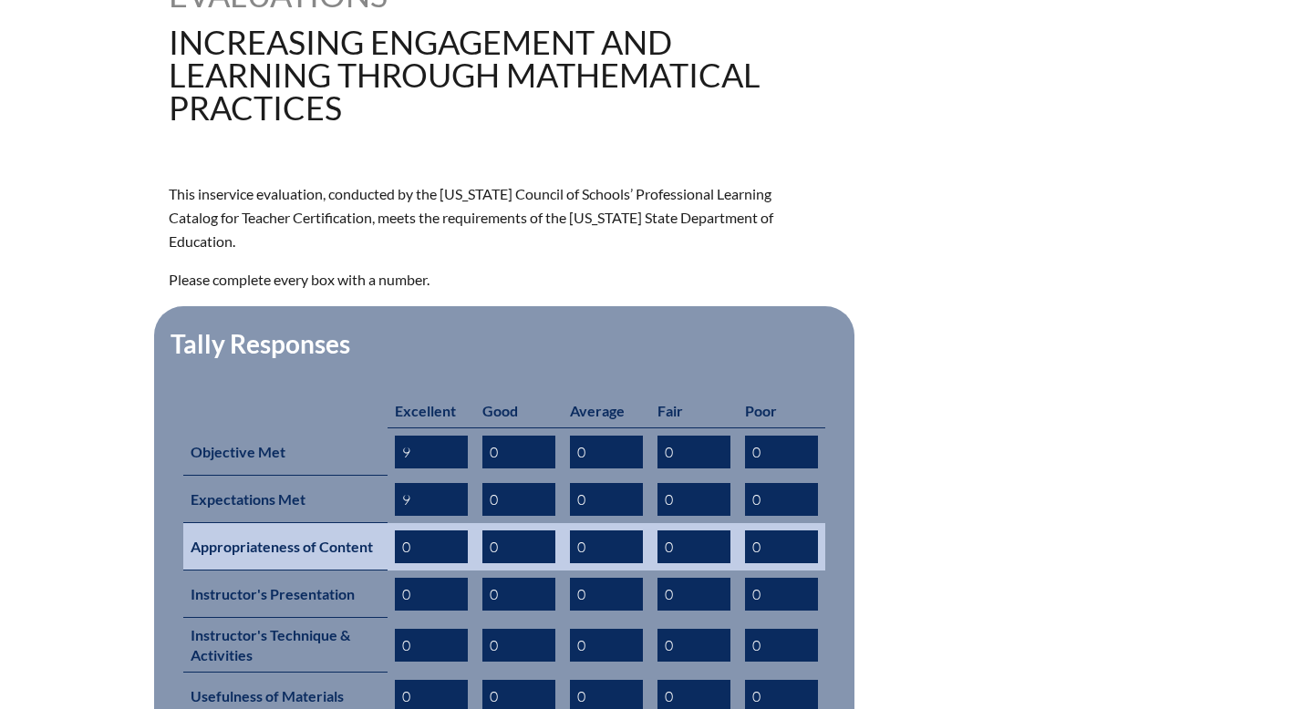
type input "9"
drag, startPoint x: 419, startPoint y: 520, endPoint x: 400, endPoint y: 520, distance: 19.1
click at [400, 531] on input "0" at bounding box center [431, 547] width 73 height 33
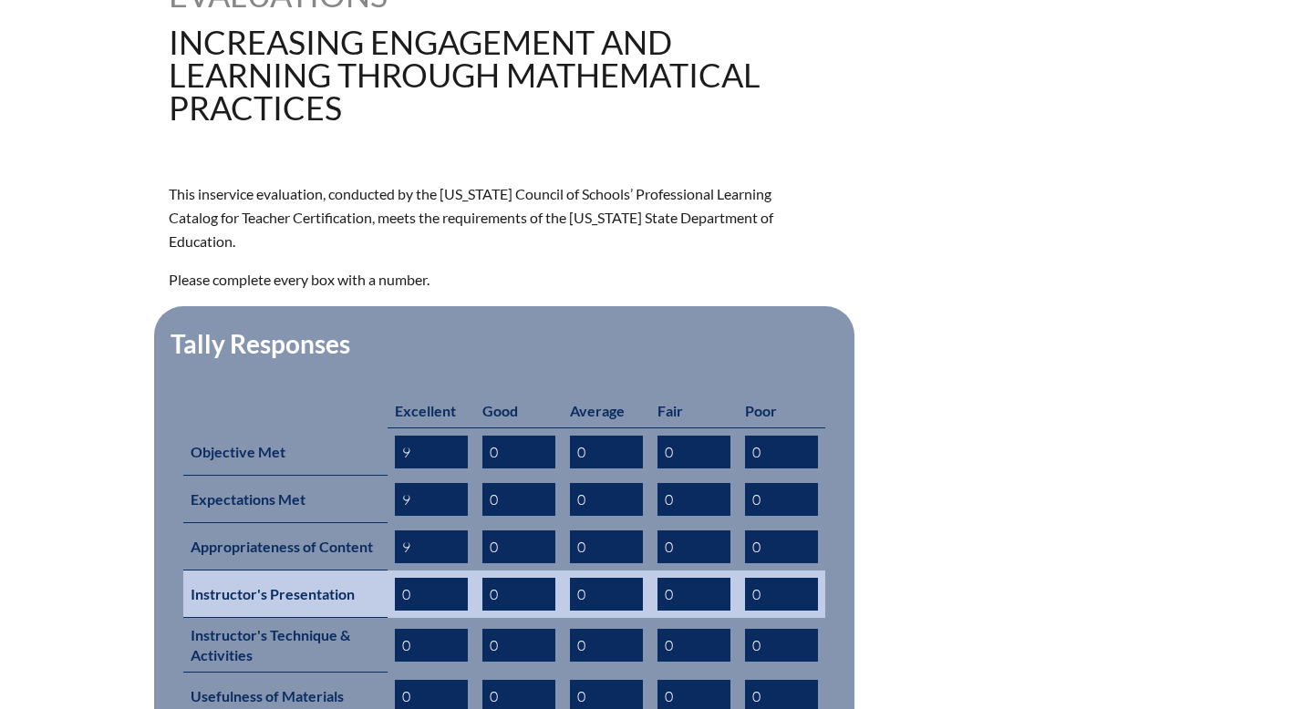
type input "9"
drag, startPoint x: 409, startPoint y: 567, endPoint x: 393, endPoint y: 567, distance: 16.4
click at [393, 571] on td "0" at bounding box center [431, 594] width 88 height 47
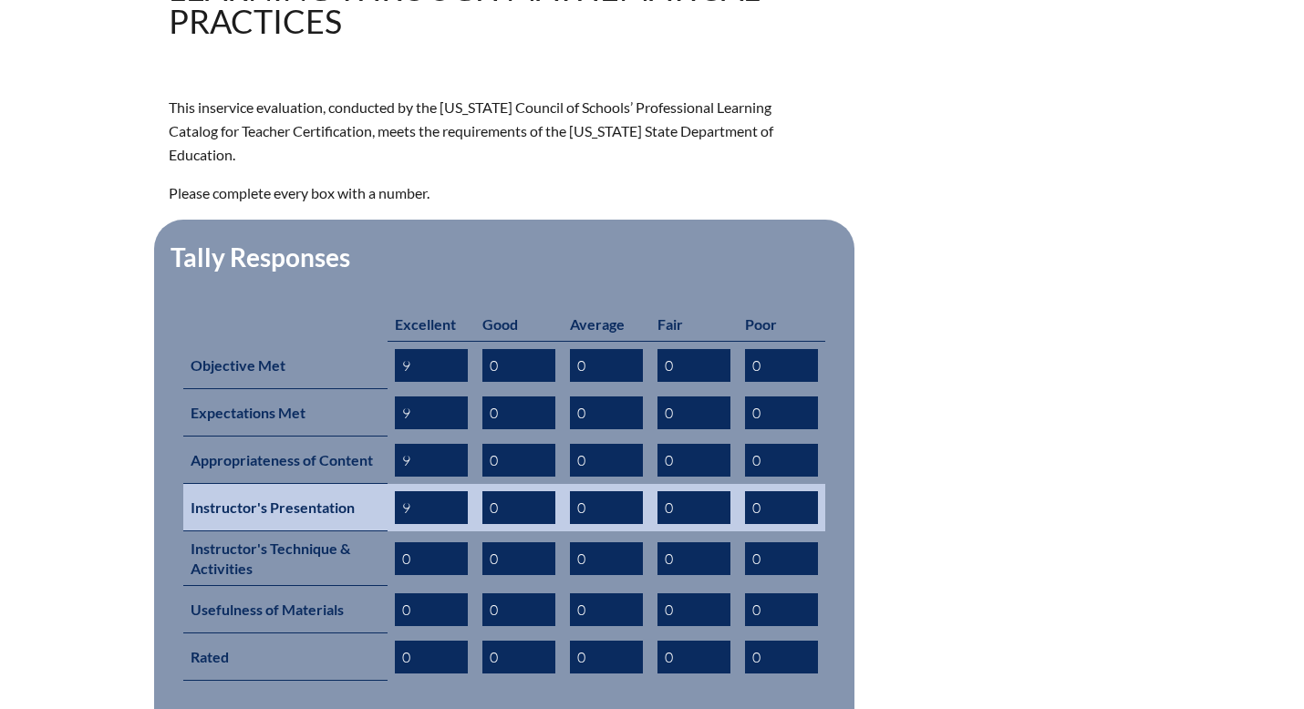
scroll to position [639, 0]
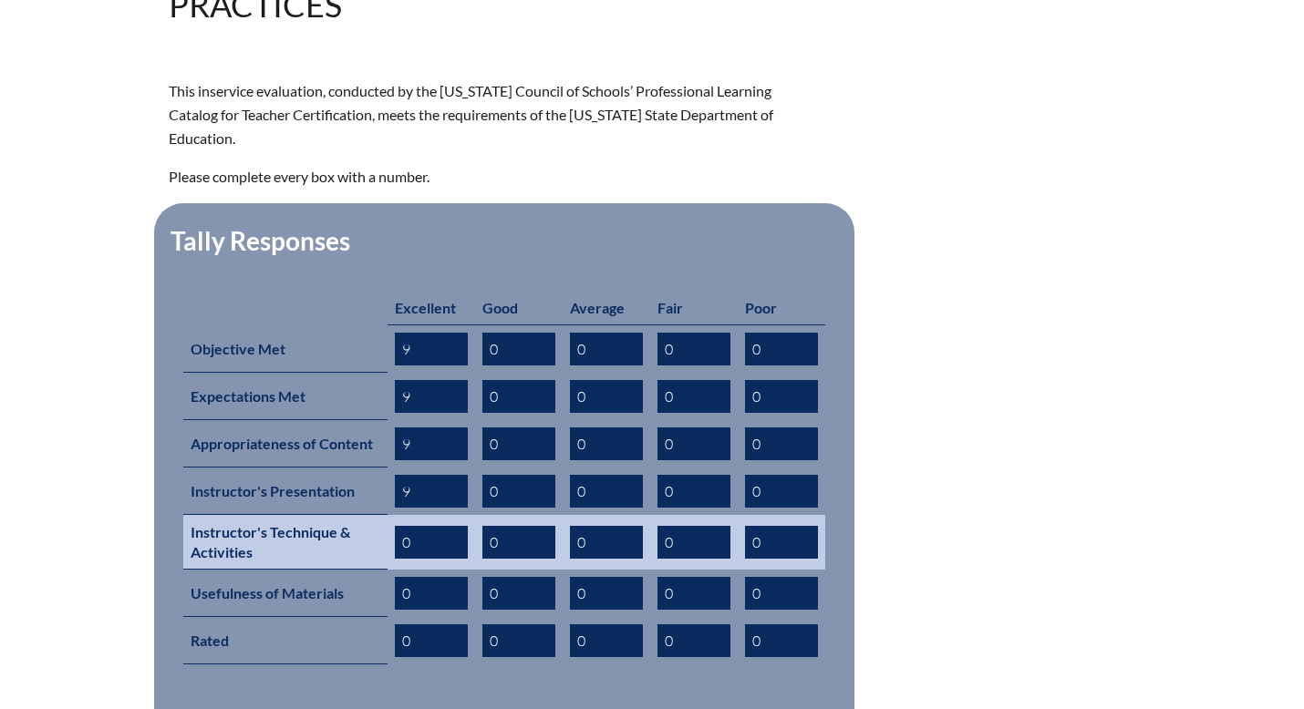
type input "9"
drag, startPoint x: 412, startPoint y: 511, endPoint x: 388, endPoint y: 511, distance: 23.7
click at [388, 515] on td "0" at bounding box center [431, 542] width 88 height 55
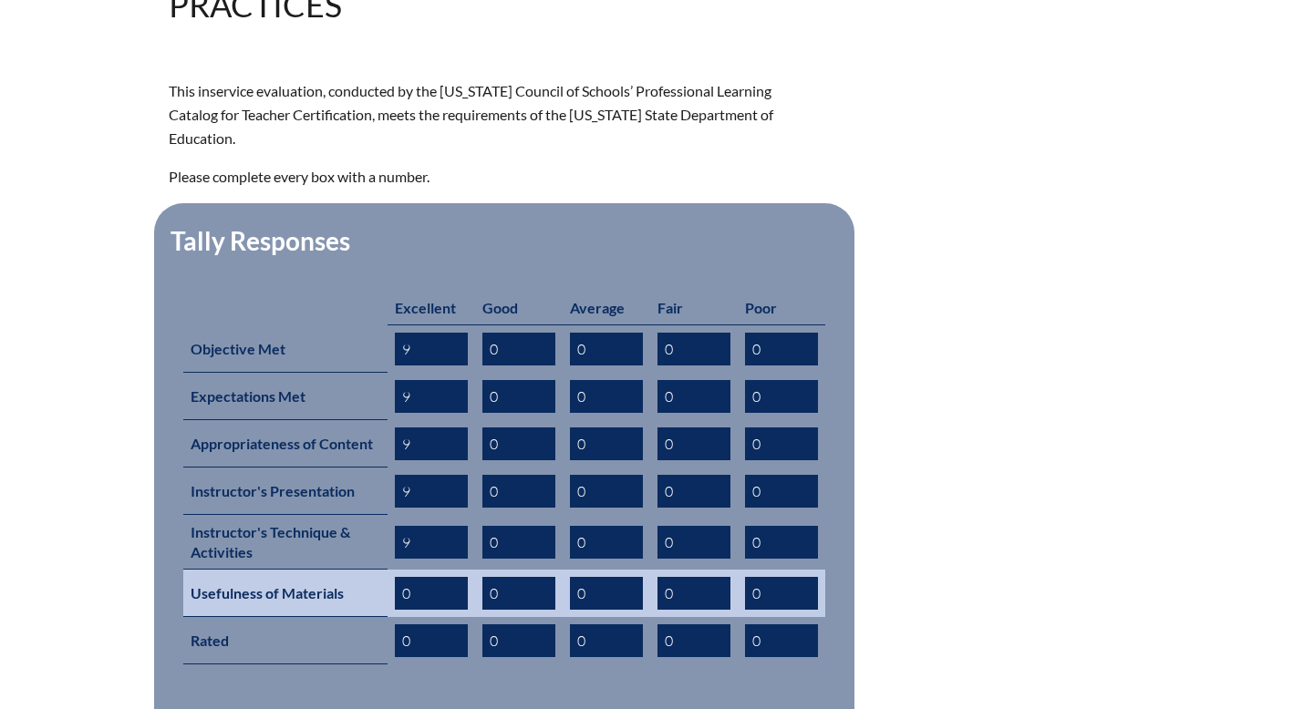
type input "9"
drag, startPoint x: 412, startPoint y: 564, endPoint x: 396, endPoint y: 564, distance: 16.4
click at [397, 577] on input "0" at bounding box center [431, 593] width 73 height 33
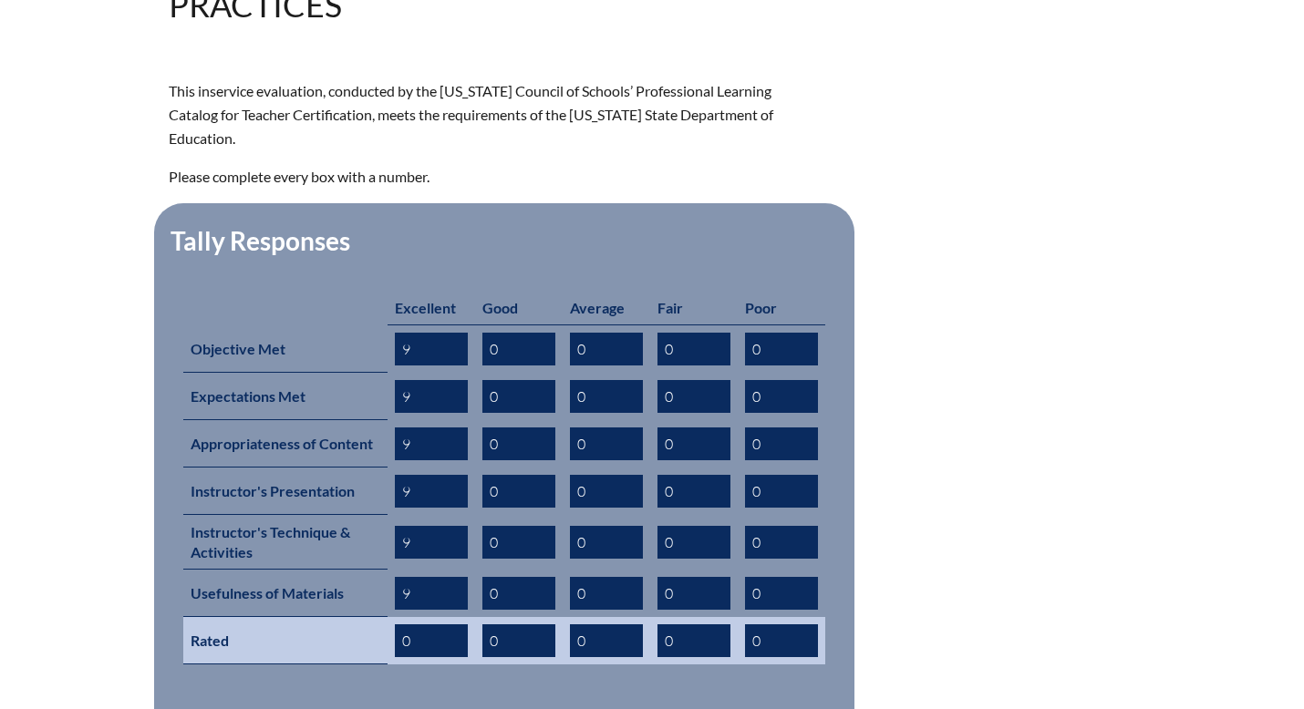
type input "9"
drag, startPoint x: 414, startPoint y: 614, endPoint x: 400, endPoint y: 614, distance: 13.7
click at [400, 624] on input "0" at bounding box center [431, 640] width 73 height 33
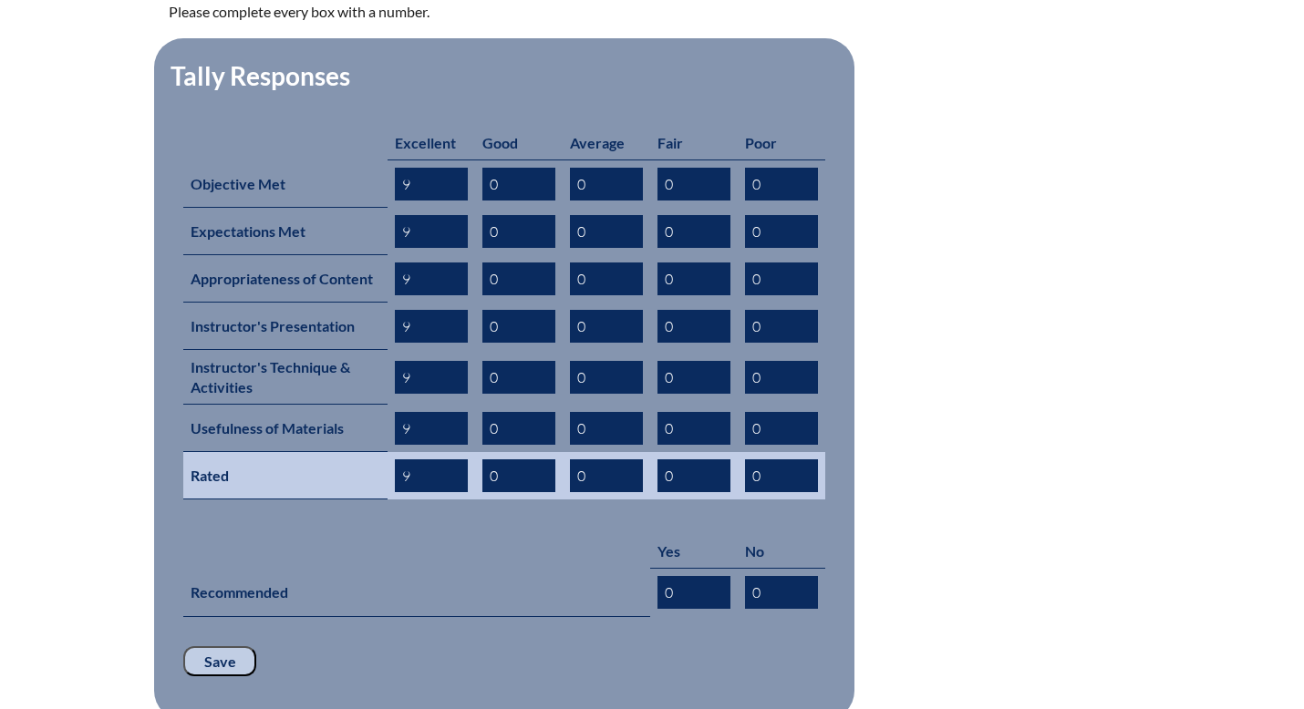
scroll to position [840, 0]
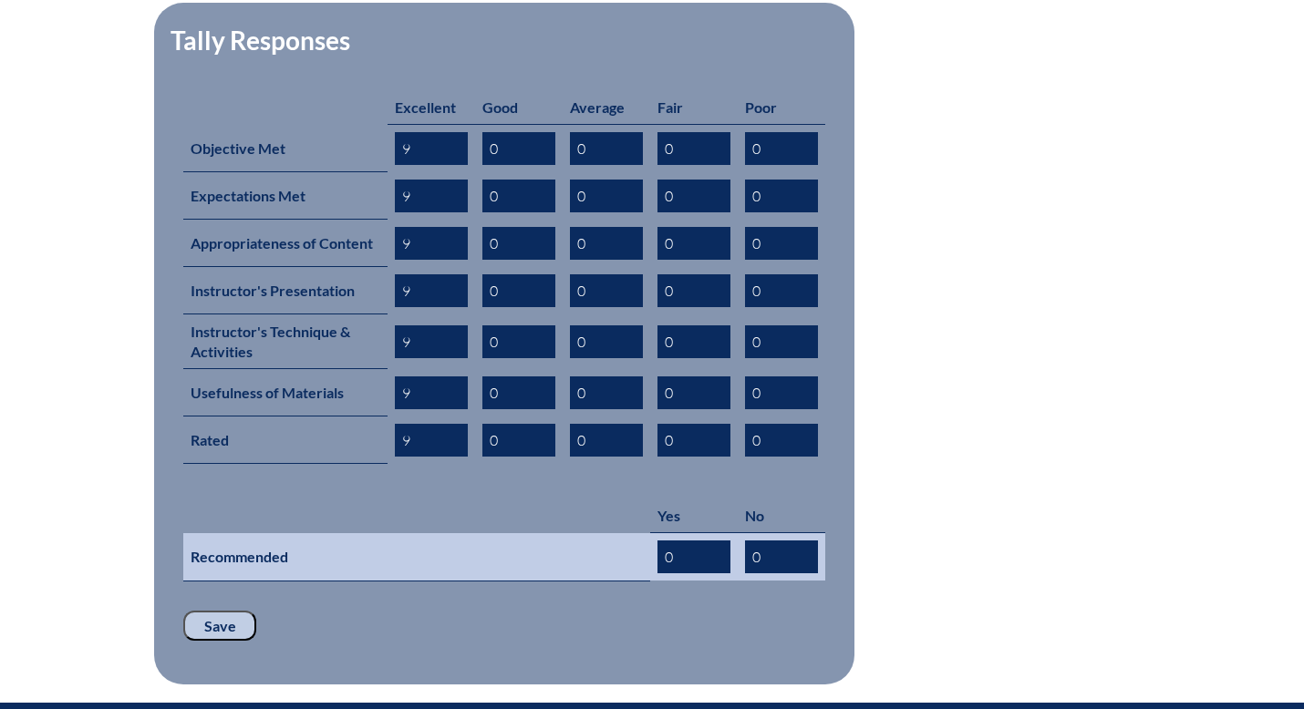
type input "9"
drag, startPoint x: 673, startPoint y: 530, endPoint x: 655, endPoint y: 530, distance: 17.3
click at [655, 533] on td "0" at bounding box center [694, 557] width 88 height 48
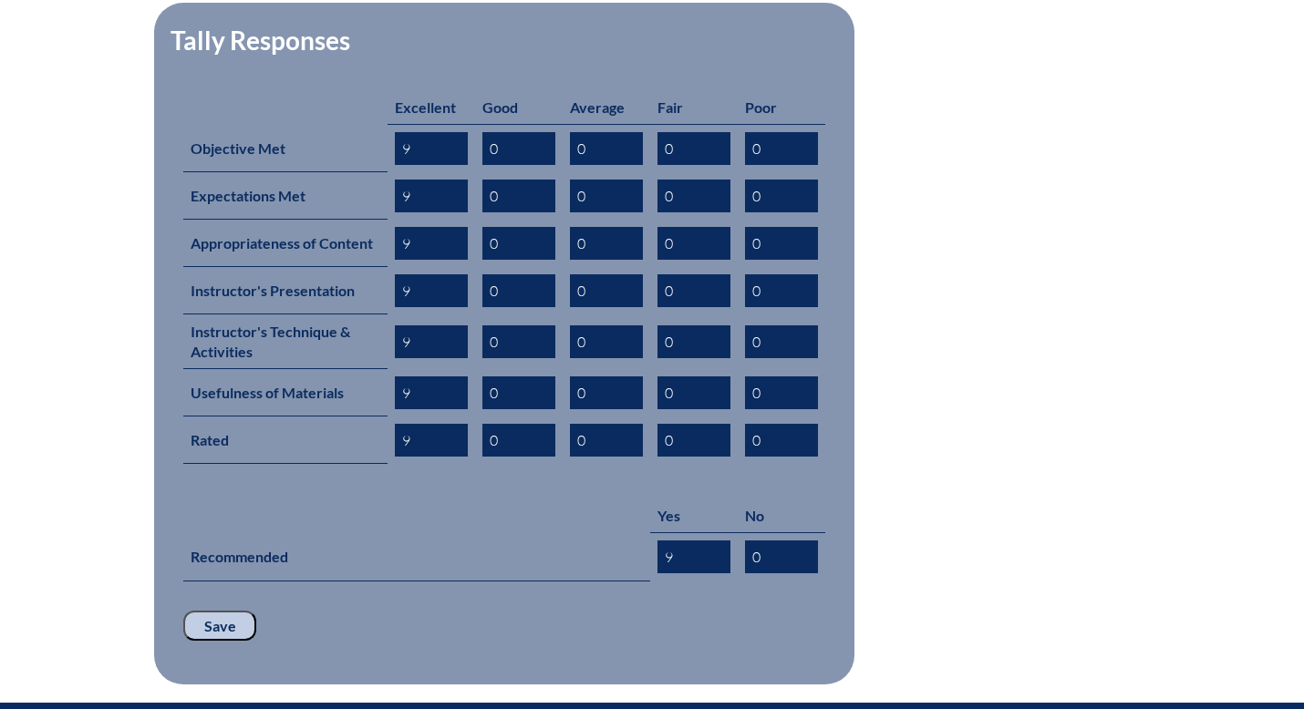
type input "9"
click at [241, 611] on input "Save" at bounding box center [219, 626] width 73 height 31
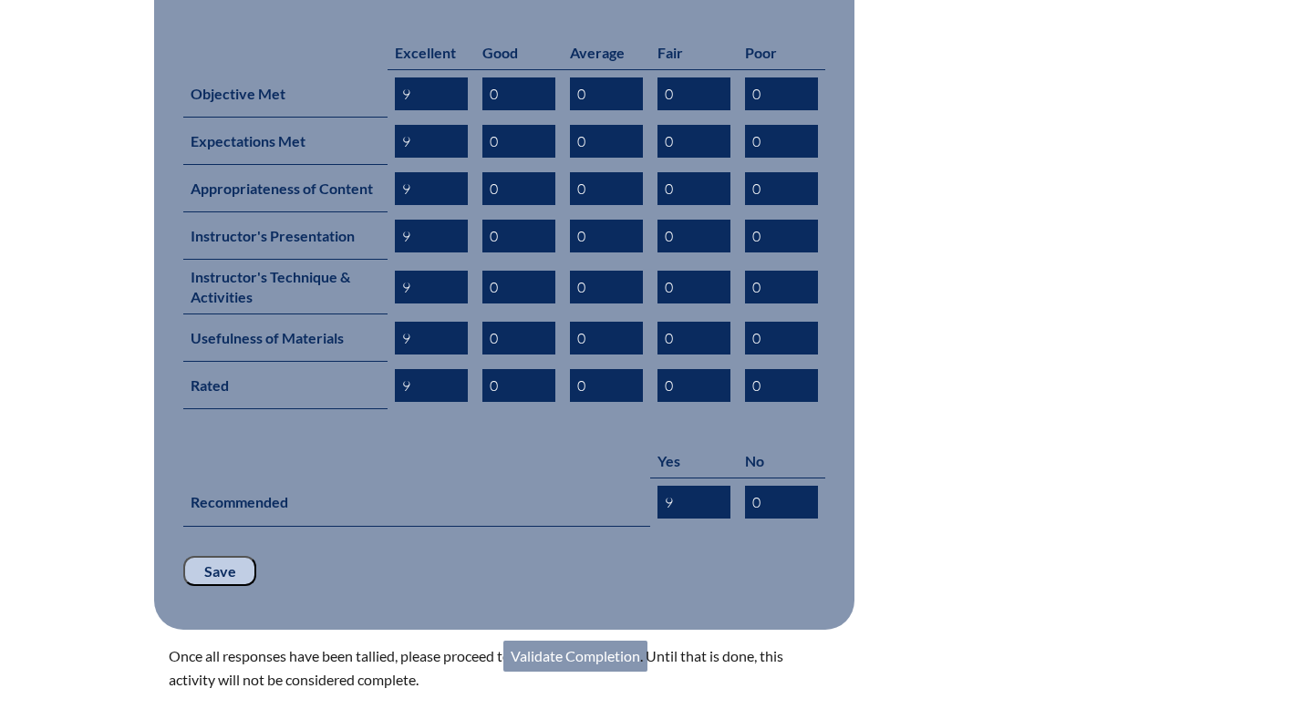
scroll to position [895, 0]
click at [611, 640] on link "Validate Completion" at bounding box center [575, 655] width 144 height 31
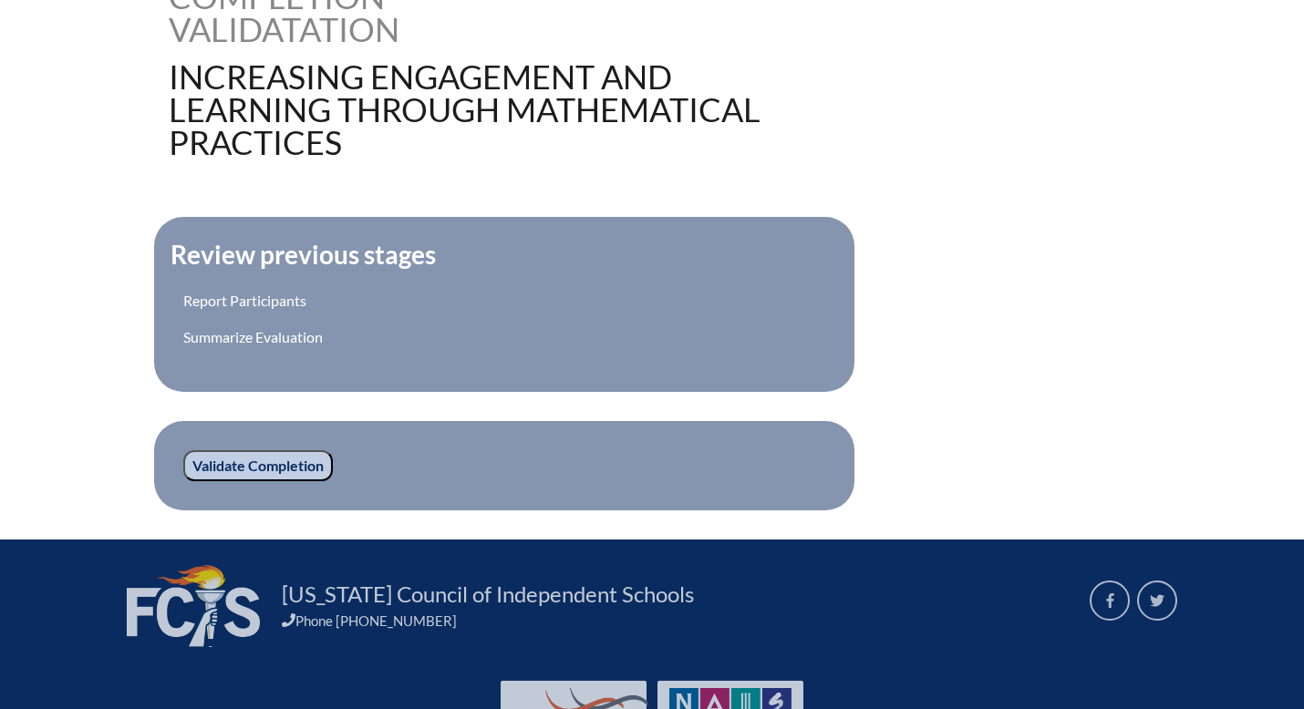
scroll to position [628, 0]
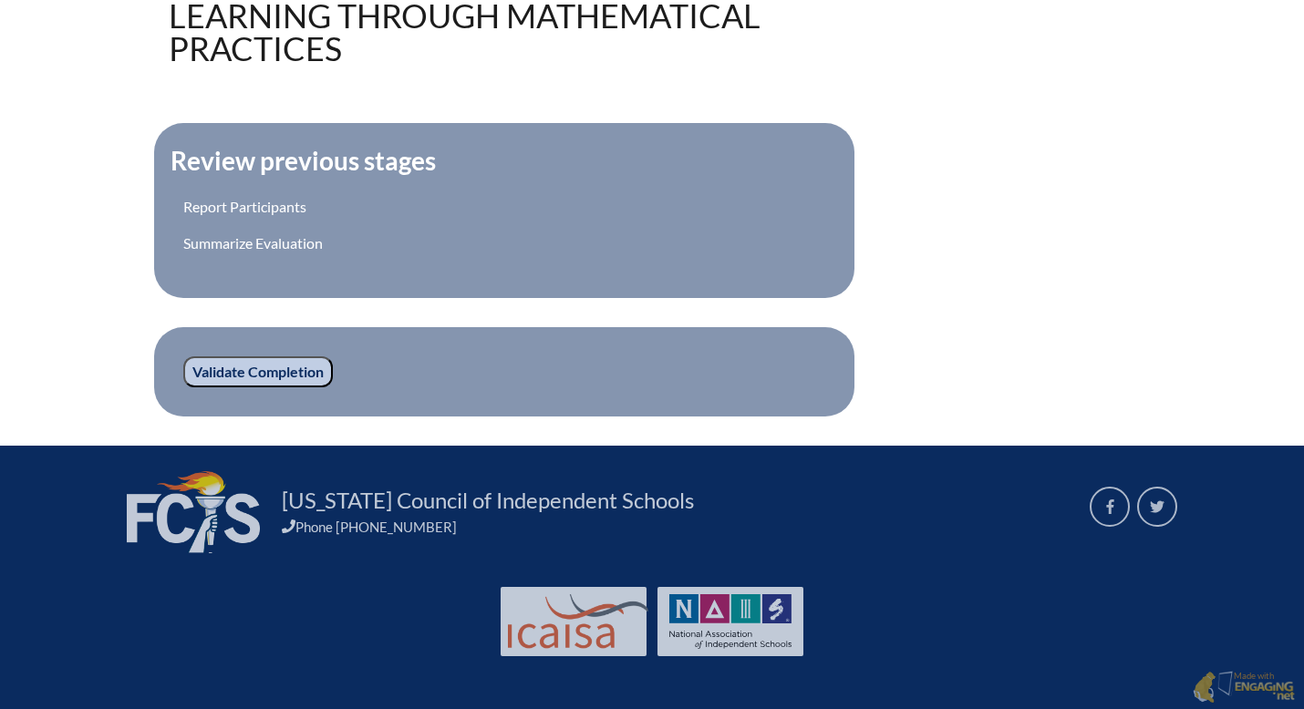
click at [287, 376] on input "Validate Completion" at bounding box center [258, 371] width 150 height 31
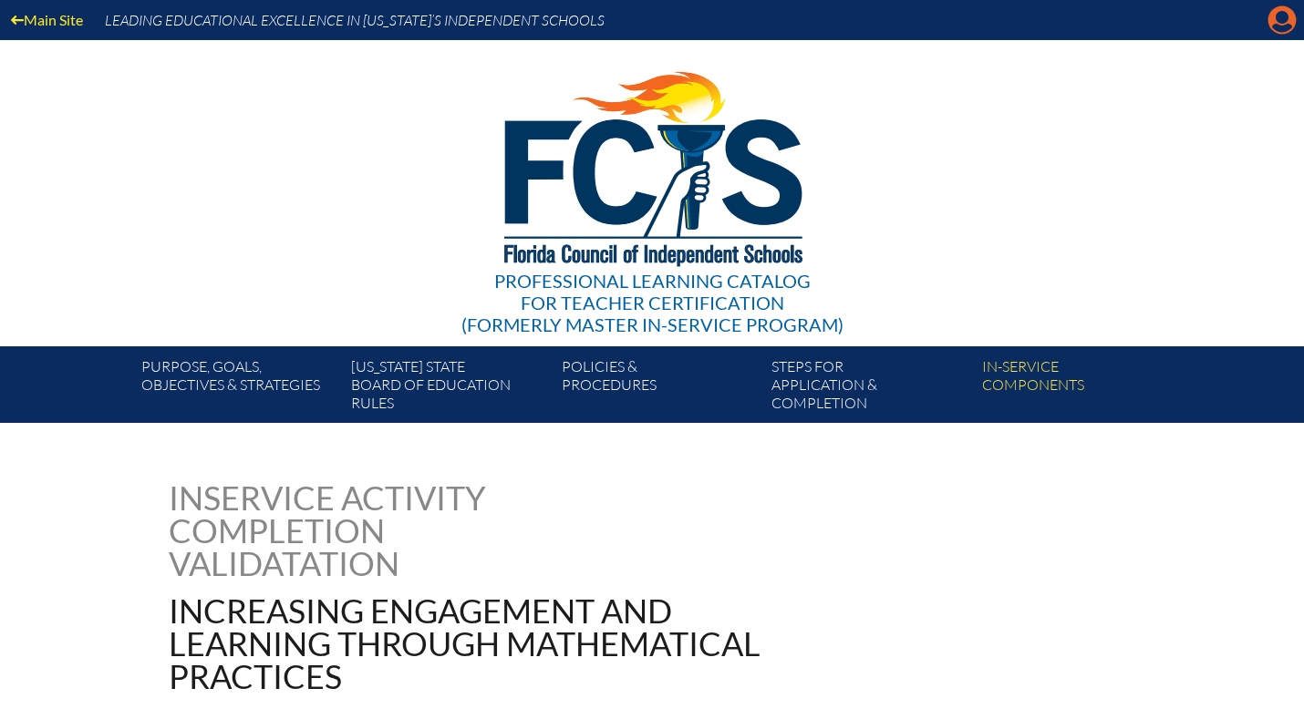
click at [1280, 25] on icon at bounding box center [1282, 20] width 28 height 28
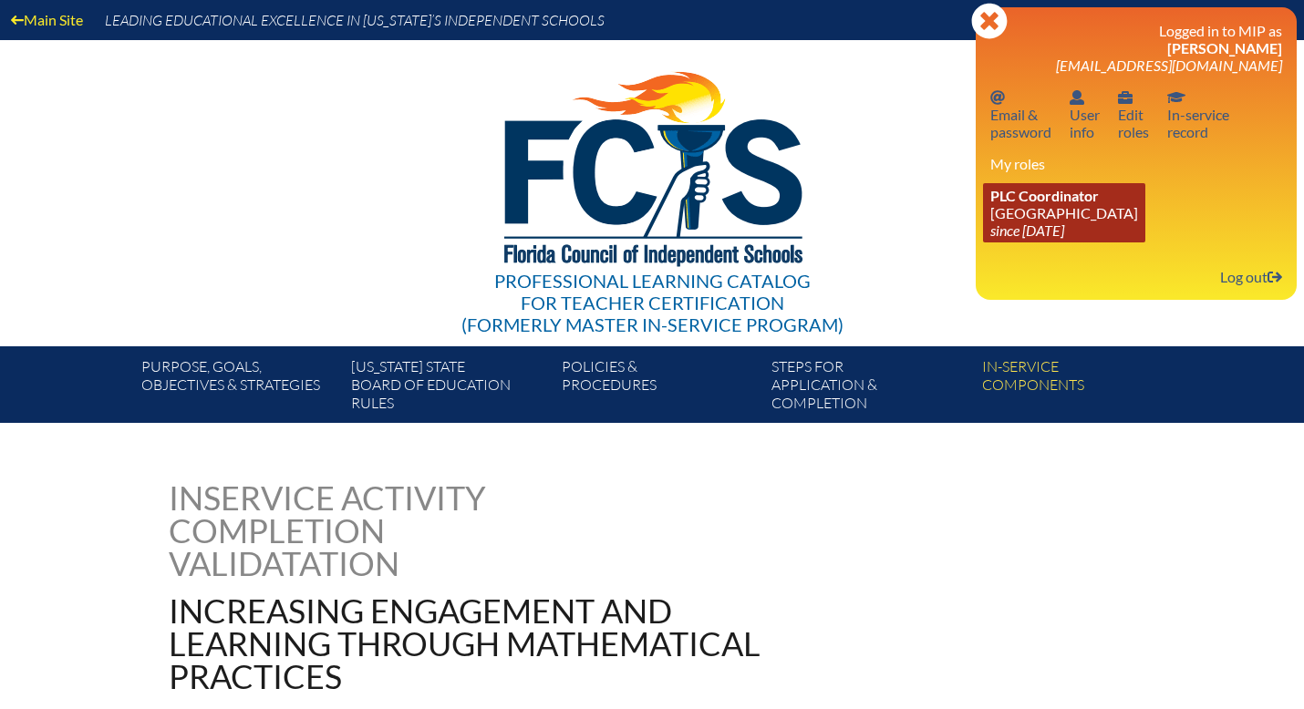
click at [1045, 218] on link "PLC Coordinator [GEOGRAPHIC_DATA] since [DATE]" at bounding box center [1064, 212] width 162 height 59
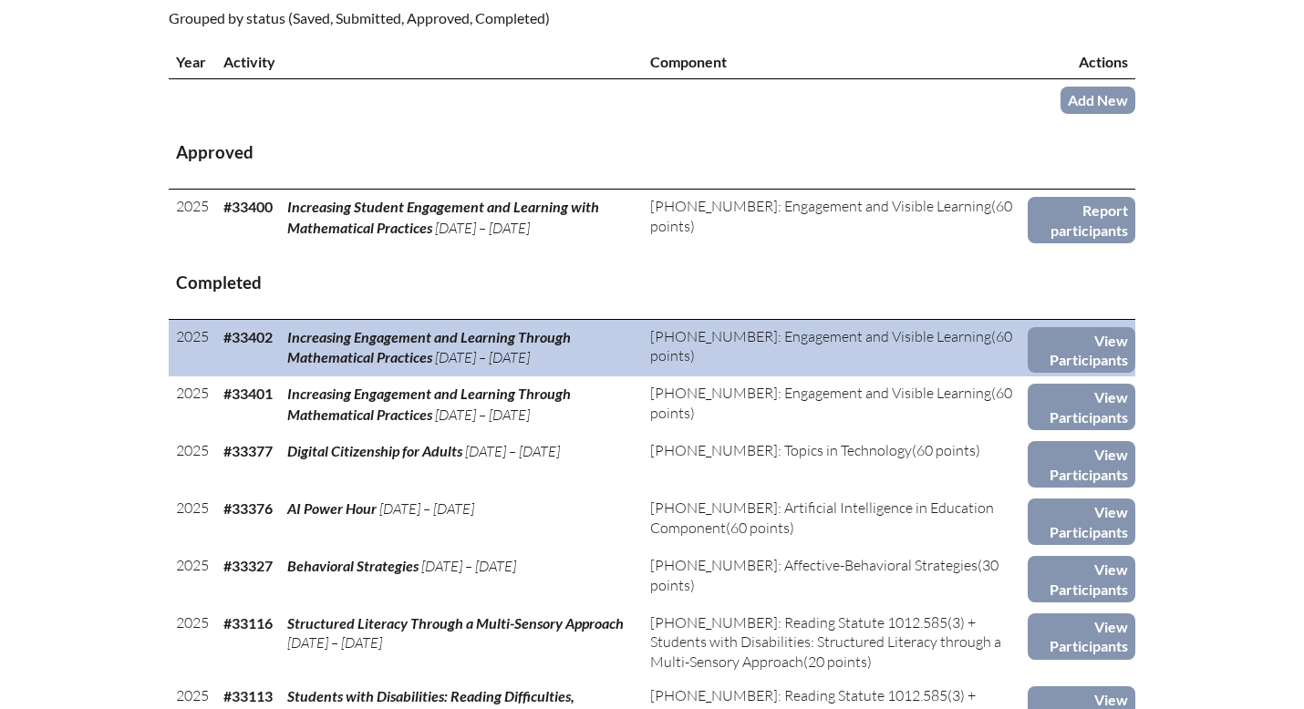
scroll to position [659, 0]
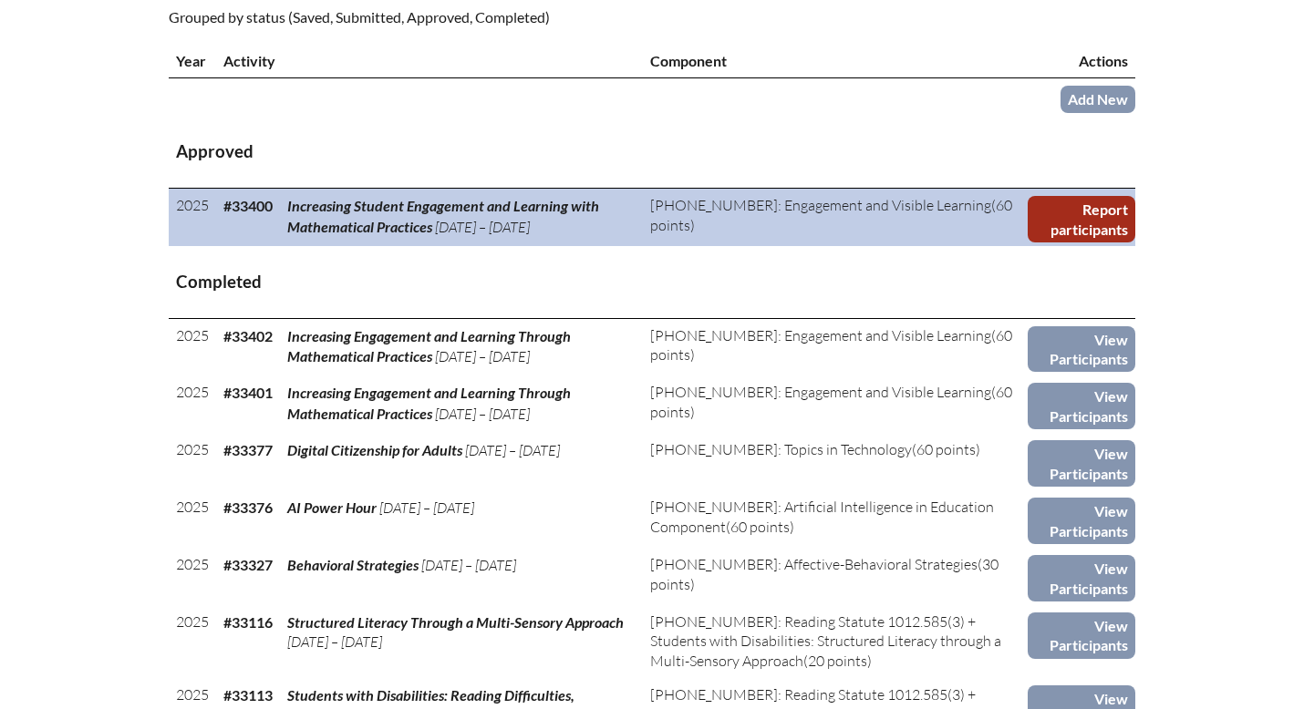
click at [1100, 217] on link "Report participants" at bounding box center [1081, 219] width 108 height 46
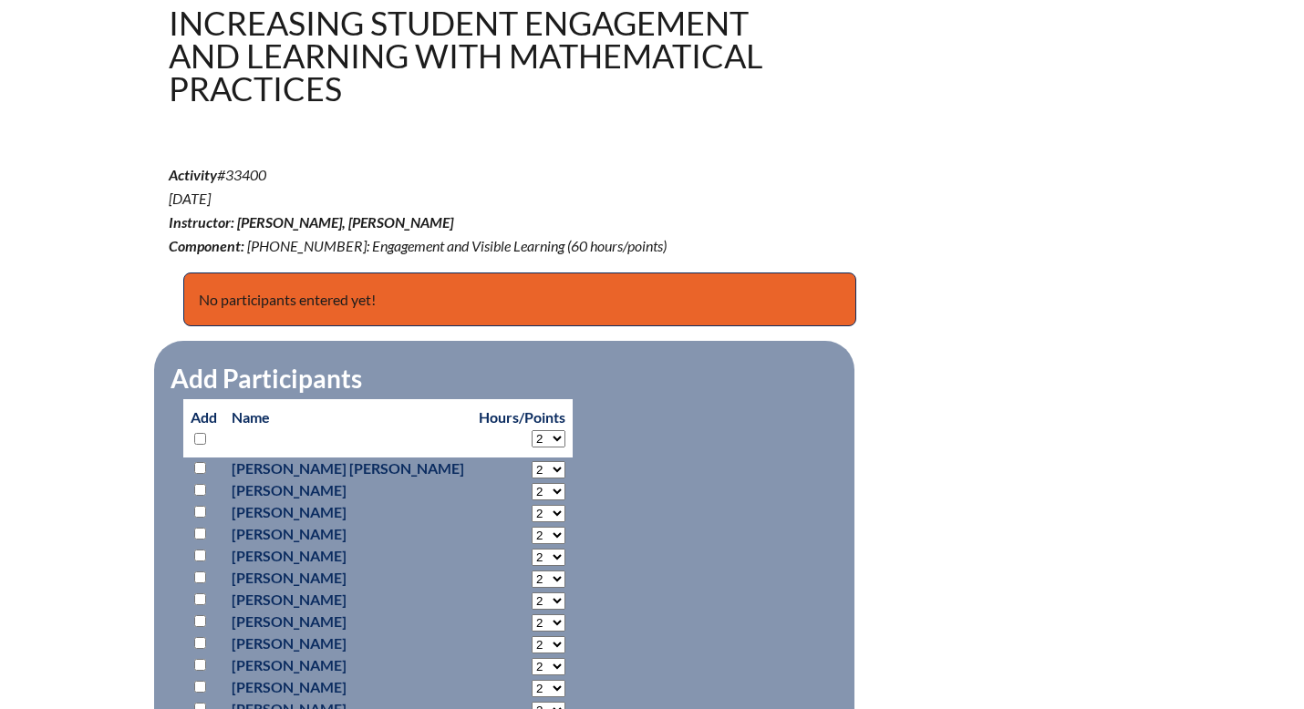
scroll to position [615, 0]
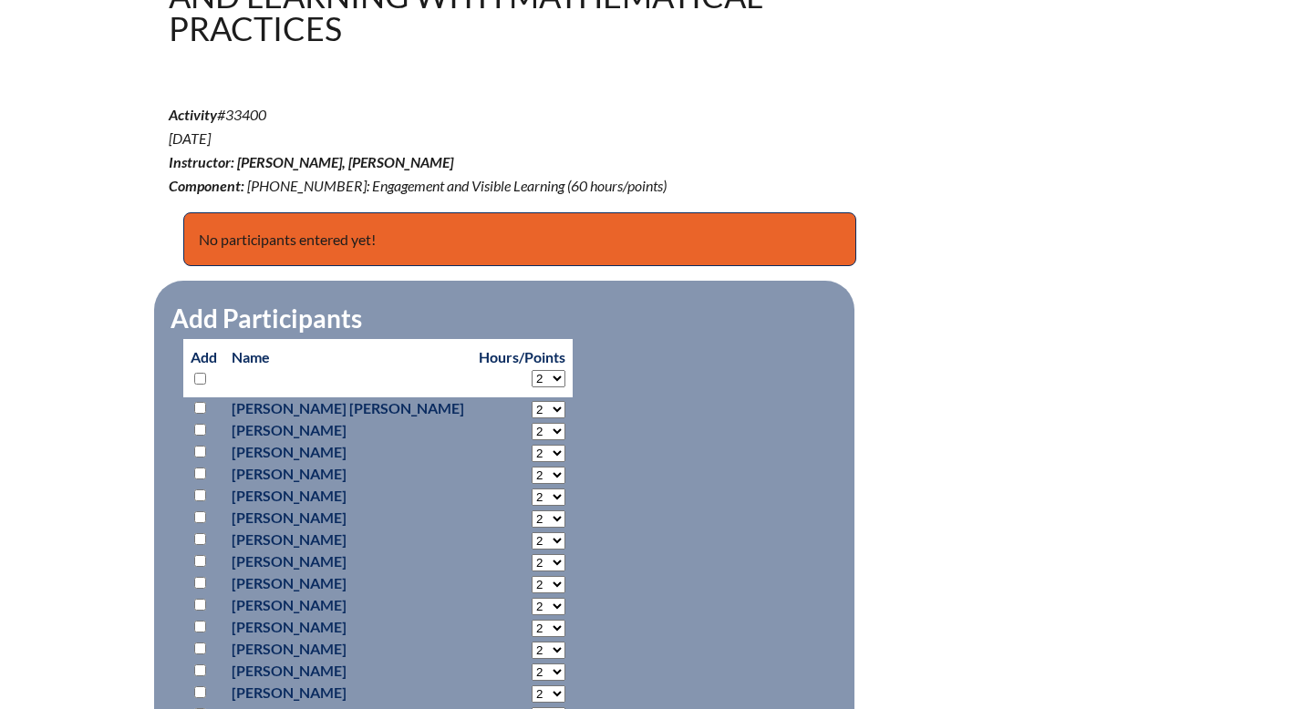
click at [531, 381] on select "2 3 4 5 6 7 8 9 10 11 12 13 14 15 16 17 18 19 20 21 22 23 24 25 26 27 28 29 30 …" at bounding box center [548, 378] width 34 height 17
select select "60"
click at [531, 370] on select "2 3 4 5 6 7 8 9 10 11 12 13 14 15 16 17 18 19 20 21 22 23 24 25 26 27 28 29 30 …" at bounding box center [548, 378] width 34 height 17
select select "60"
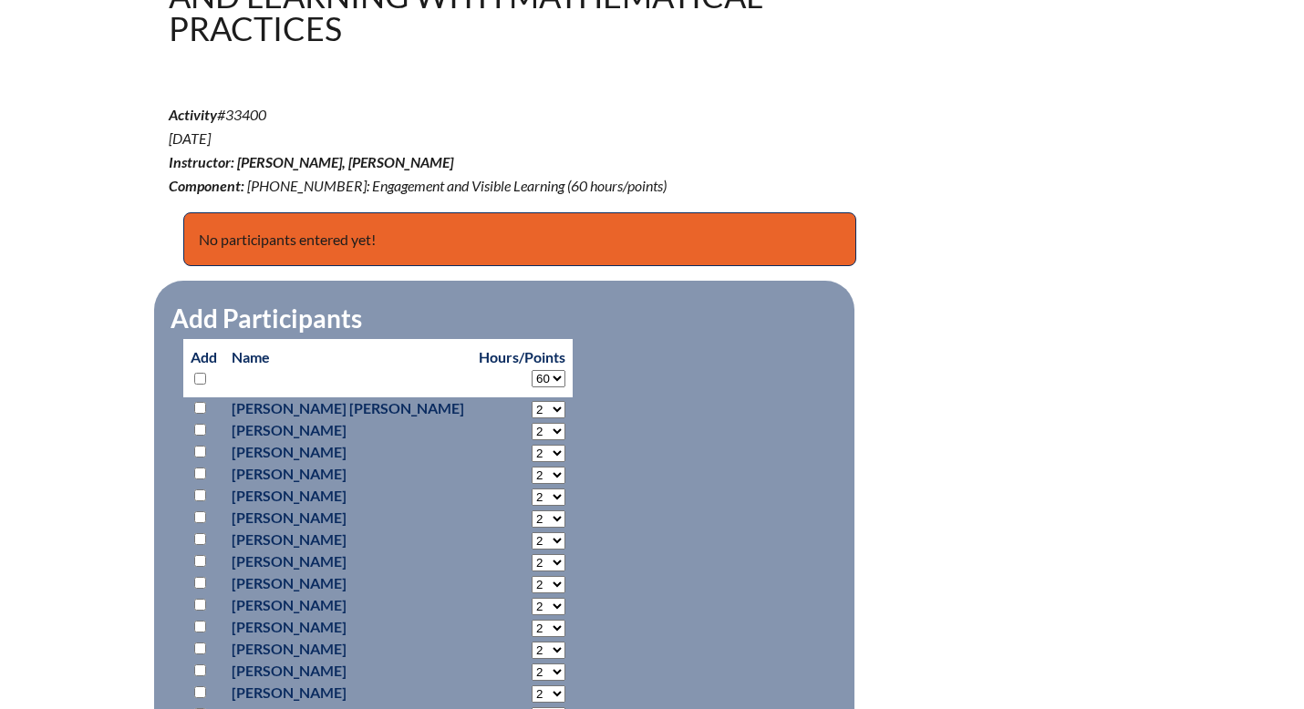
select select "60"
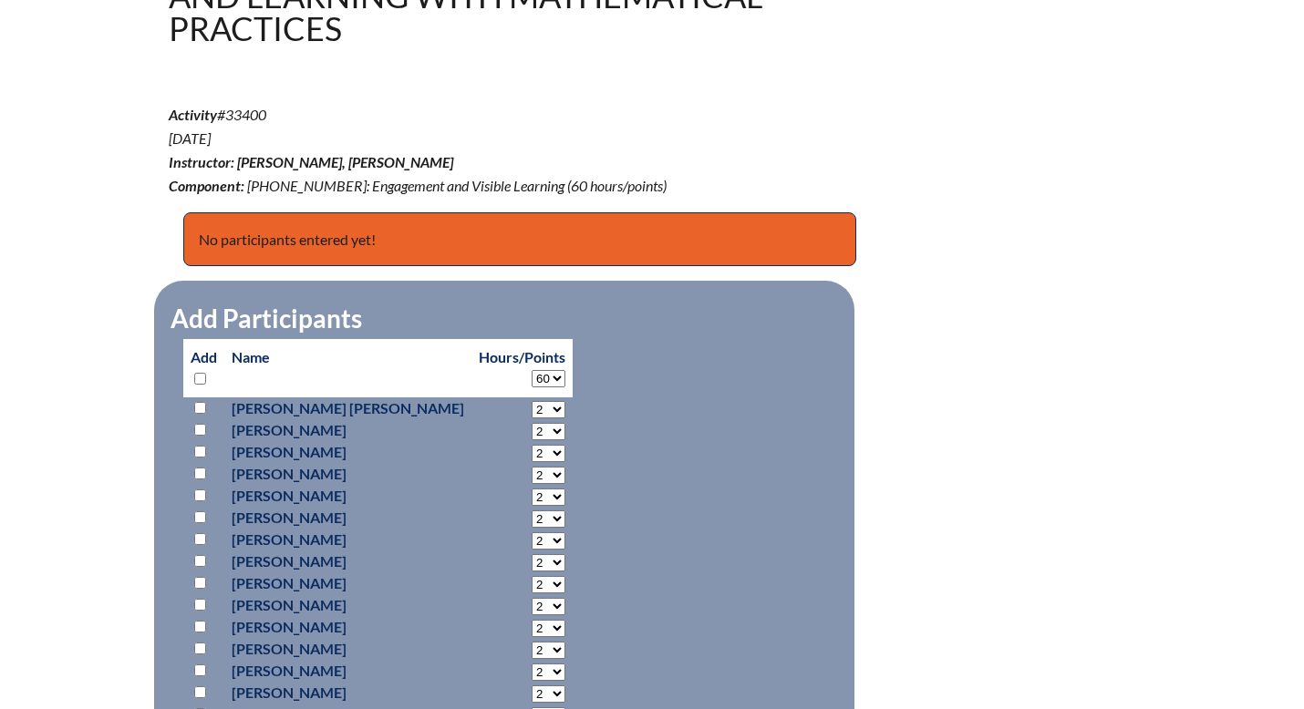
select select "60"
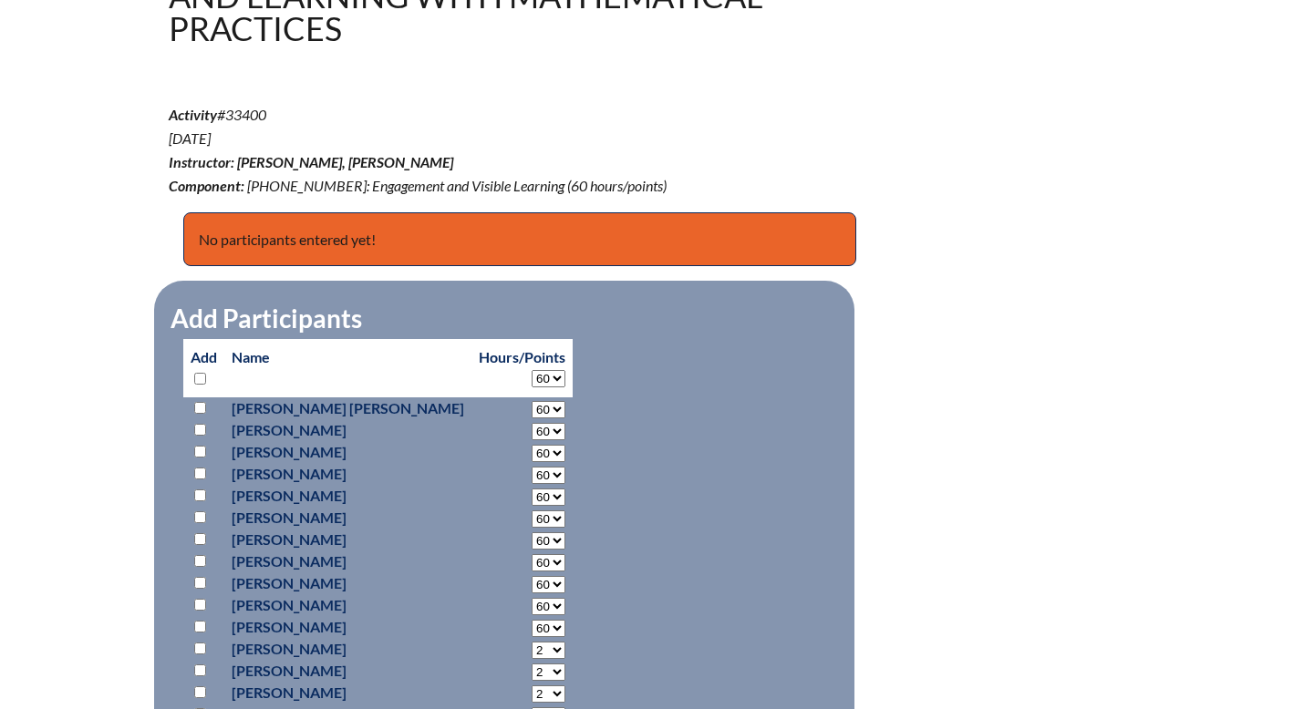
select select "60"
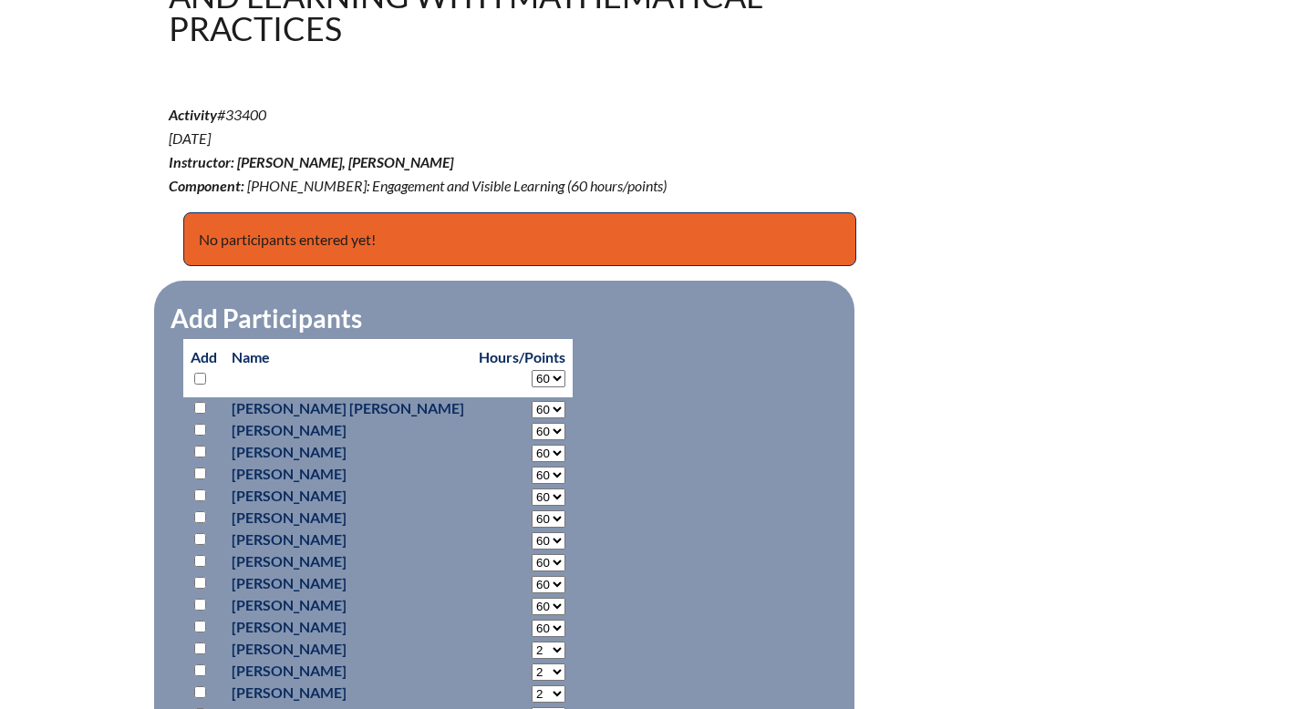
select select "60"
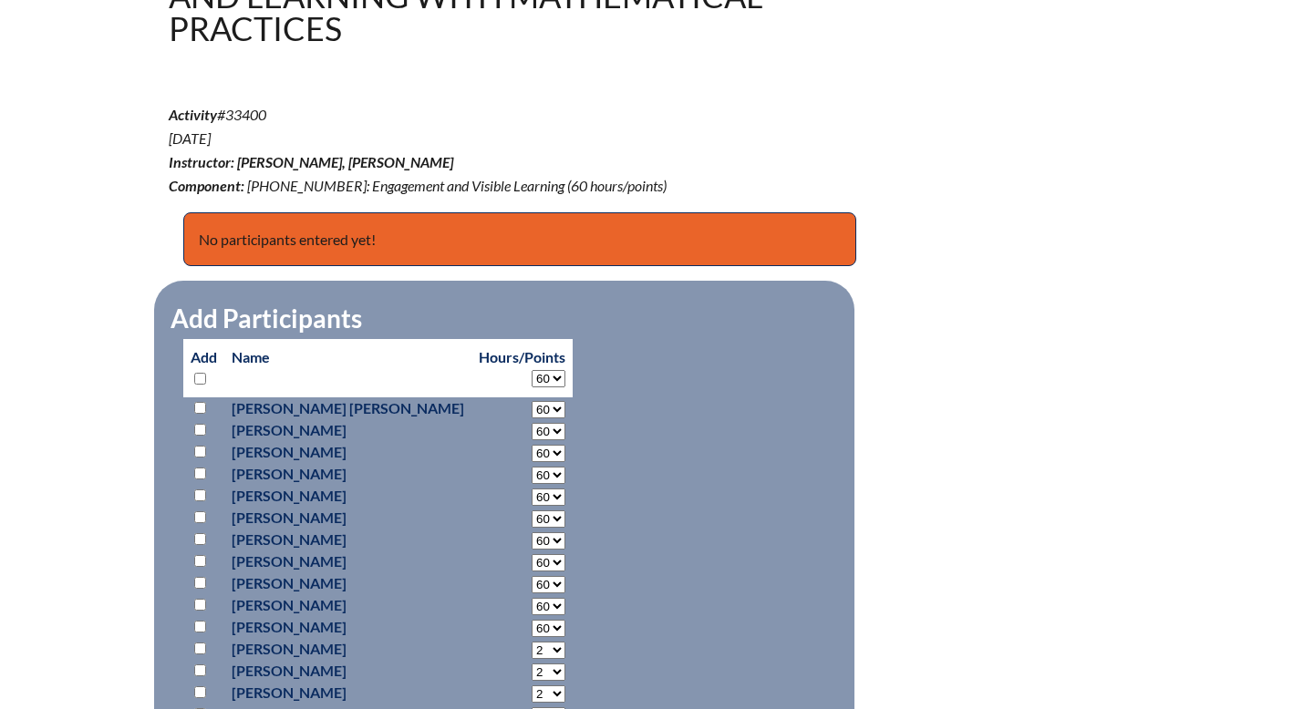
select select "60"
click at [201, 406] on input "checkbox" at bounding box center [200, 408] width 12 height 12
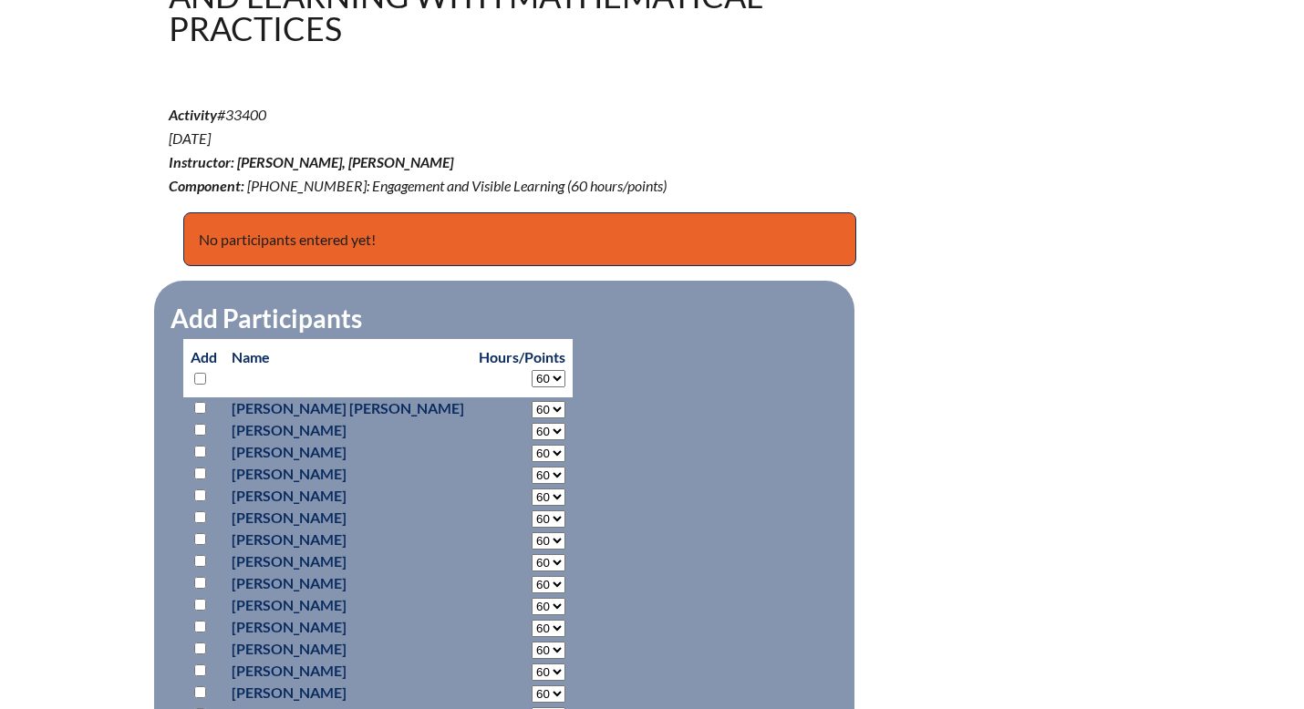
checkbox input "true"
click at [201, 431] on input "checkbox" at bounding box center [200, 430] width 12 height 12
checkbox input "true"
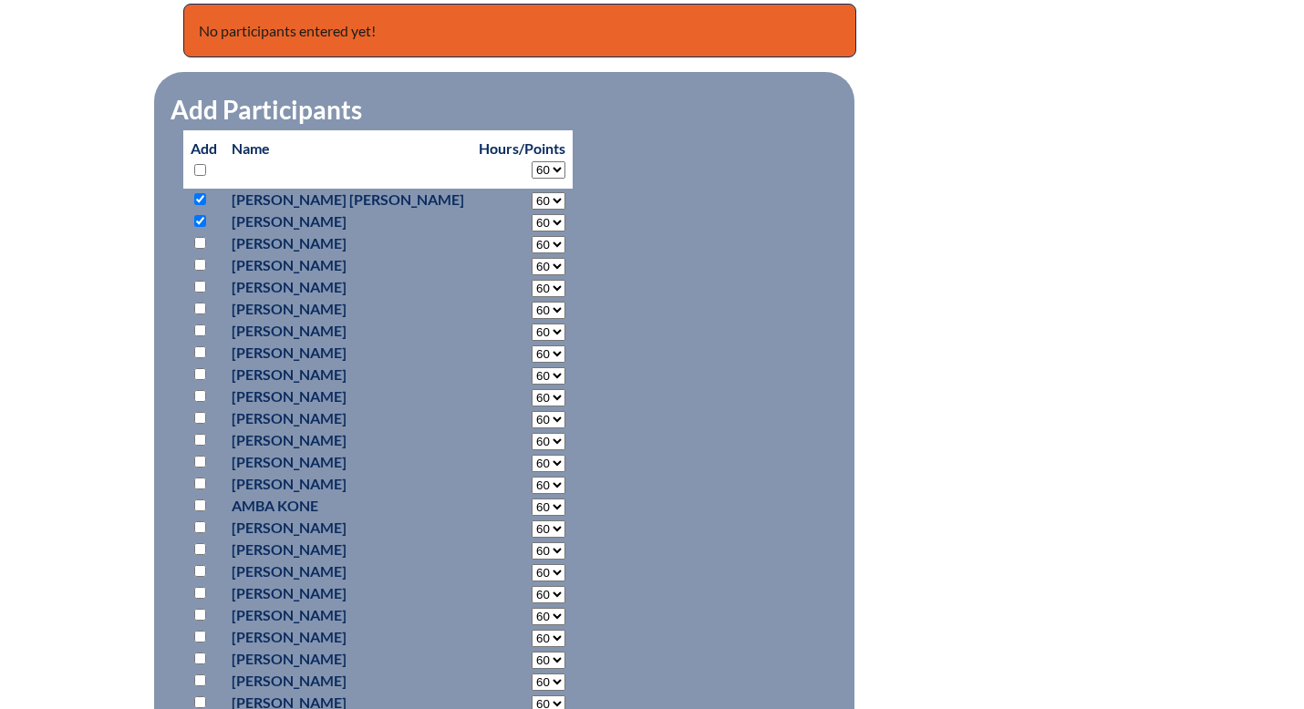
scroll to position [826, 0]
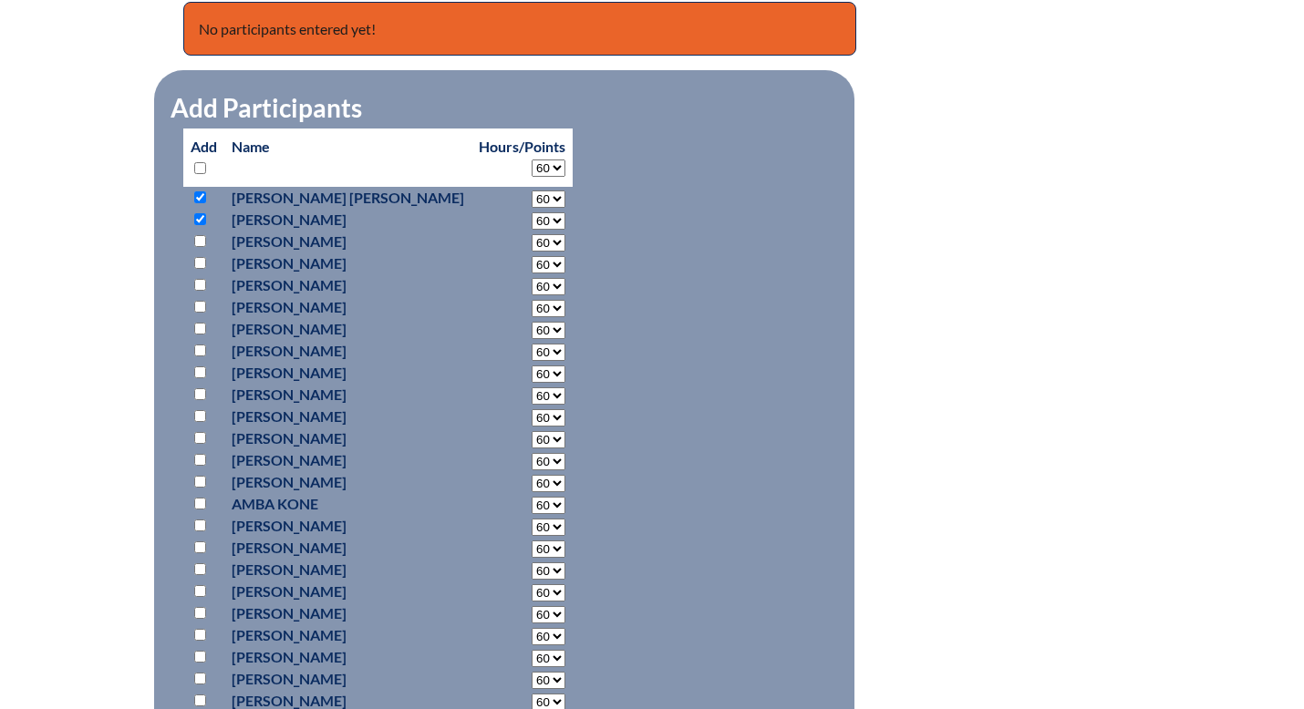
click at [198, 372] on input "checkbox" at bounding box center [200, 372] width 12 height 12
checkbox input "true"
click at [201, 330] on input "checkbox" at bounding box center [200, 329] width 12 height 12
checkbox input "true"
click at [200, 350] on input "checkbox" at bounding box center [200, 351] width 12 height 12
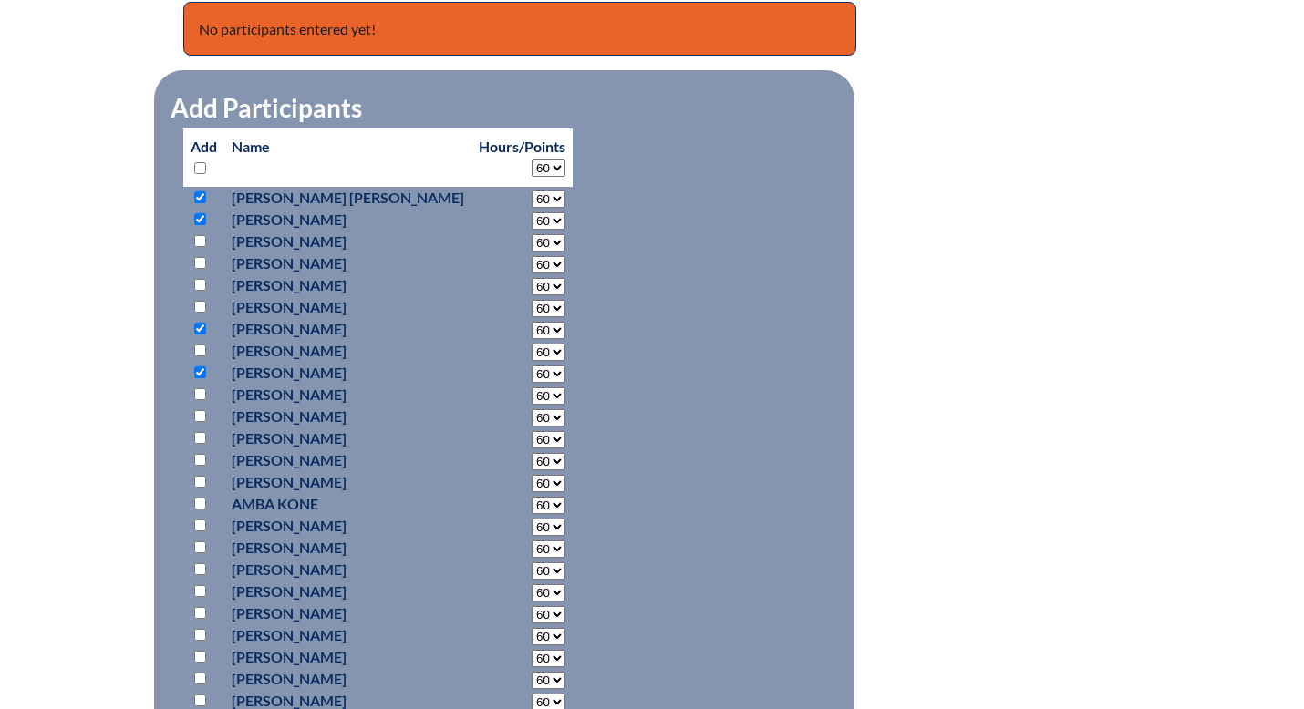
checkbox input "true"
click at [202, 393] on input "checkbox" at bounding box center [200, 394] width 12 height 12
checkbox input "true"
click at [201, 416] on input "checkbox" at bounding box center [200, 416] width 12 height 12
checkbox input "true"
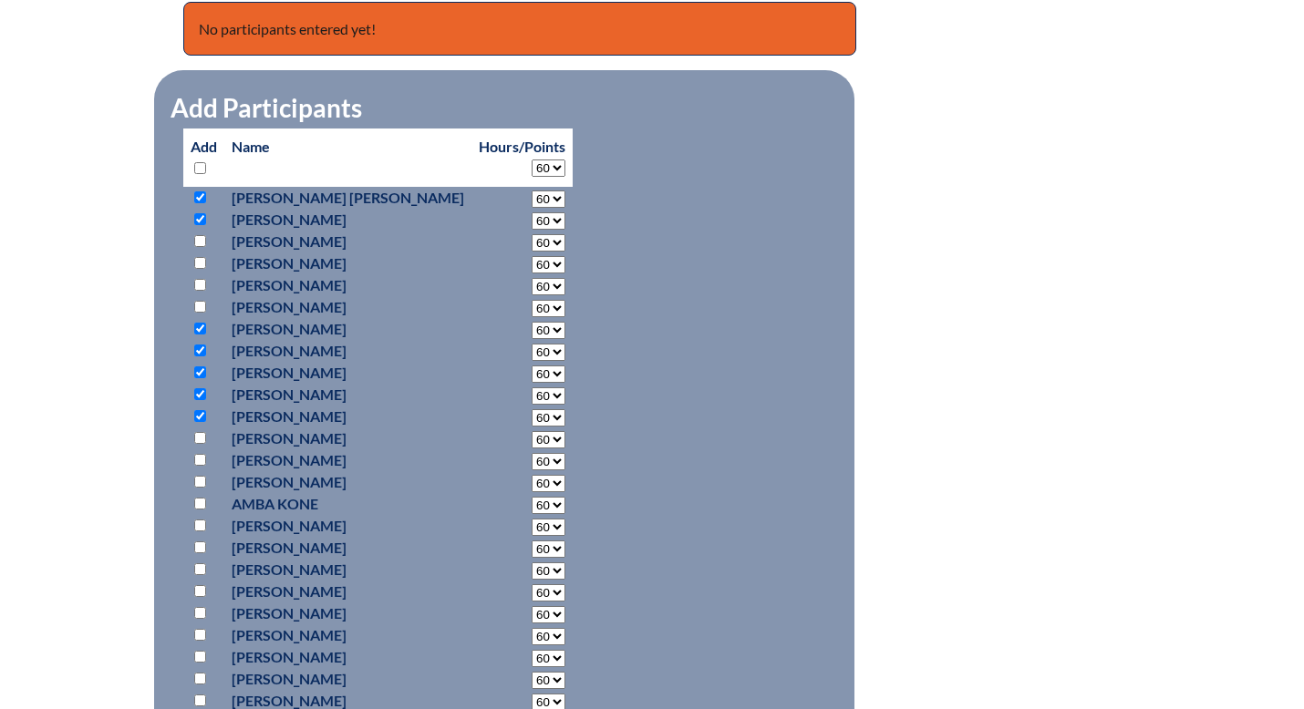
click at [199, 439] on input "checkbox" at bounding box center [200, 438] width 12 height 12
checkbox input "true"
click at [201, 481] on input "checkbox" at bounding box center [200, 482] width 12 height 12
checkbox input "true"
click at [203, 525] on input "checkbox" at bounding box center [200, 526] width 12 height 12
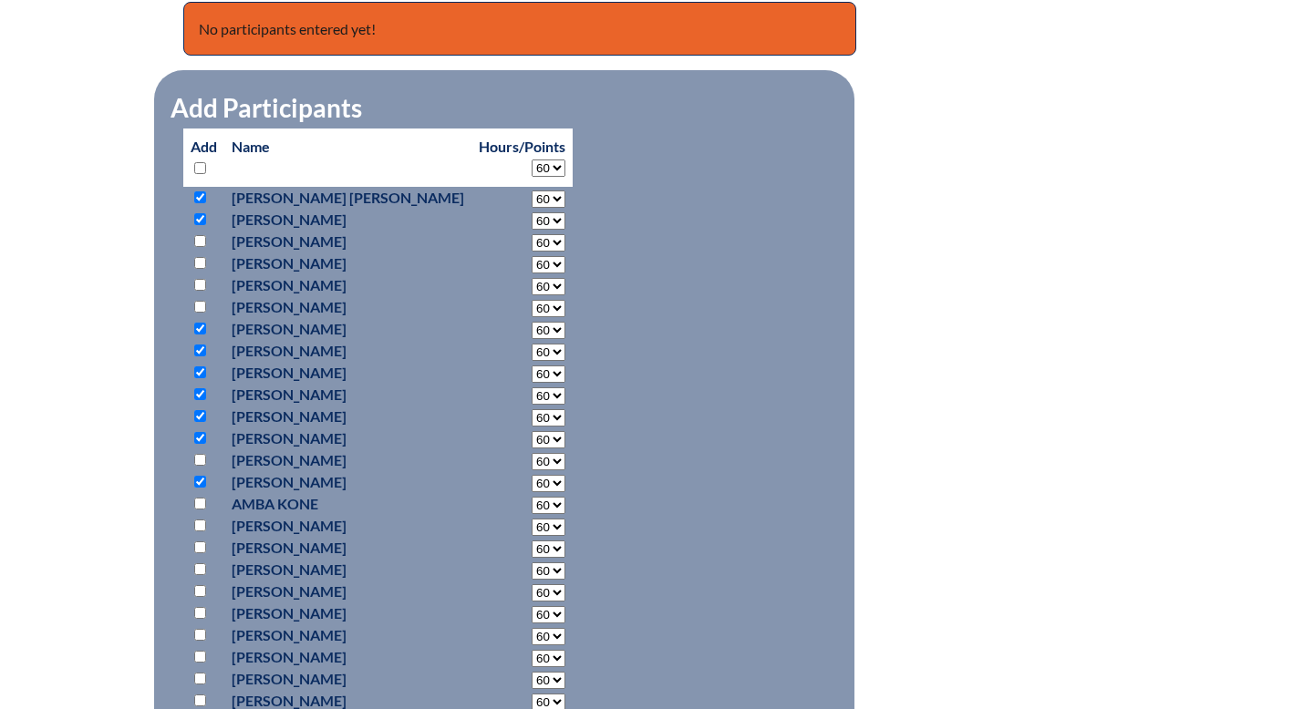
checkbox input "true"
click at [202, 547] on input "checkbox" at bounding box center [200, 547] width 12 height 12
checkbox input "true"
click at [201, 567] on input "checkbox" at bounding box center [200, 569] width 12 height 12
checkbox input "true"
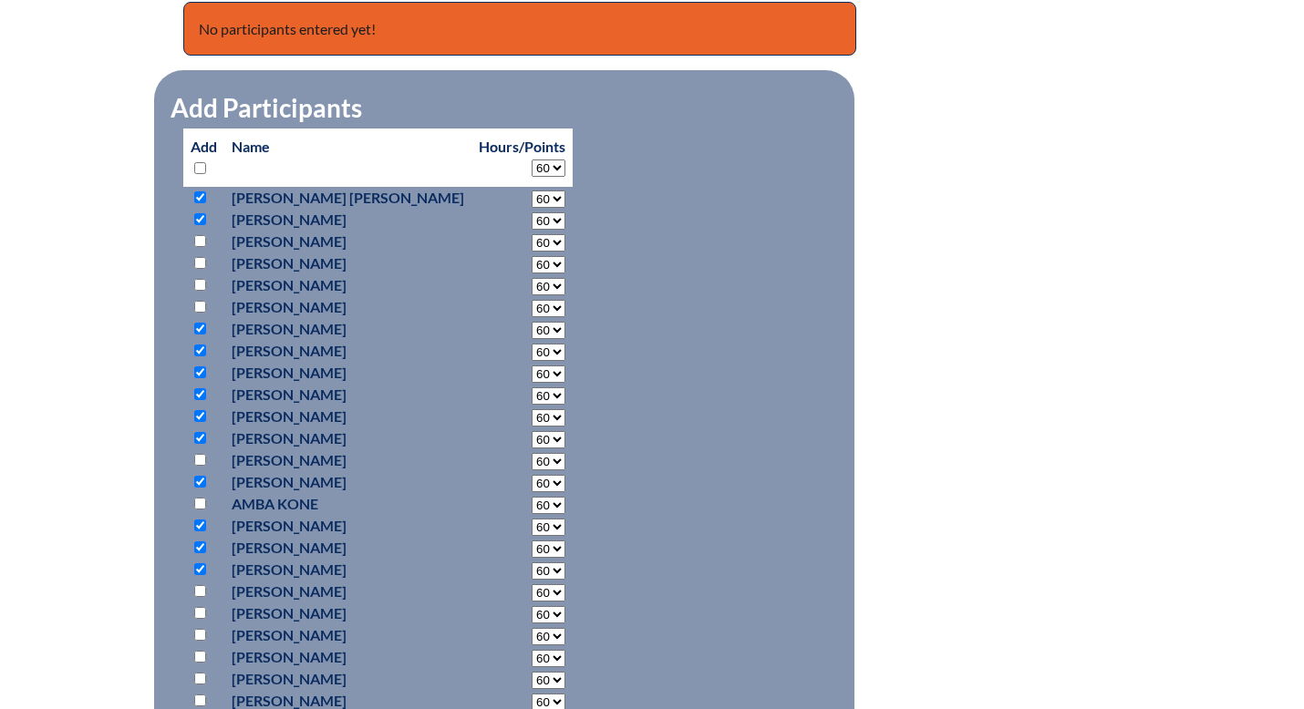
click at [201, 589] on input "checkbox" at bounding box center [200, 591] width 12 height 12
checkbox input "true"
click at [201, 612] on input "checkbox" at bounding box center [200, 613] width 12 height 12
checkbox input "true"
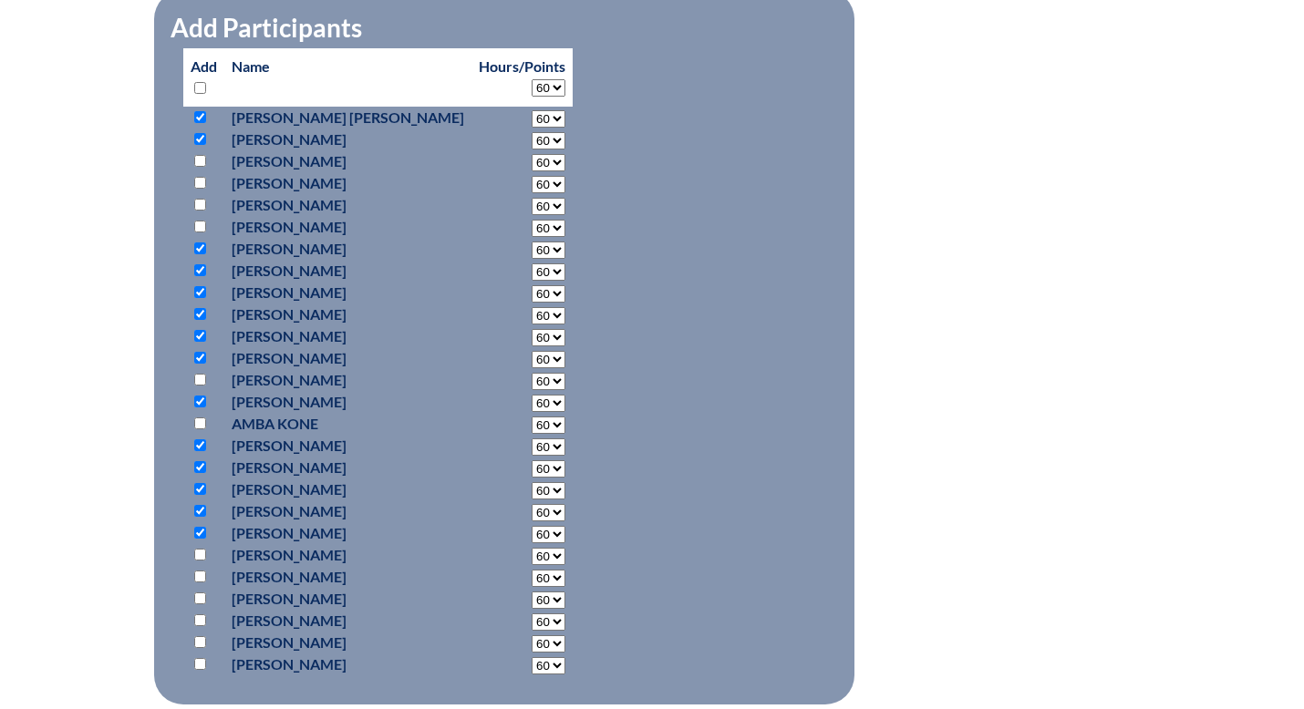
scroll to position [919, 0]
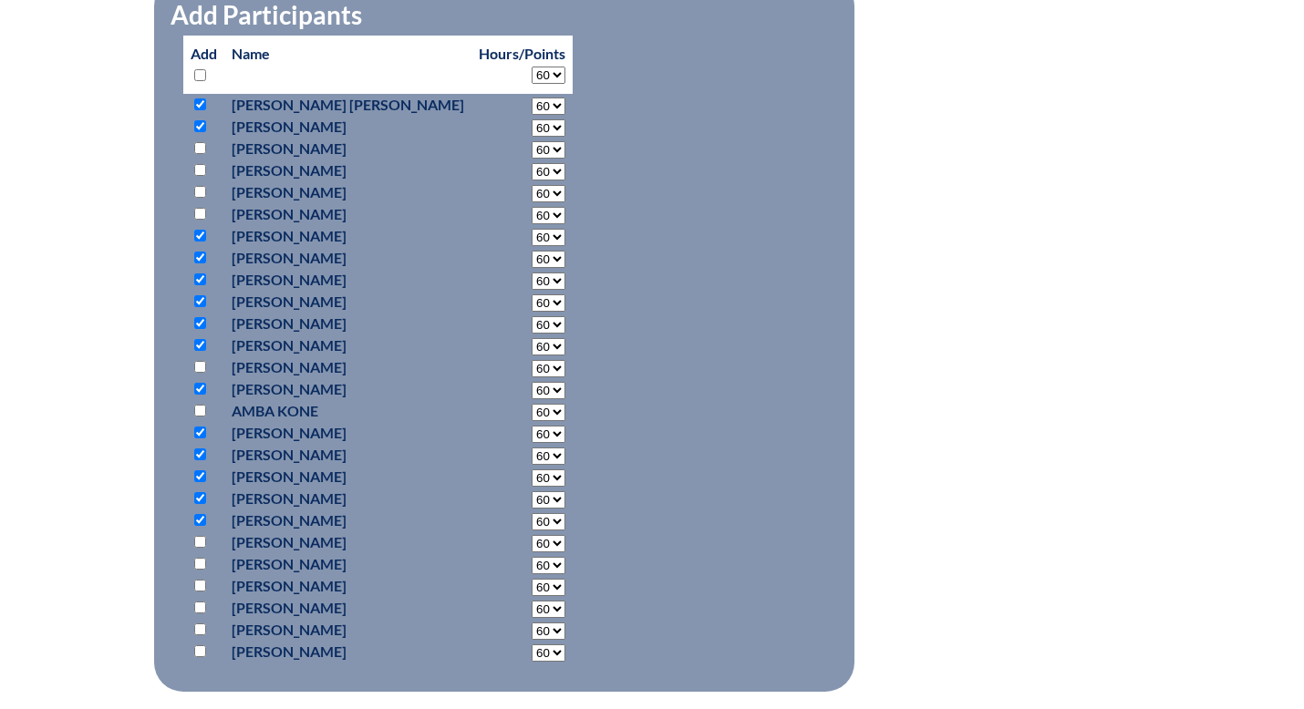
click at [204, 541] on input "checkbox" at bounding box center [200, 542] width 12 height 12
checkbox input "true"
click at [201, 565] on input "checkbox" at bounding box center [200, 564] width 12 height 12
checkbox input "true"
click at [202, 588] on input "checkbox" at bounding box center [200, 586] width 12 height 12
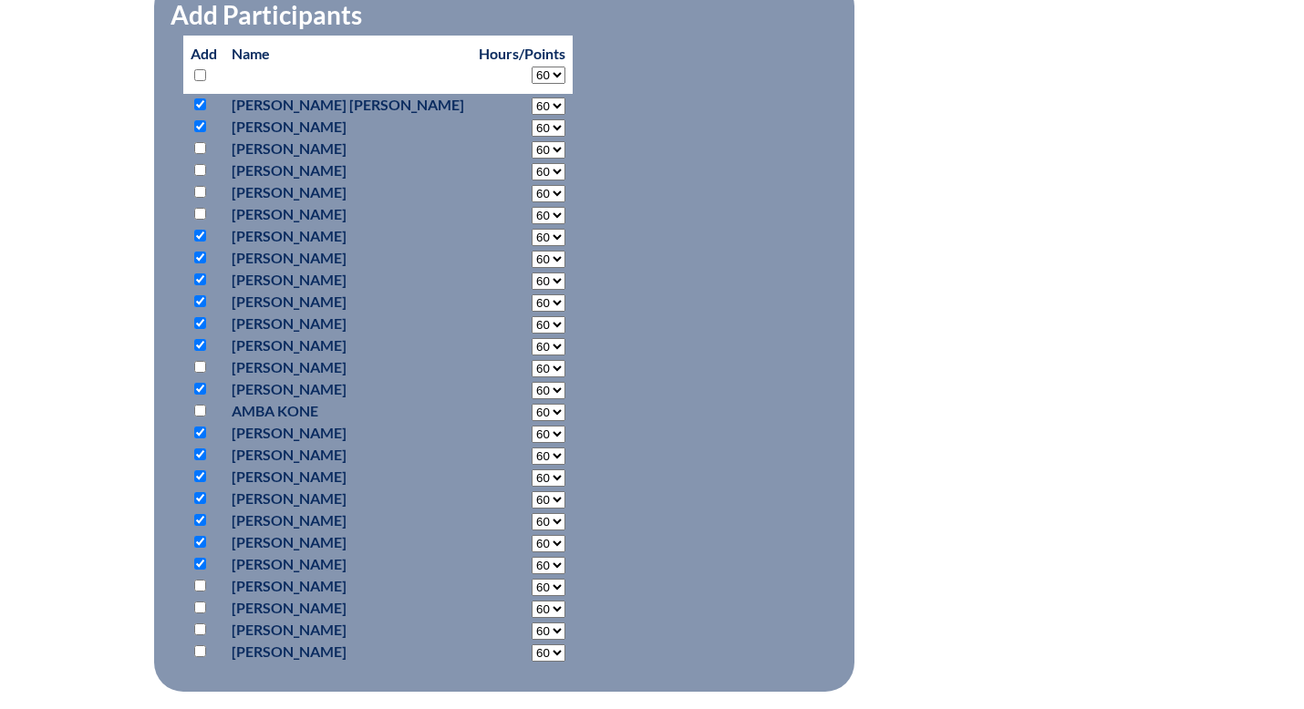
checkbox input "true"
click at [202, 630] on input "checkbox" at bounding box center [200, 630] width 12 height 12
checkbox input "true"
click at [202, 653] on input "checkbox" at bounding box center [200, 651] width 12 height 12
checkbox input "true"
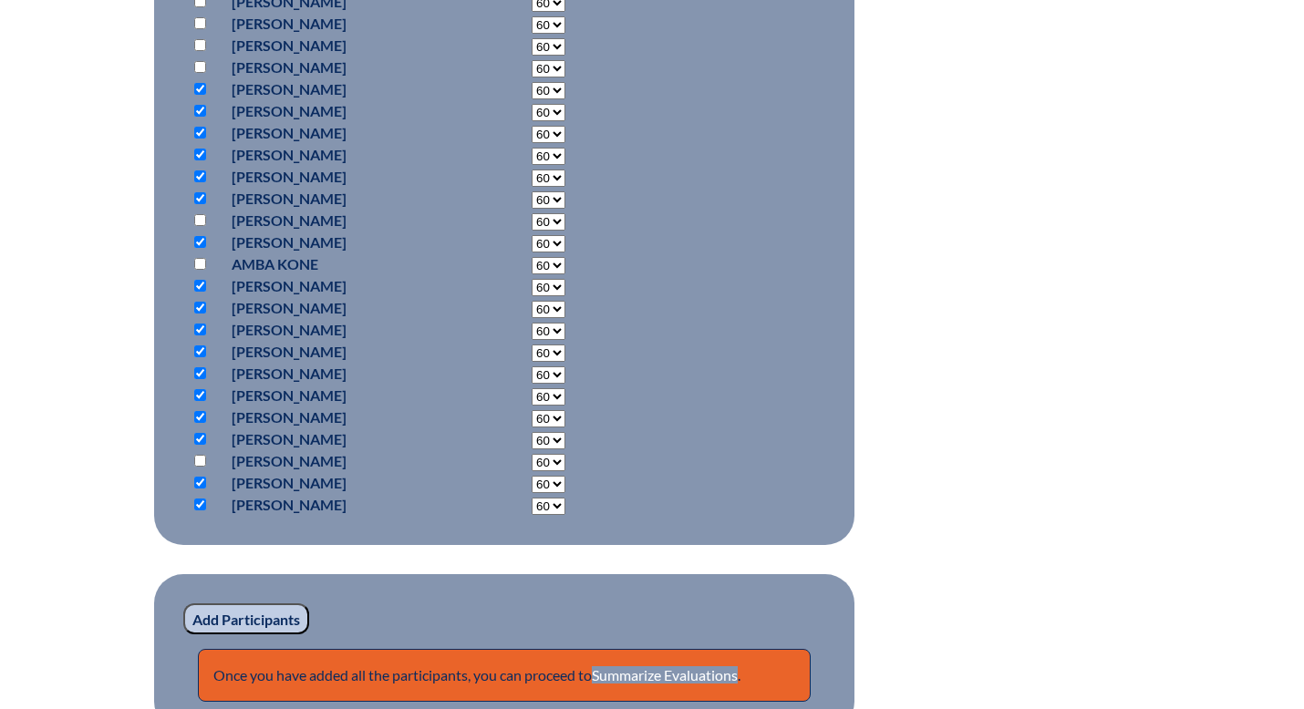
scroll to position [1071, 0]
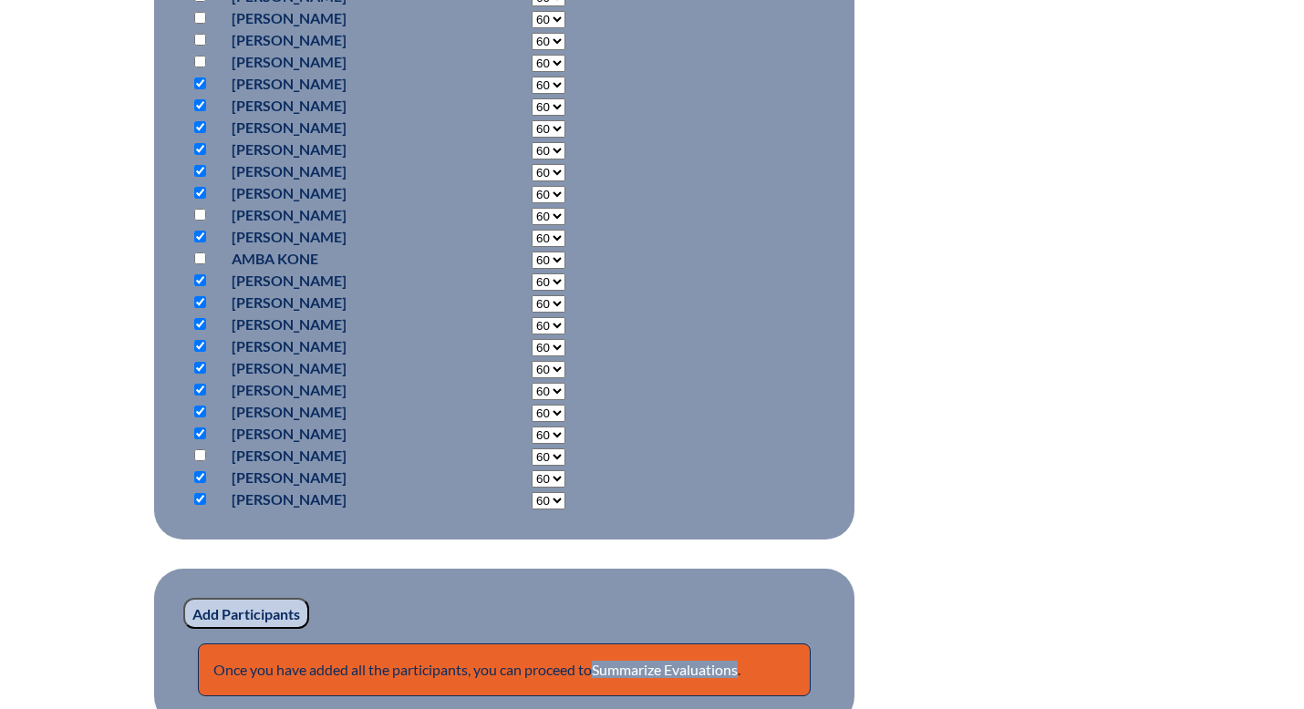
click at [261, 612] on input "Add Participants" at bounding box center [246, 613] width 126 height 31
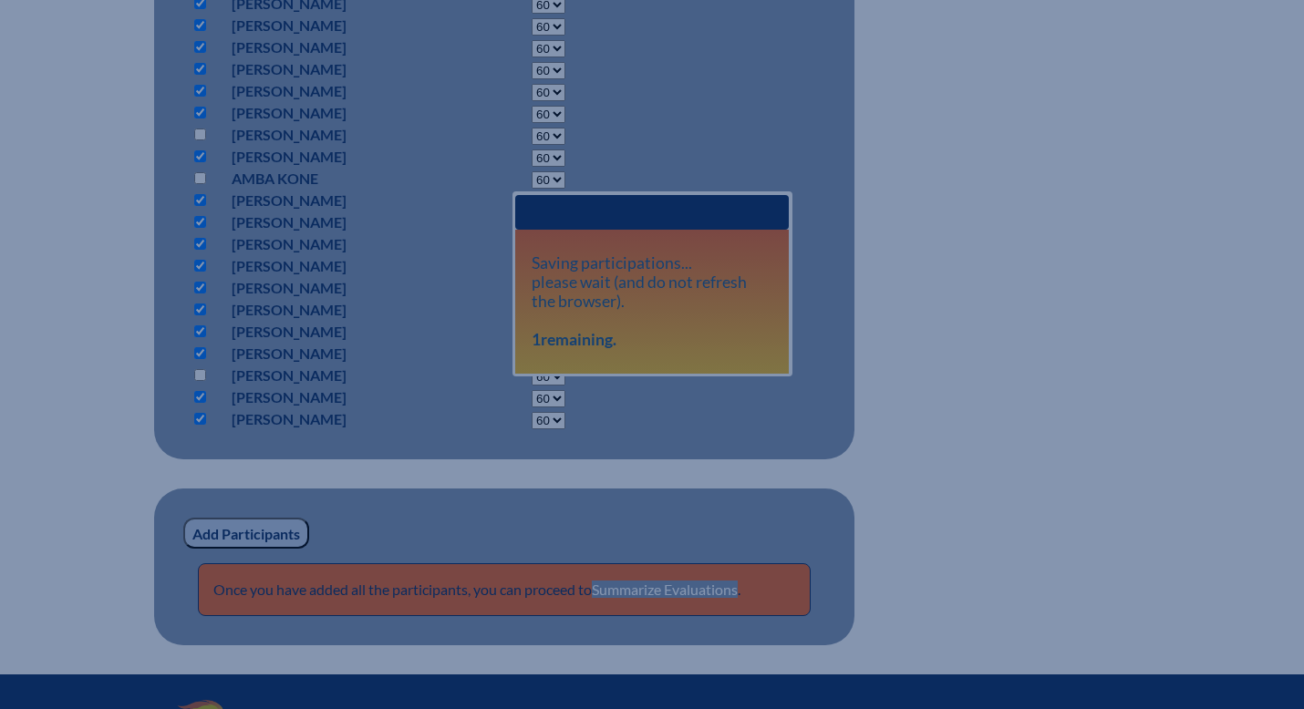
scroll to position [1154, 0]
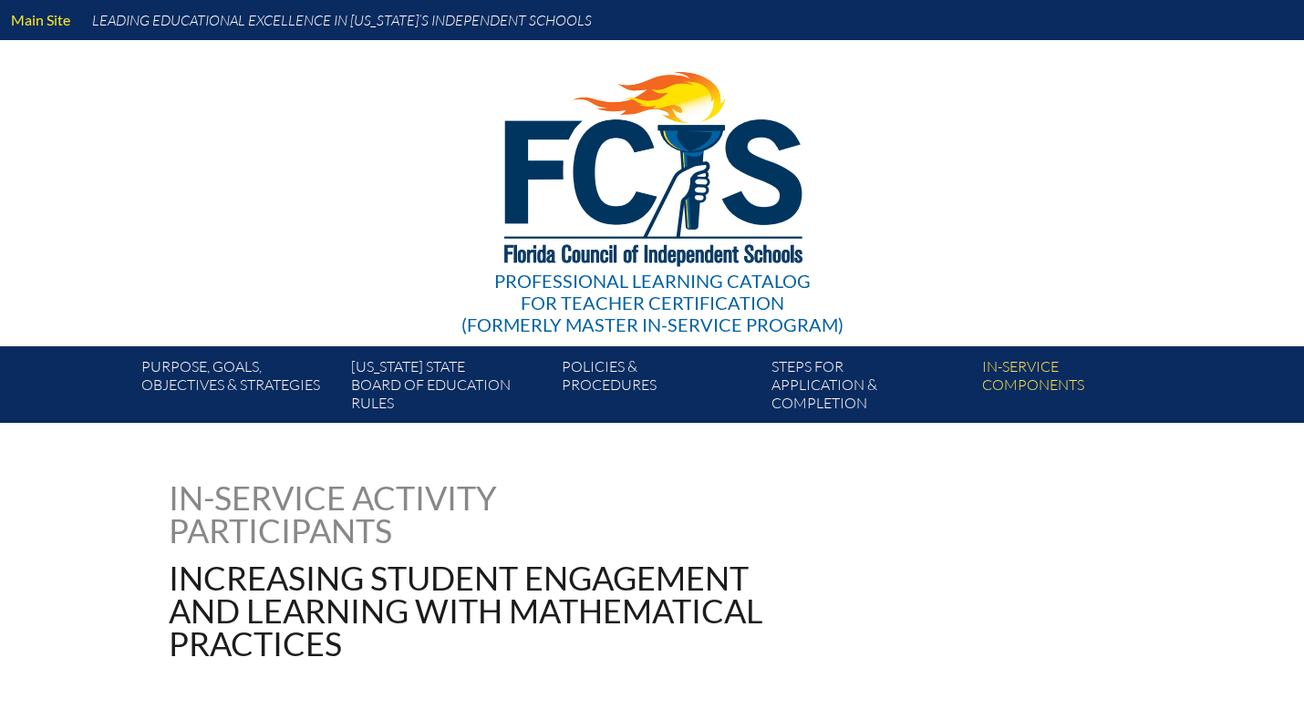
scroll to position [1532, 0]
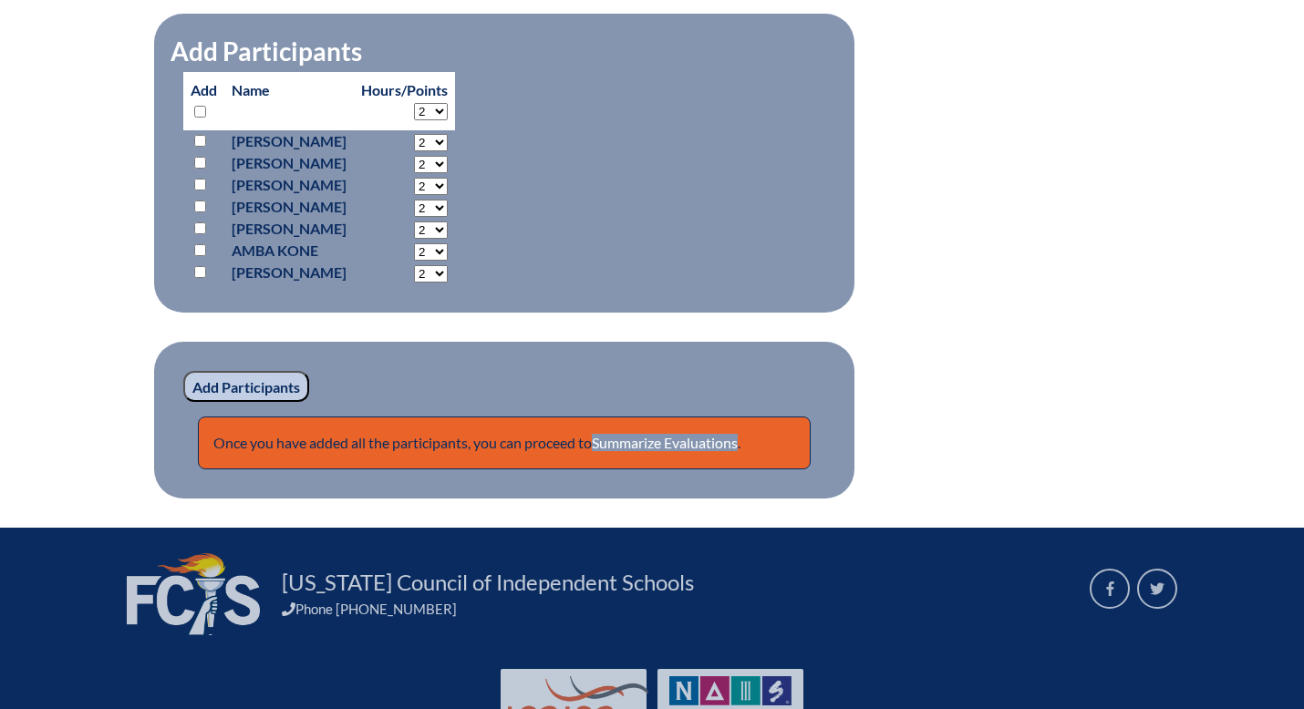
click at [200, 234] on input "checkbox" at bounding box center [200, 228] width 12 height 12
checkbox input "true"
click at [448, 239] on select "2 3 4 5 6 7 8 9 10 11 12 13 14 15 16 17 18 19 20 21 22 23" at bounding box center [431, 230] width 34 height 17
select select "60"
click at [447, 239] on select "2 3 4 5 6 7 8 9 10 11 12 13 14 15 16 17 18 19 20 21 22 23" at bounding box center [431, 230] width 34 height 17
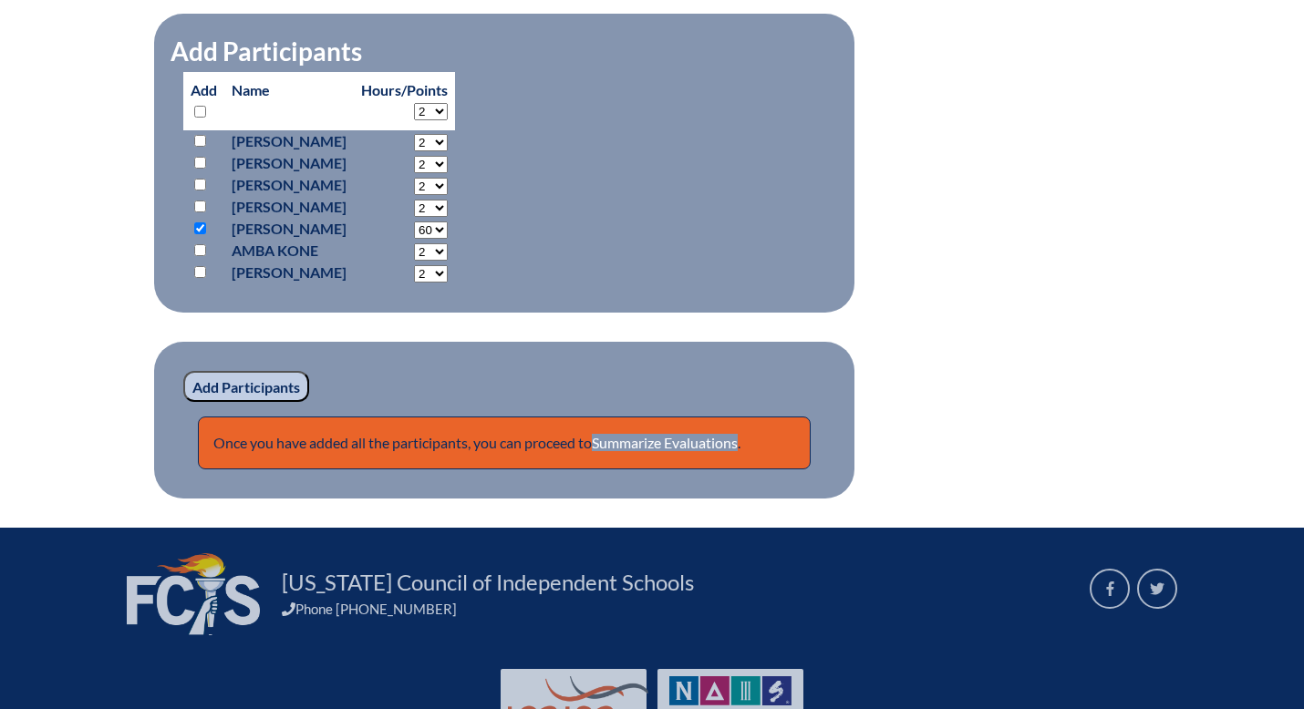
click at [270, 402] on input "Add Participants" at bounding box center [246, 386] width 126 height 31
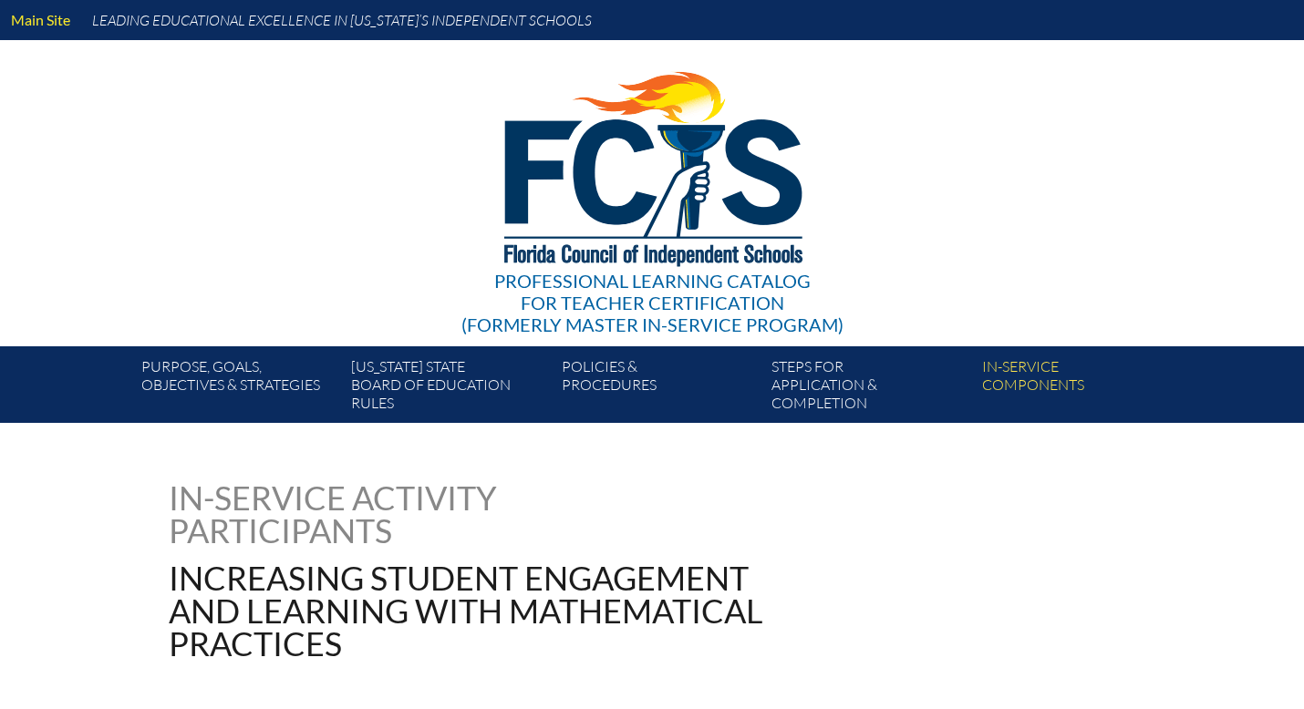
scroll to position [1529, 0]
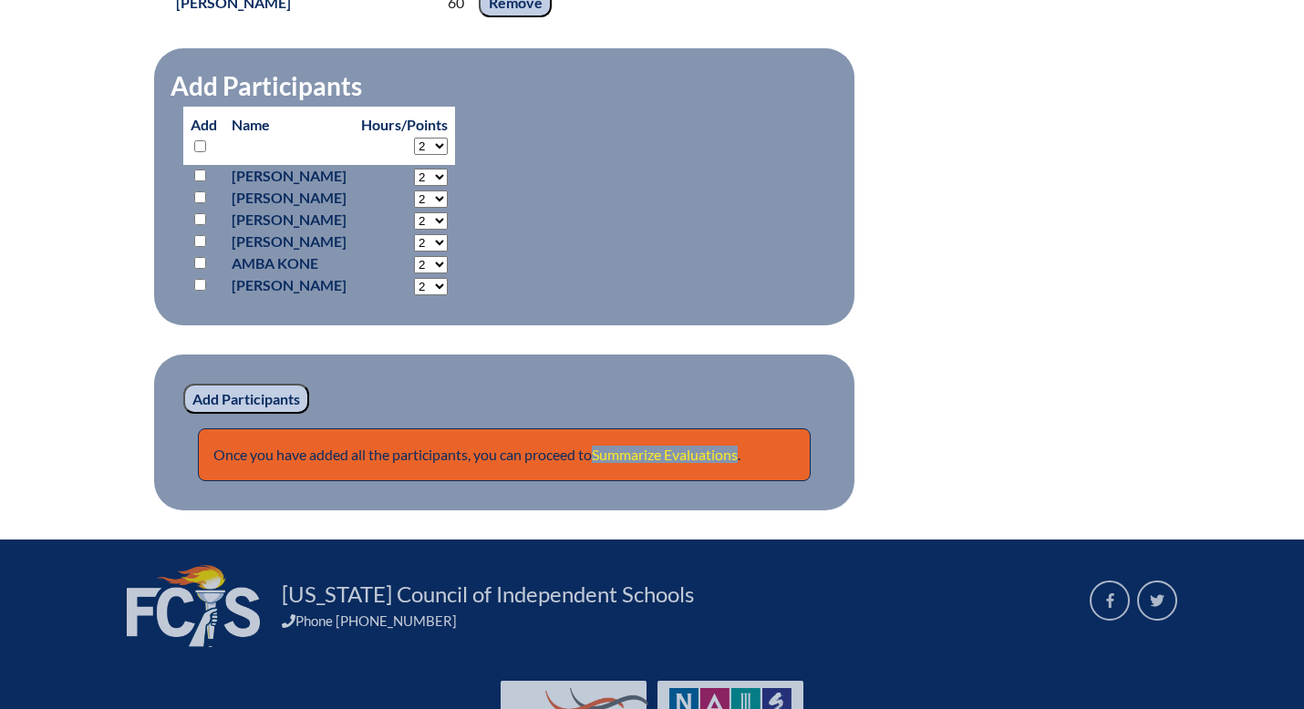
click at [655, 463] on link "Summarize Evaluations" at bounding box center [665, 454] width 146 height 17
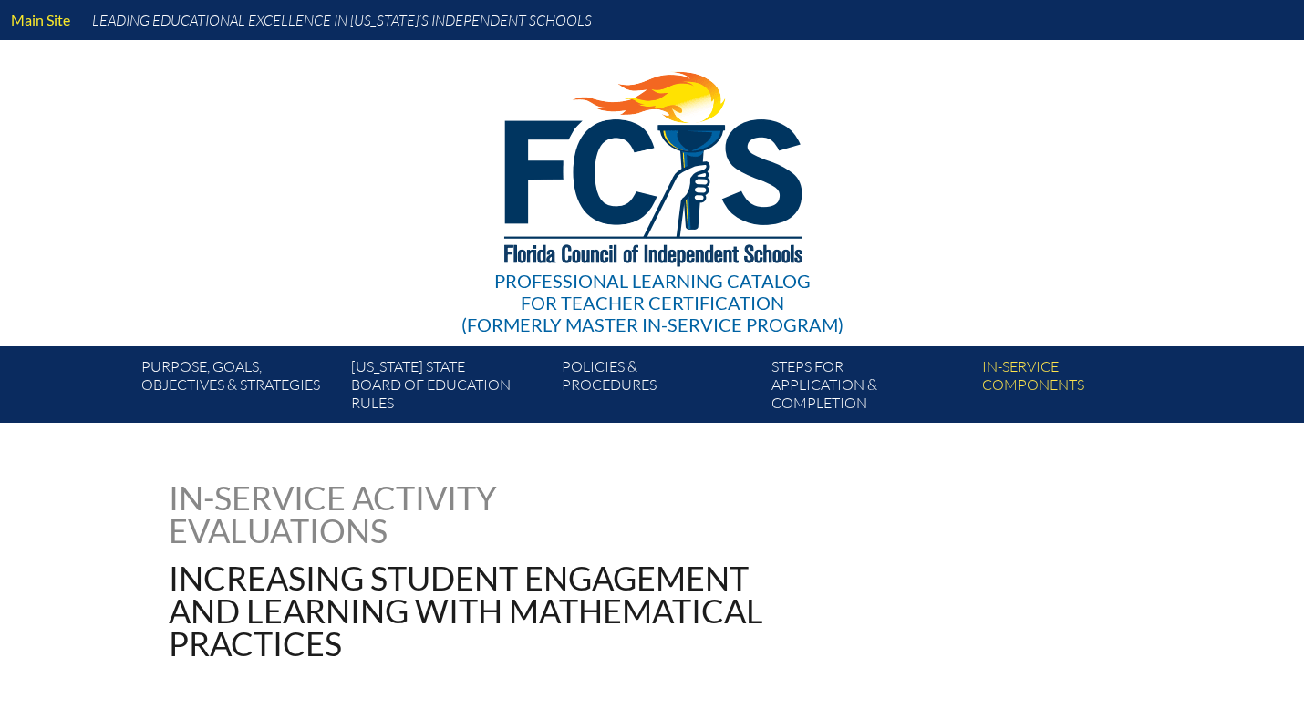
type input "0"
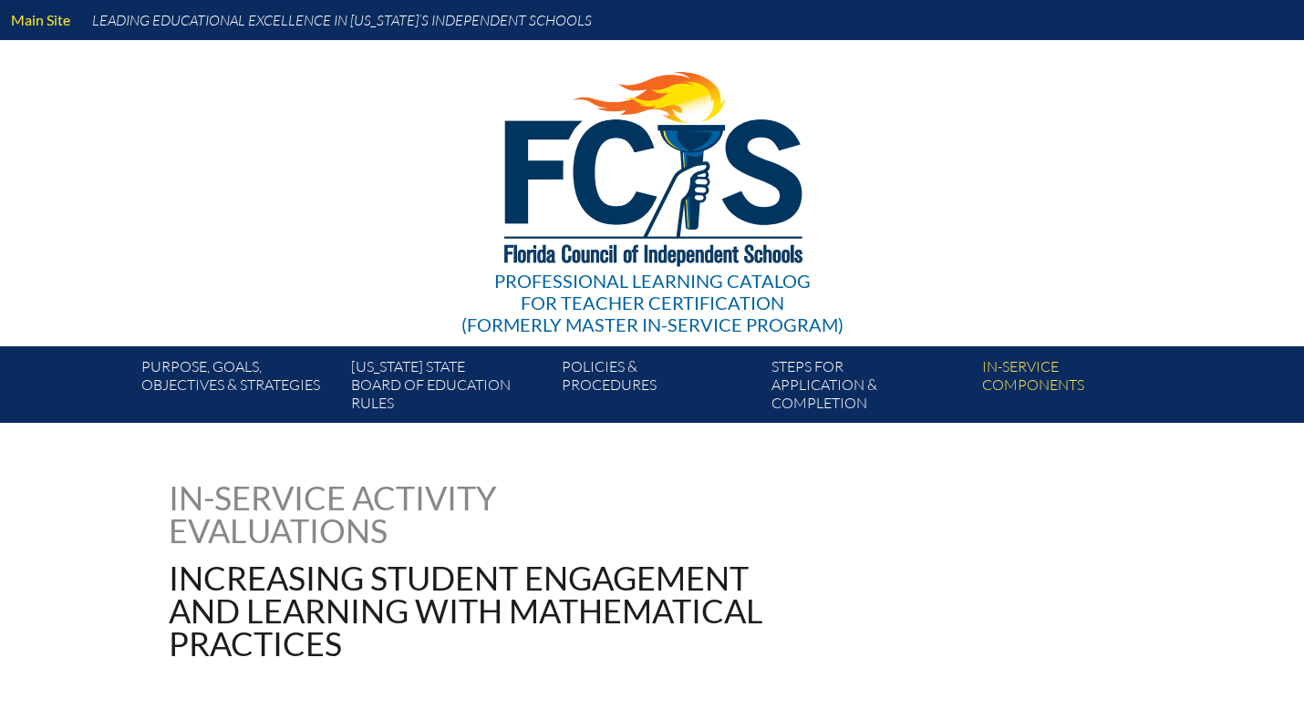
type input "0"
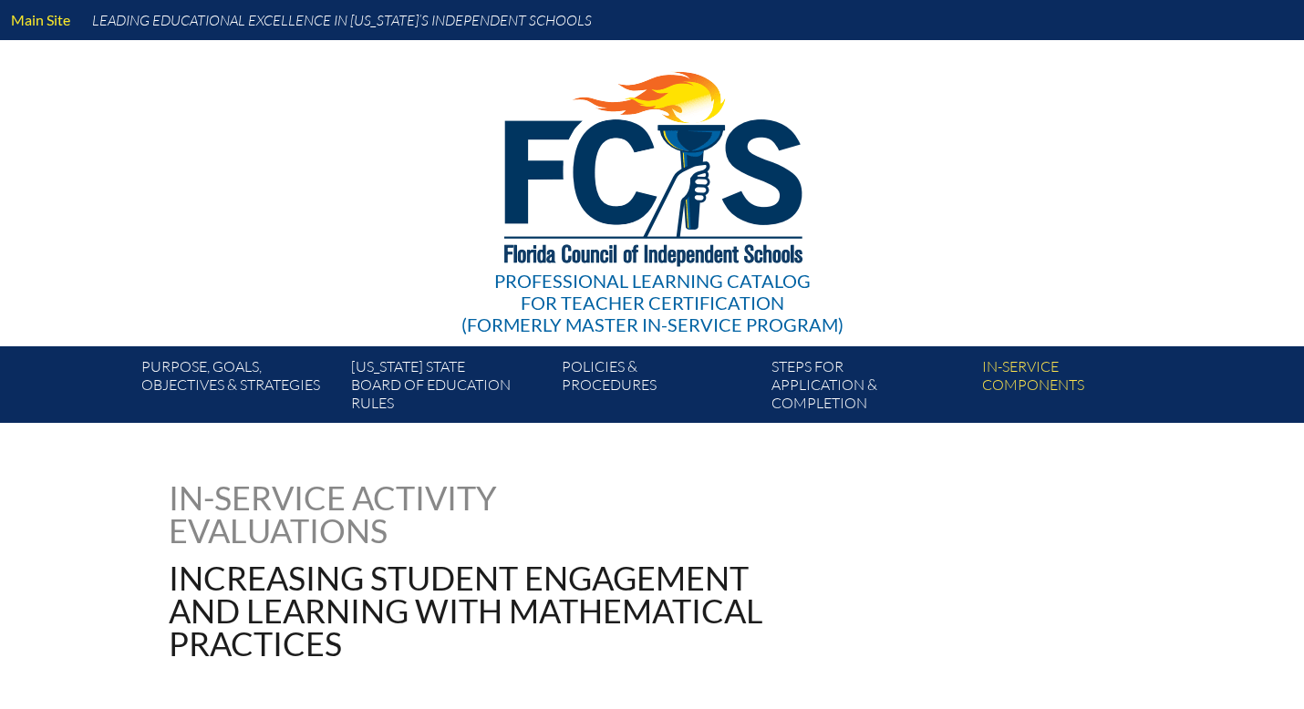
type input "0"
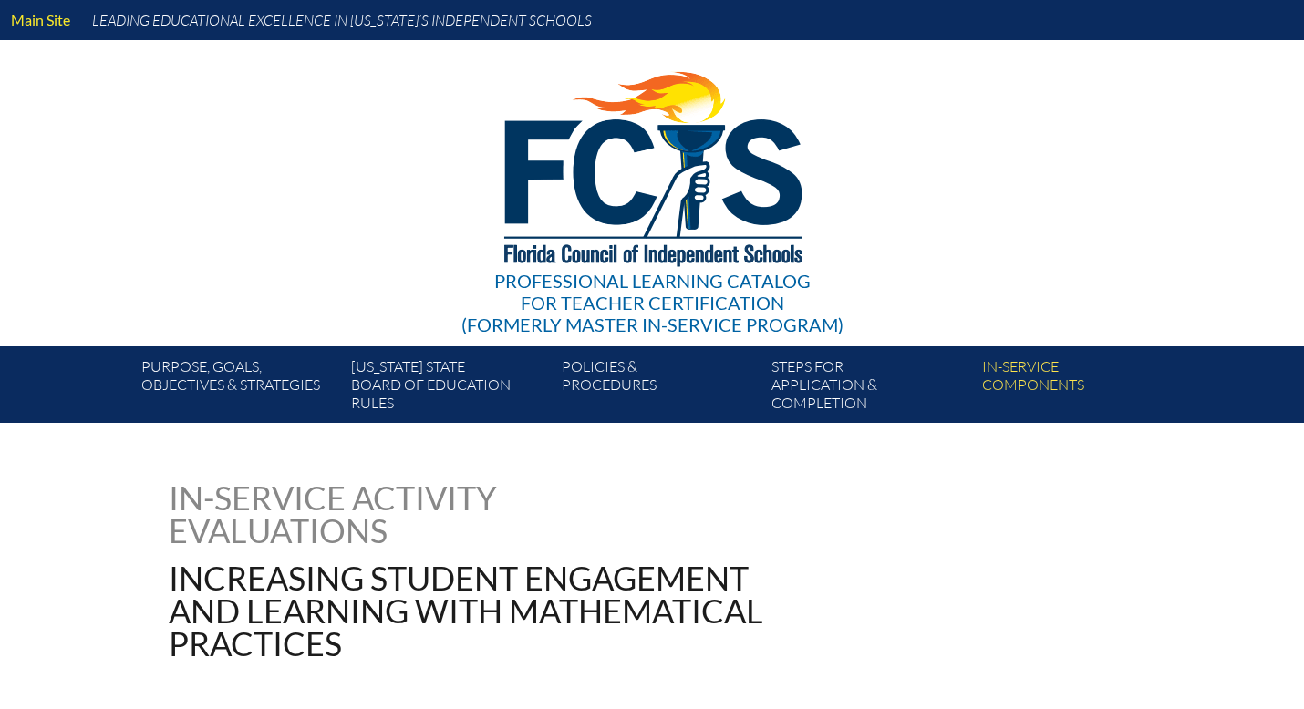
type input "0"
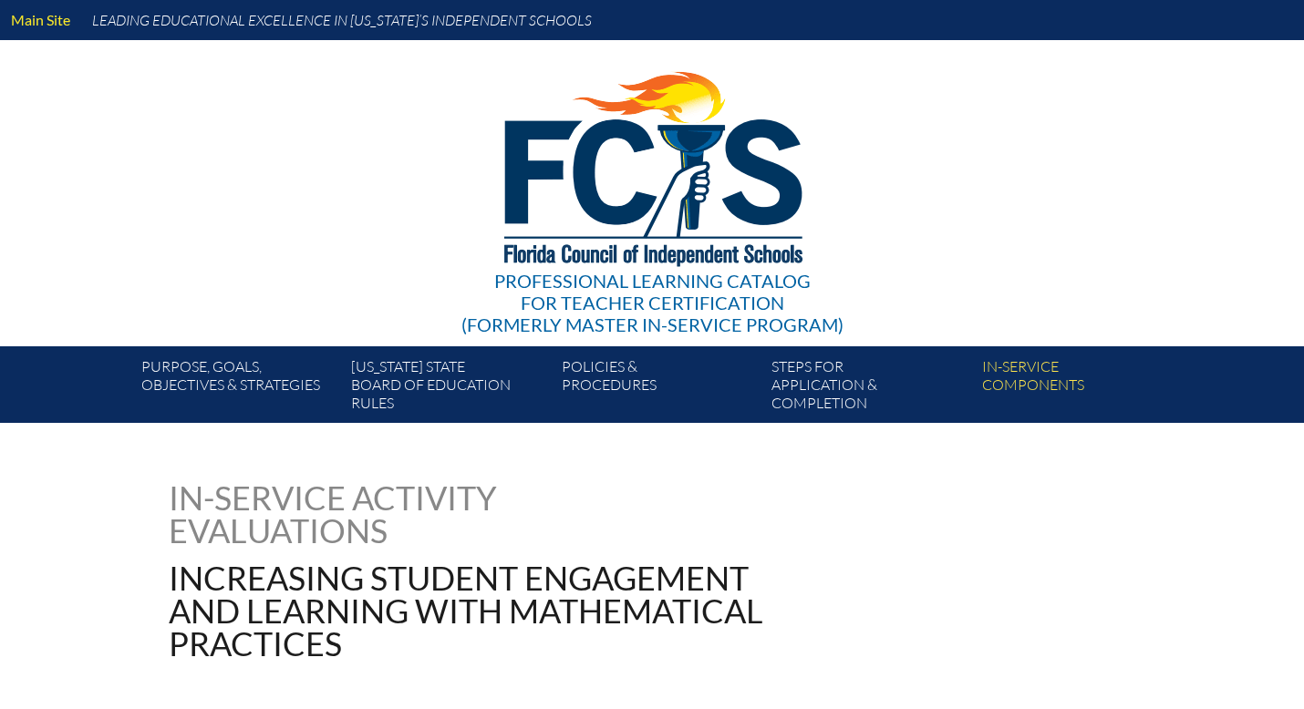
type input "0"
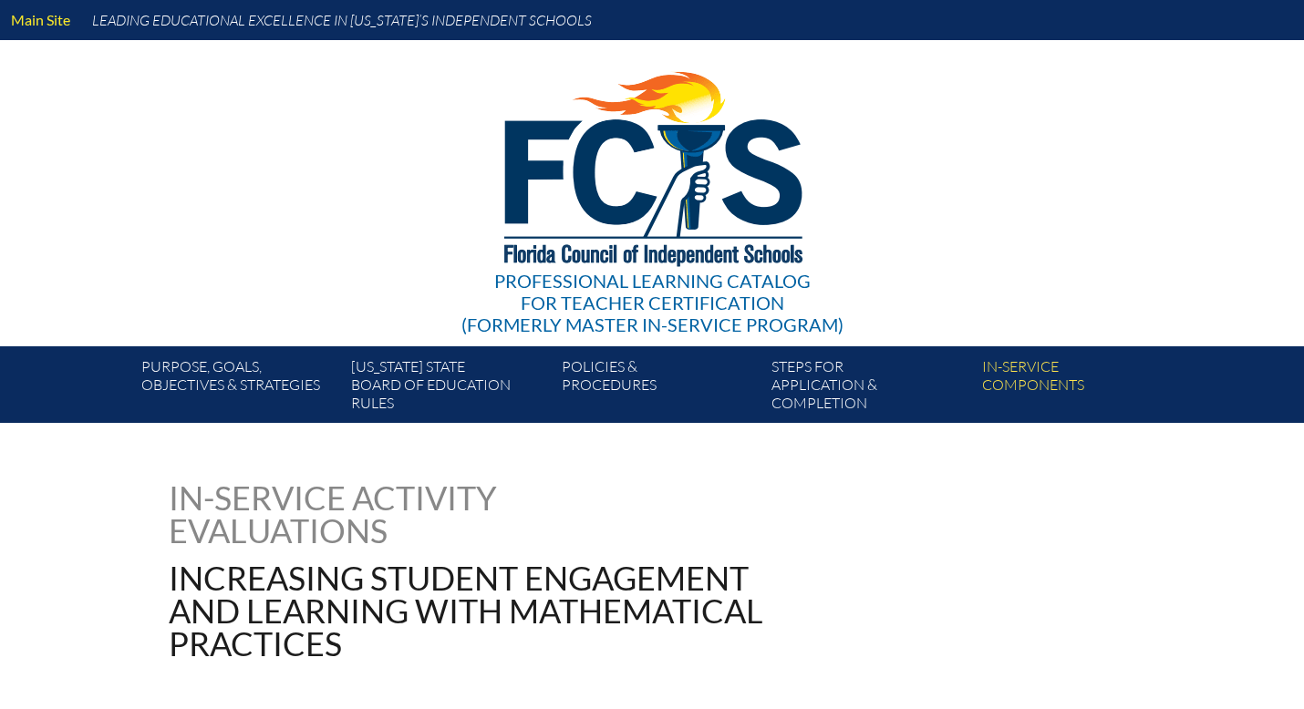
type input "0"
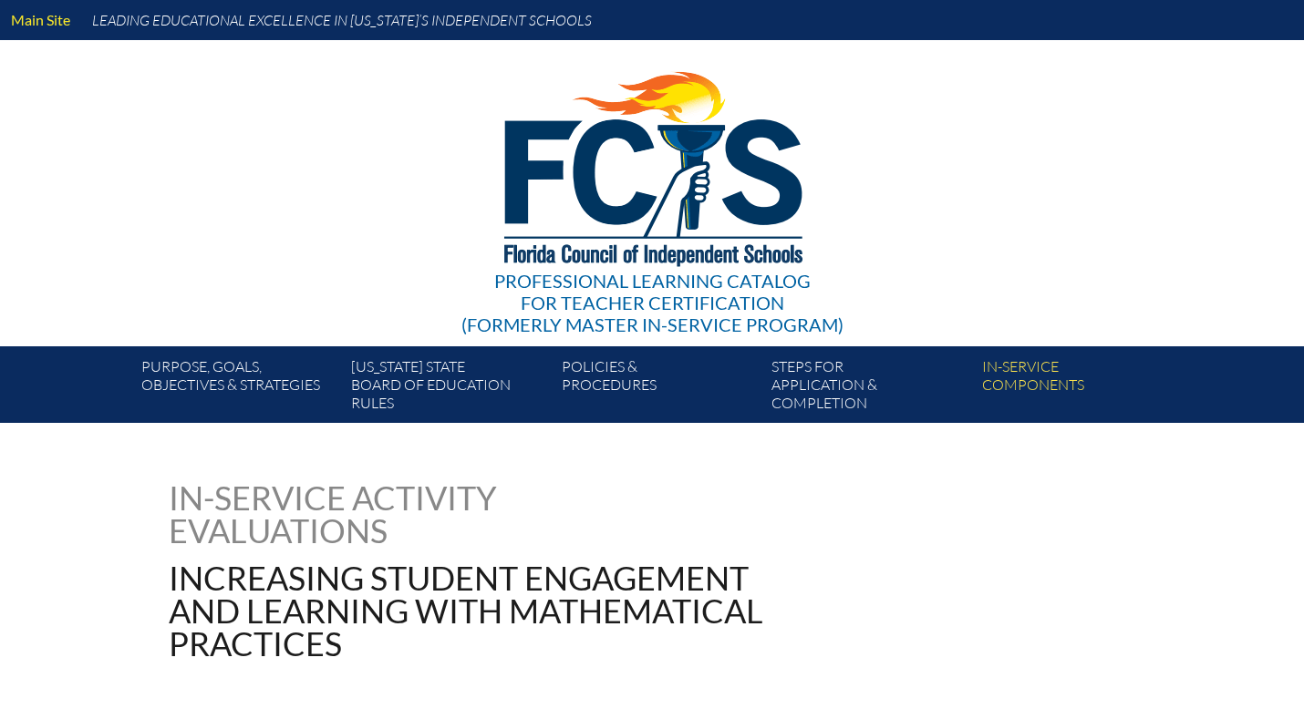
type input "0"
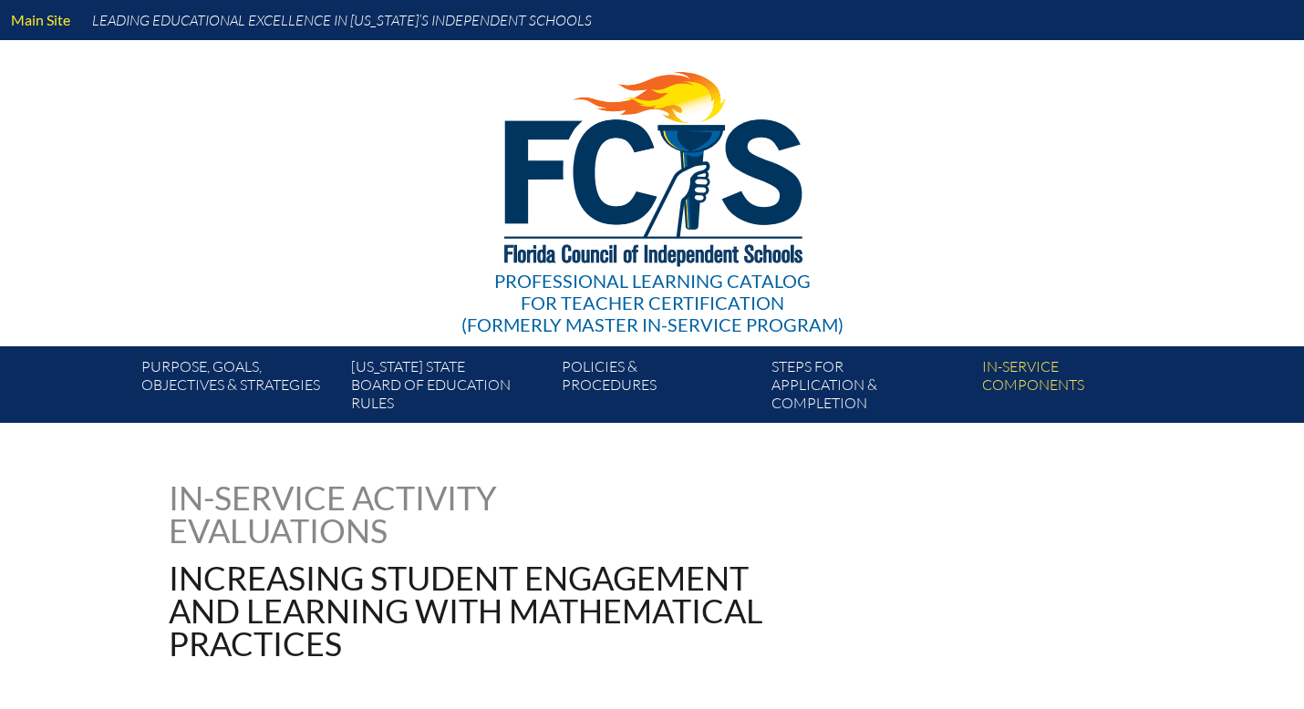
type input "0"
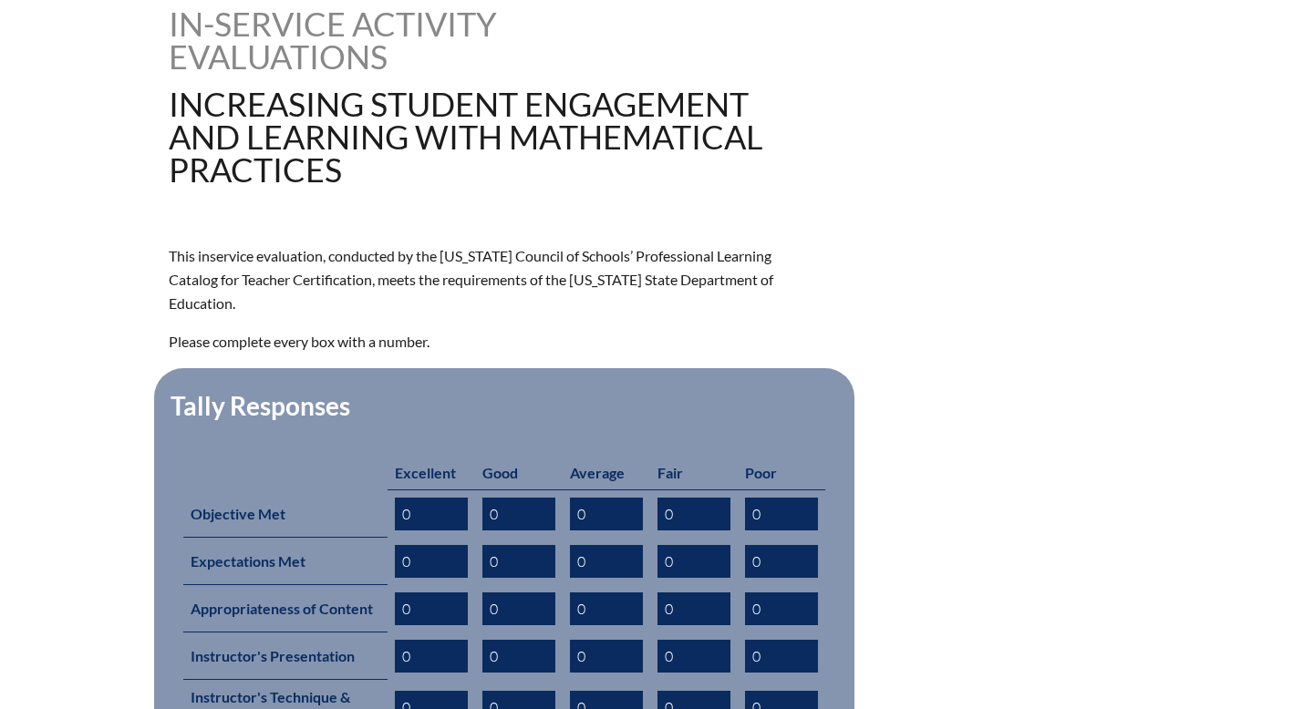
scroll to position [483, 0]
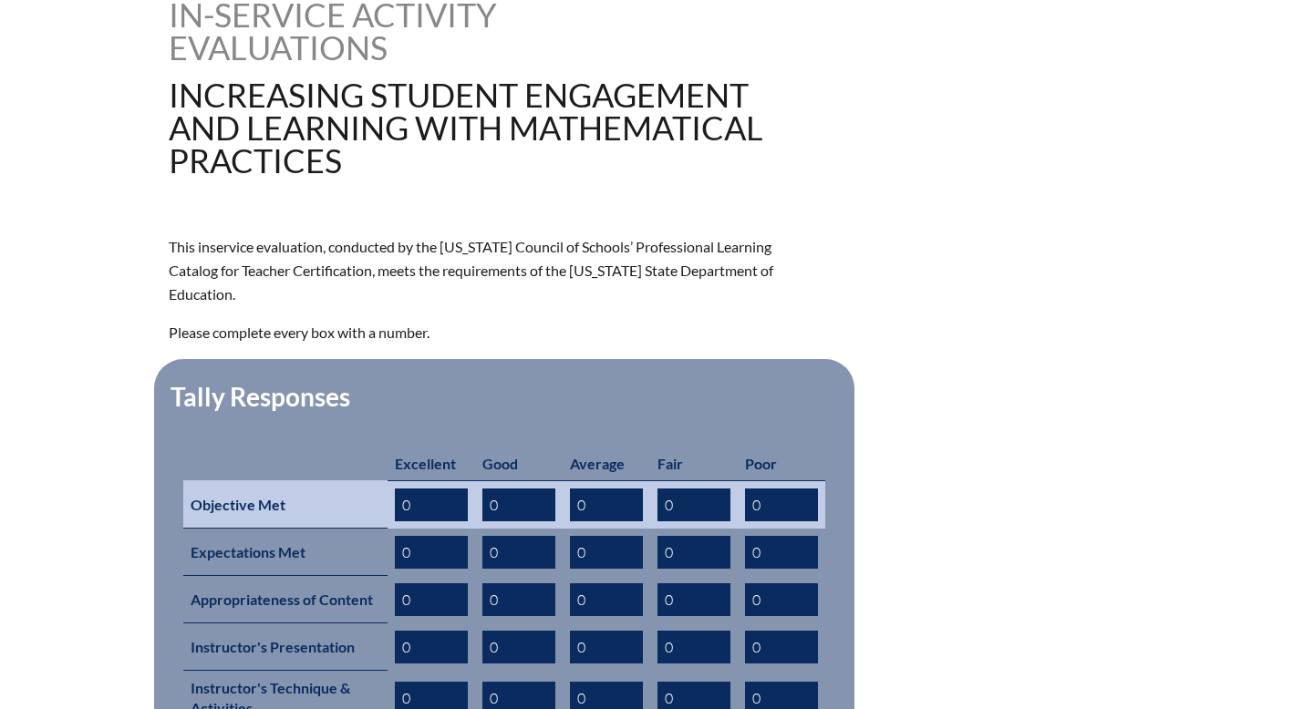
drag, startPoint x: 413, startPoint y: 479, endPoint x: 387, endPoint y: 479, distance: 25.5
click at [388, 480] on td "0" at bounding box center [431, 504] width 88 height 48
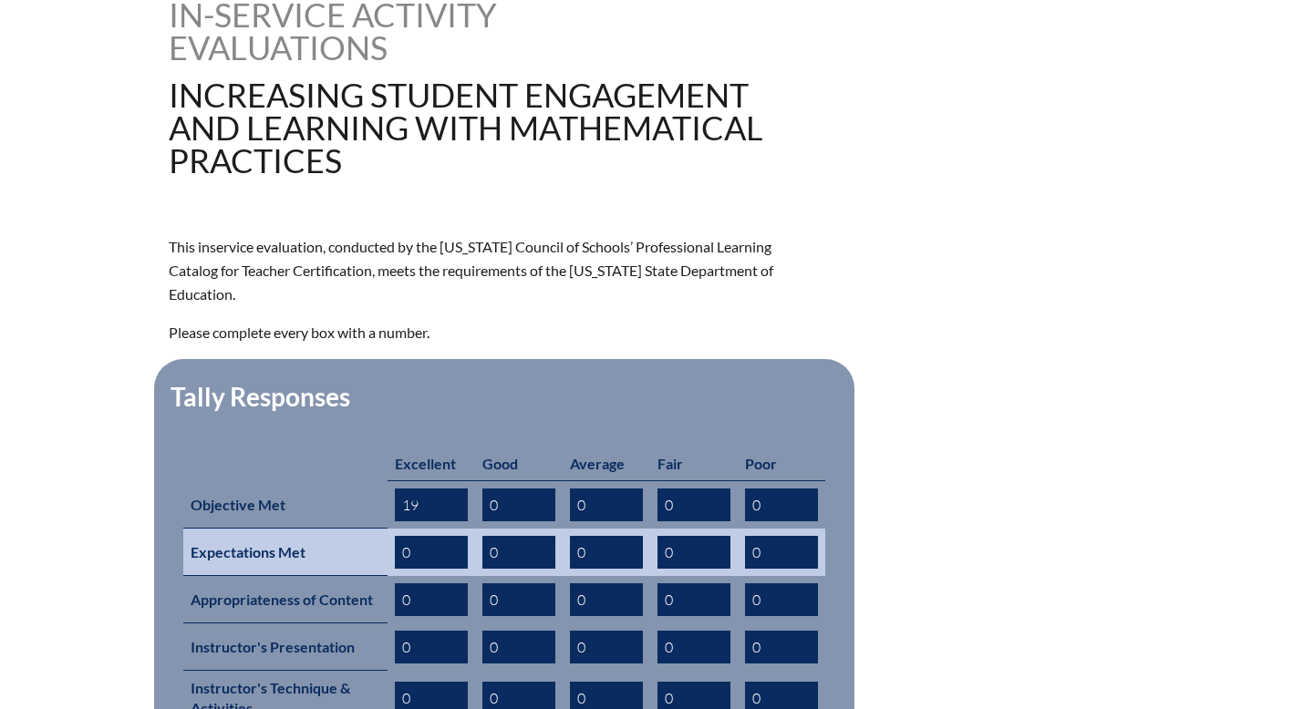
type input "19"
drag, startPoint x: 411, startPoint y: 530, endPoint x: 388, endPoint y: 530, distance: 22.8
click at [388, 530] on td "0" at bounding box center [431, 552] width 88 height 47
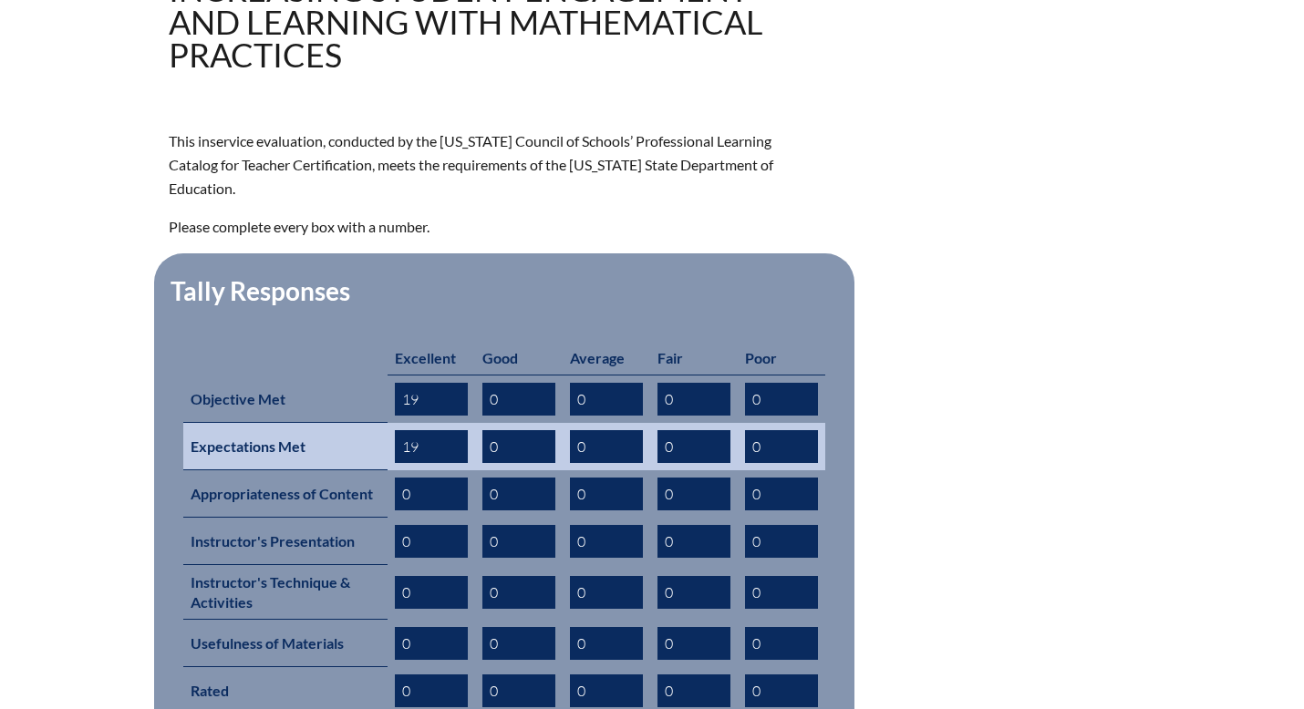
scroll to position [615, 0]
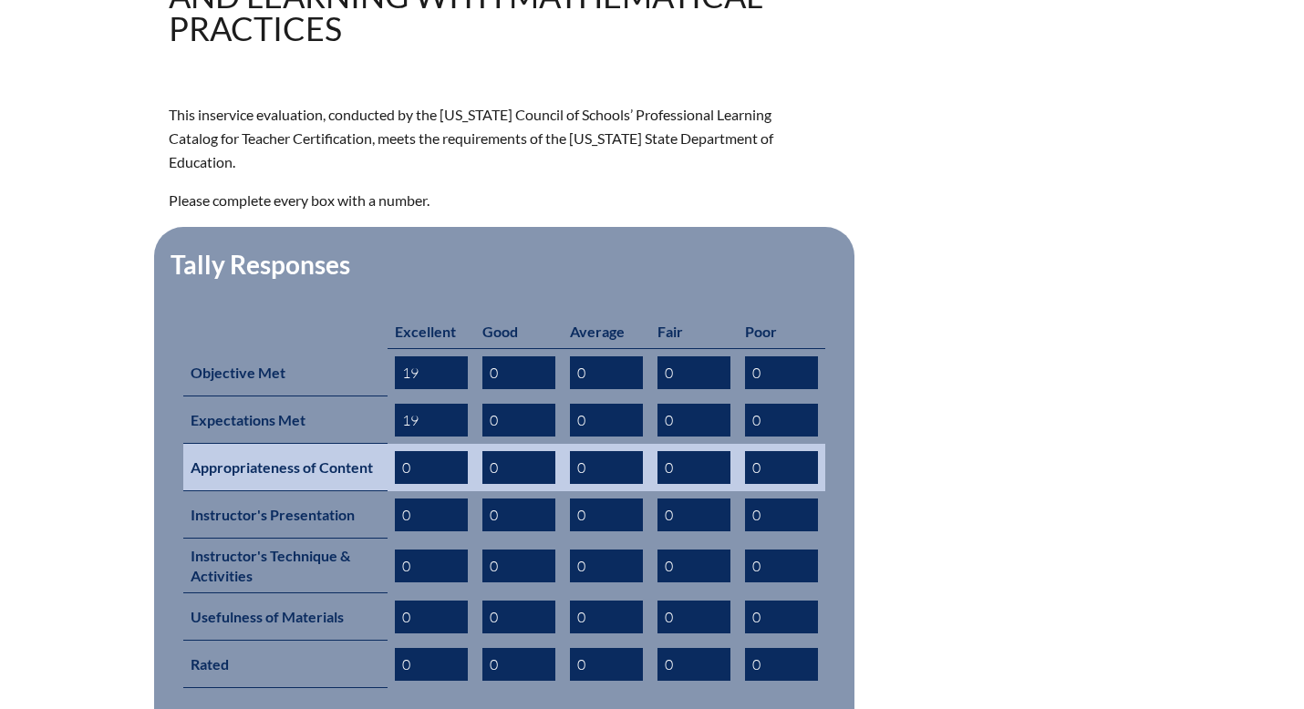
type input "19"
drag, startPoint x: 412, startPoint y: 445, endPoint x: 389, endPoint y: 445, distance: 22.8
click at [389, 445] on td "0" at bounding box center [431, 467] width 88 height 47
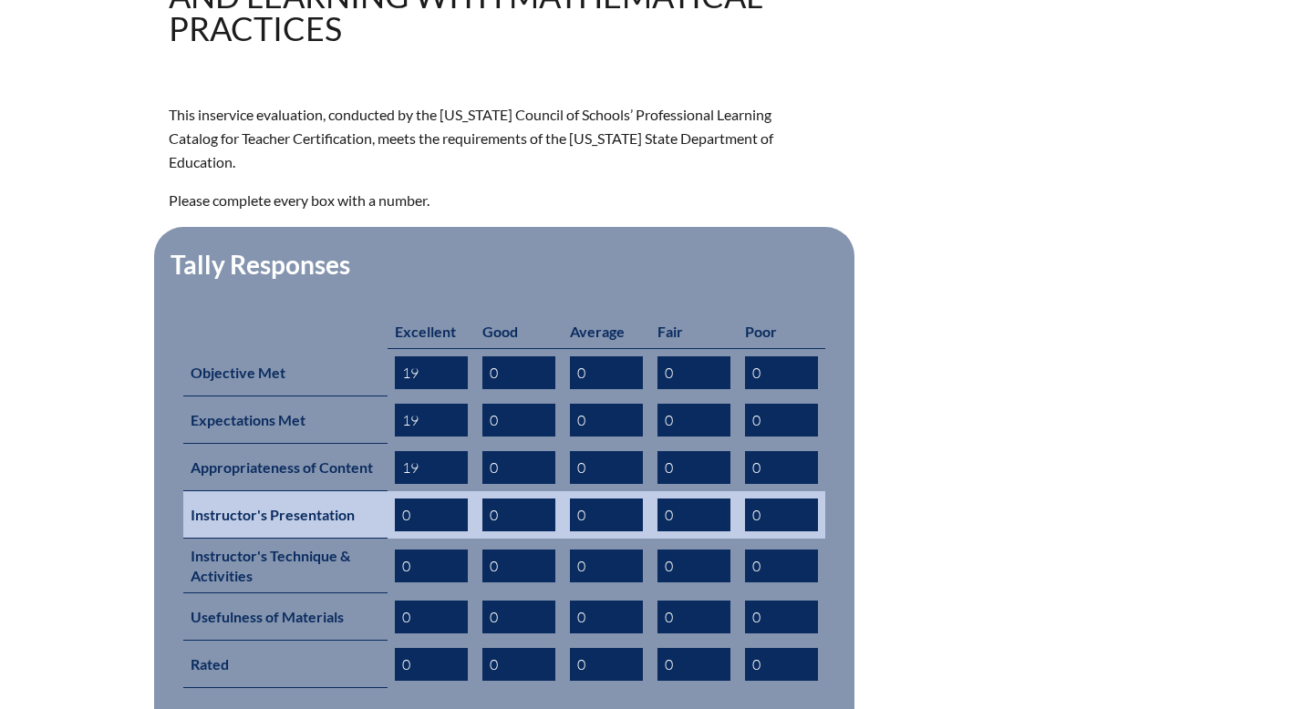
type input "19"
drag, startPoint x: 416, startPoint y: 493, endPoint x: 366, endPoint y: 492, distance: 50.1
click at [366, 492] on tr "Instructor's Presentation 0 0 0 0 0" at bounding box center [504, 514] width 642 height 47
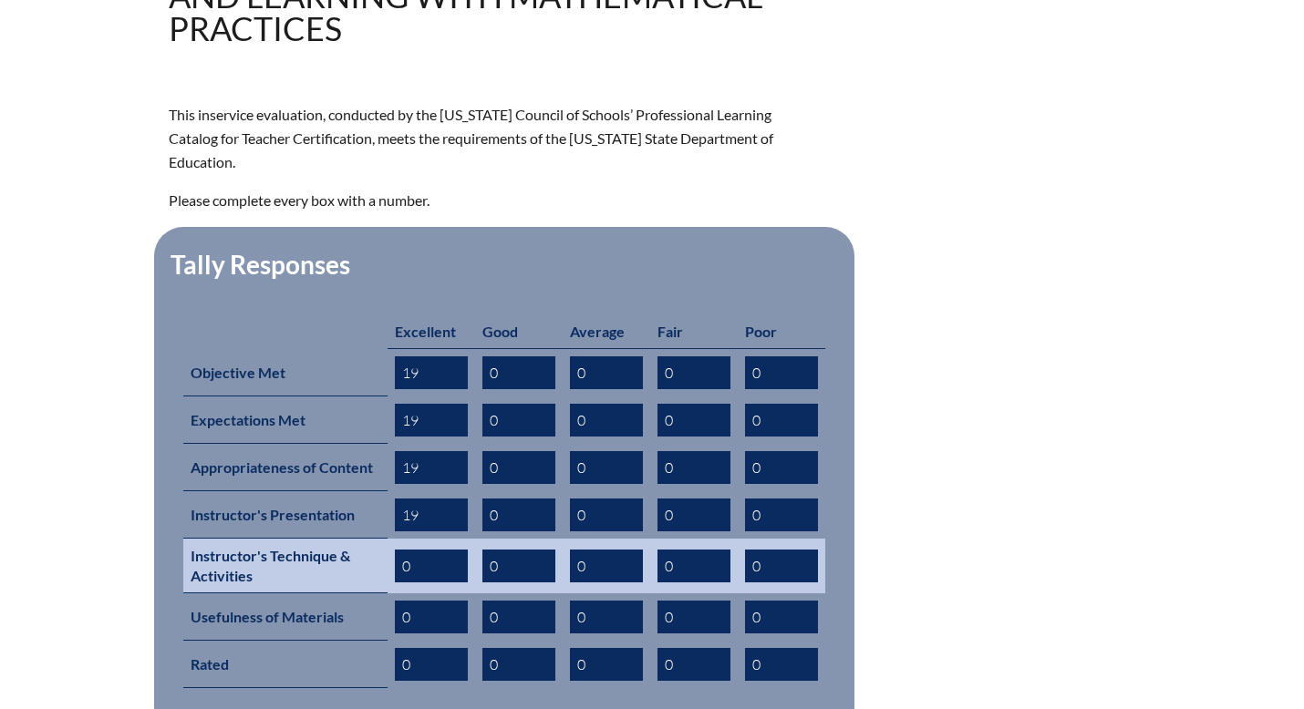
type input "19"
drag, startPoint x: 414, startPoint y: 541, endPoint x: 397, endPoint y: 541, distance: 16.4
click at [397, 550] on input "0" at bounding box center [431, 566] width 73 height 33
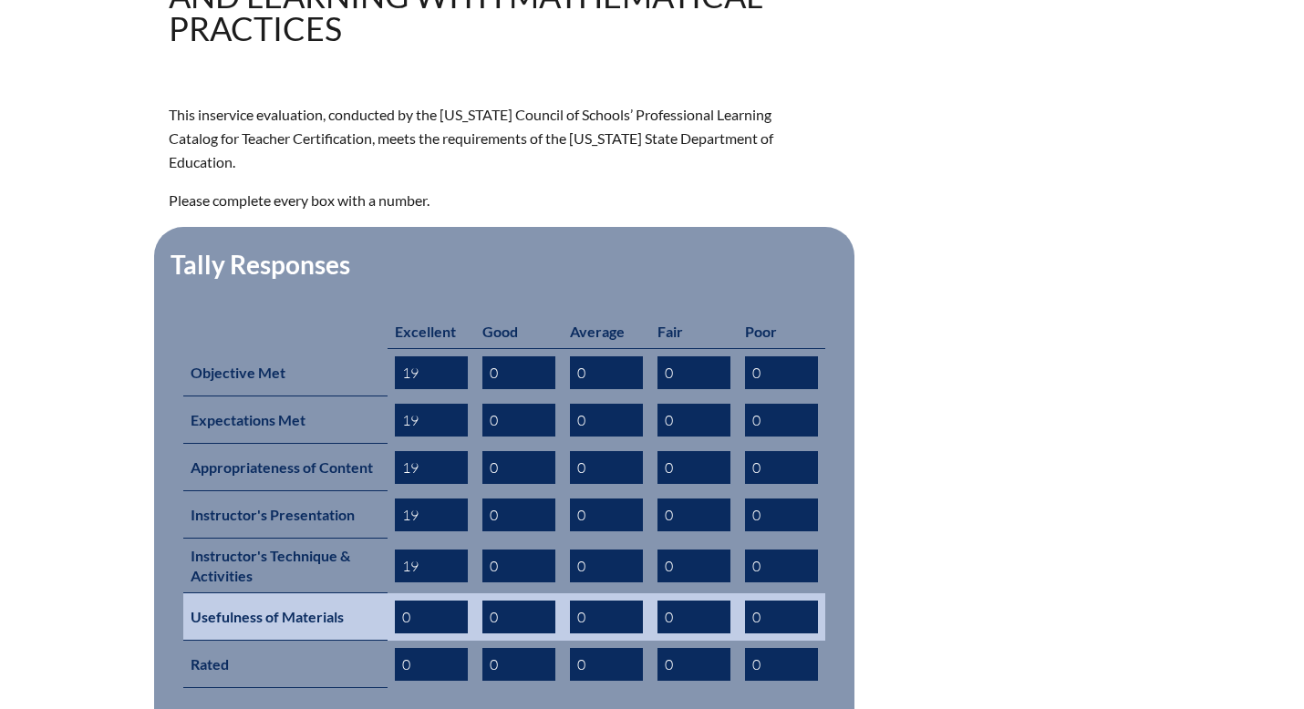
type input "19"
drag, startPoint x: 415, startPoint y: 592, endPoint x: 392, endPoint y: 592, distance: 22.8
click at [395, 601] on input "0" at bounding box center [431, 617] width 73 height 33
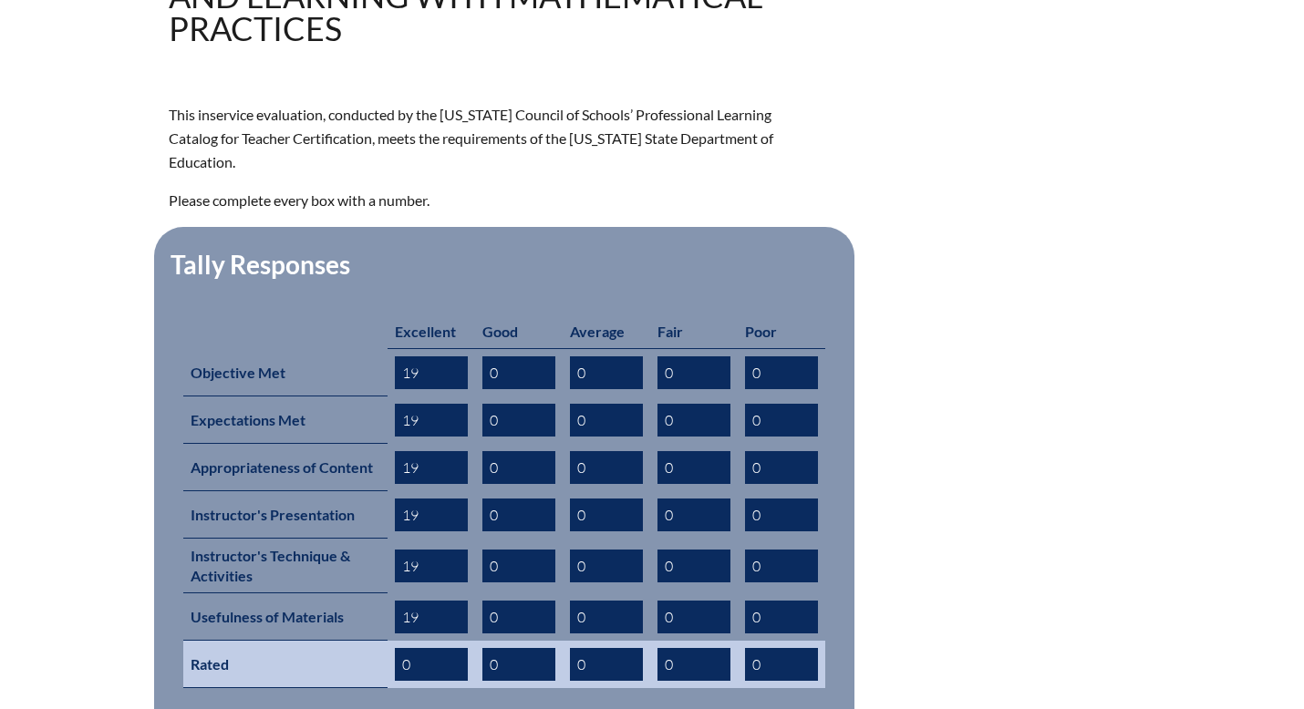
type input "19"
drag, startPoint x: 415, startPoint y: 642, endPoint x: 377, endPoint y: 642, distance: 37.4
click at [377, 642] on tr "Rated 0 0 0 0 0" at bounding box center [504, 664] width 642 height 47
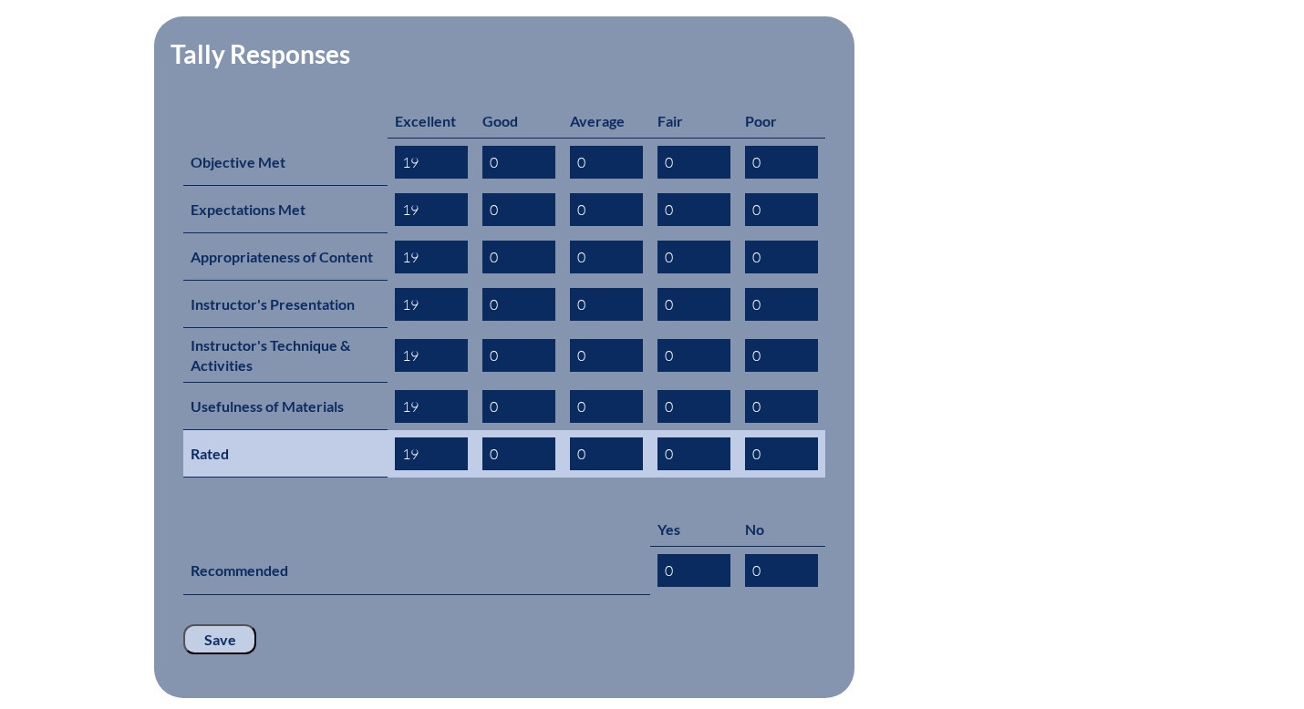
scroll to position [851, 0]
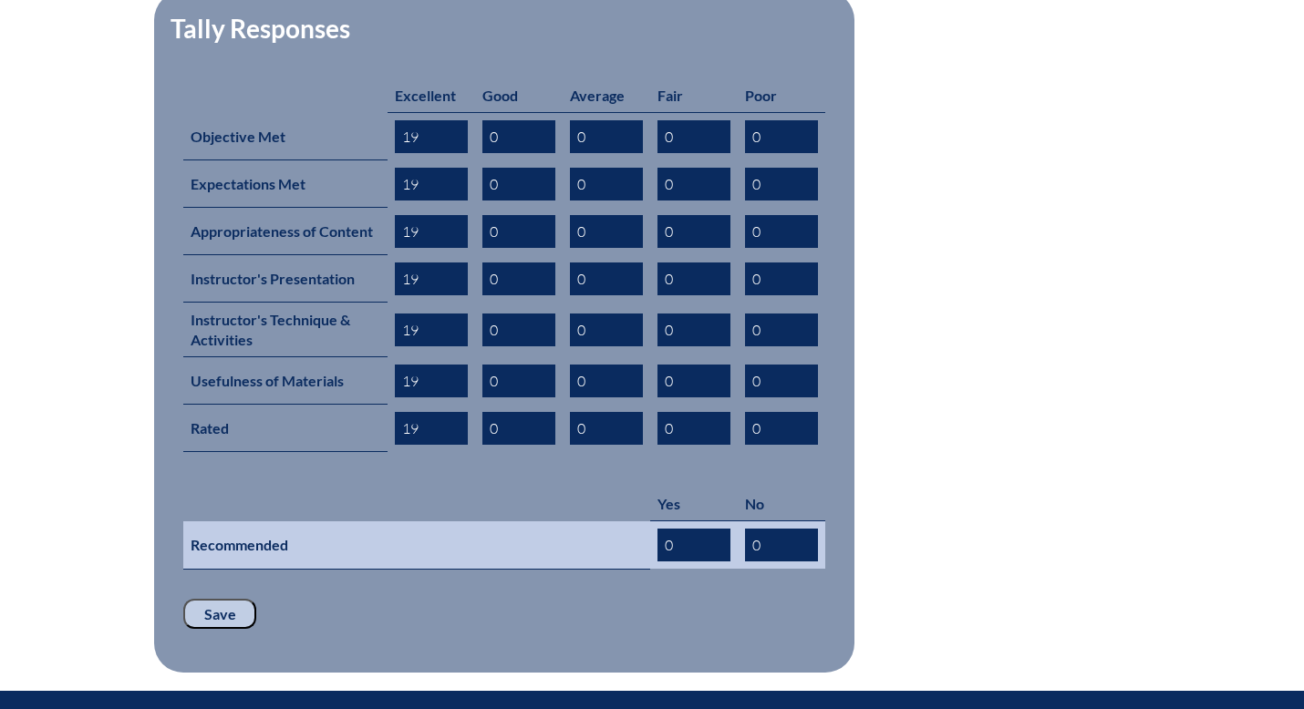
type input "19"
drag, startPoint x: 679, startPoint y: 517, endPoint x: 651, endPoint y: 514, distance: 28.4
click at [651, 521] on td "0" at bounding box center [694, 545] width 88 height 48
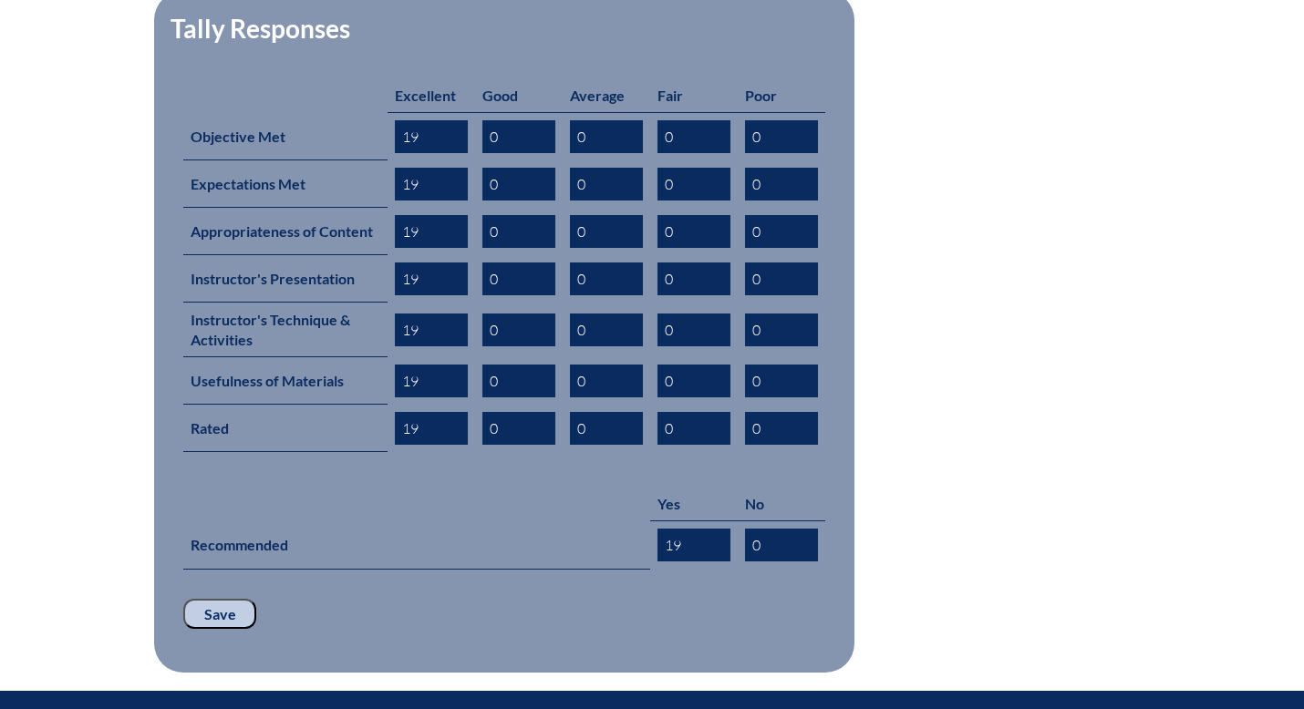
type input "19"
click at [216, 599] on input "Save" at bounding box center [219, 614] width 73 height 31
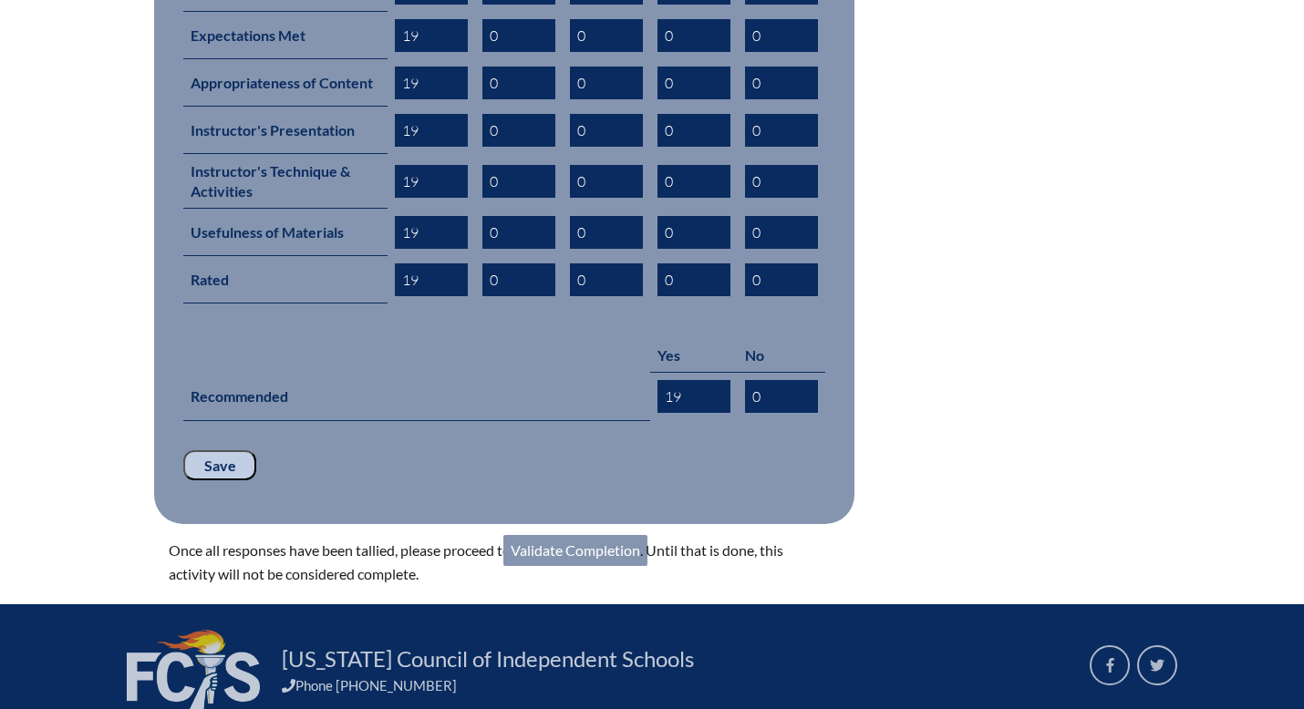
scroll to position [1132, 0]
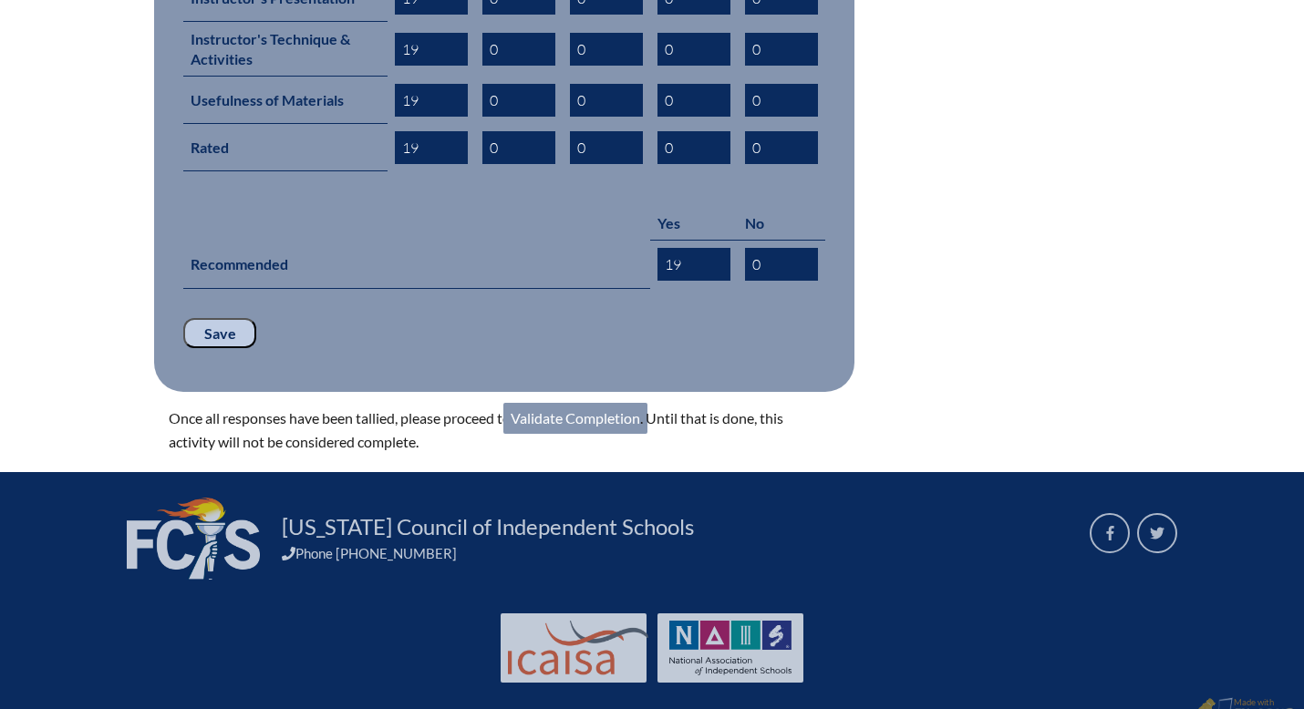
click at [582, 403] on link "Validate Completion" at bounding box center [575, 418] width 144 height 31
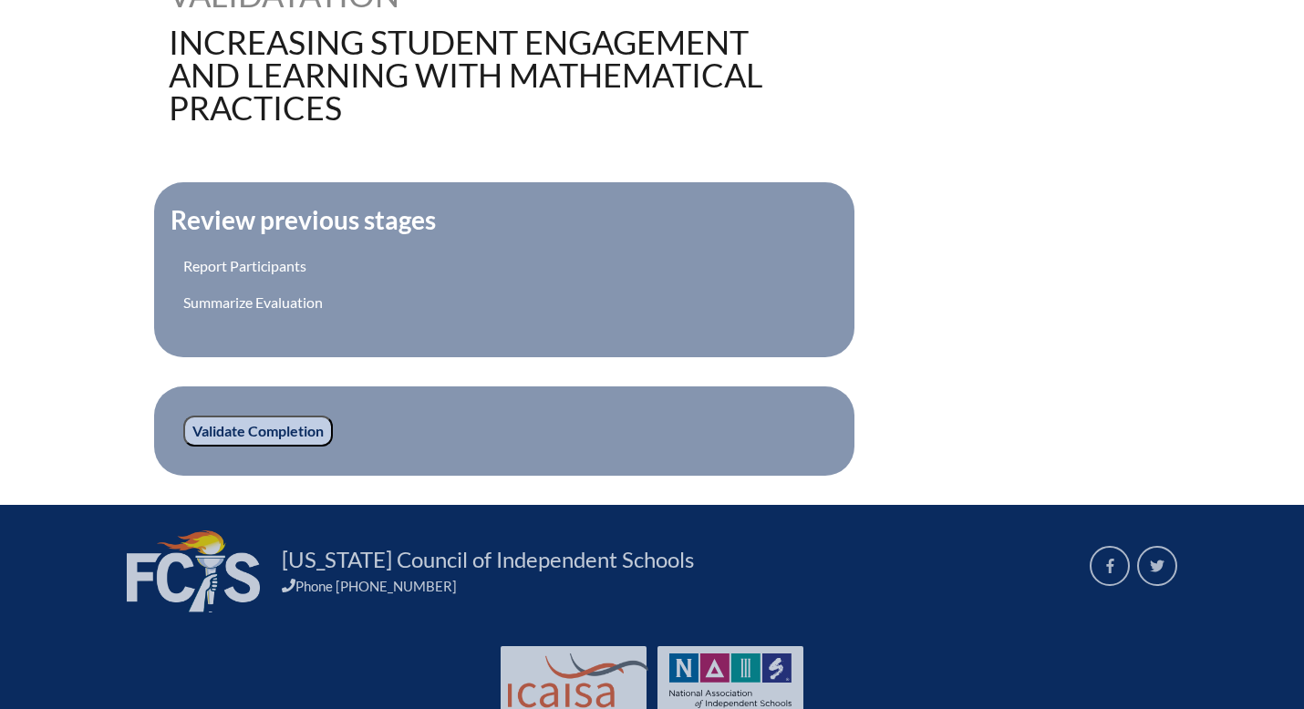
scroll to position [628, 0]
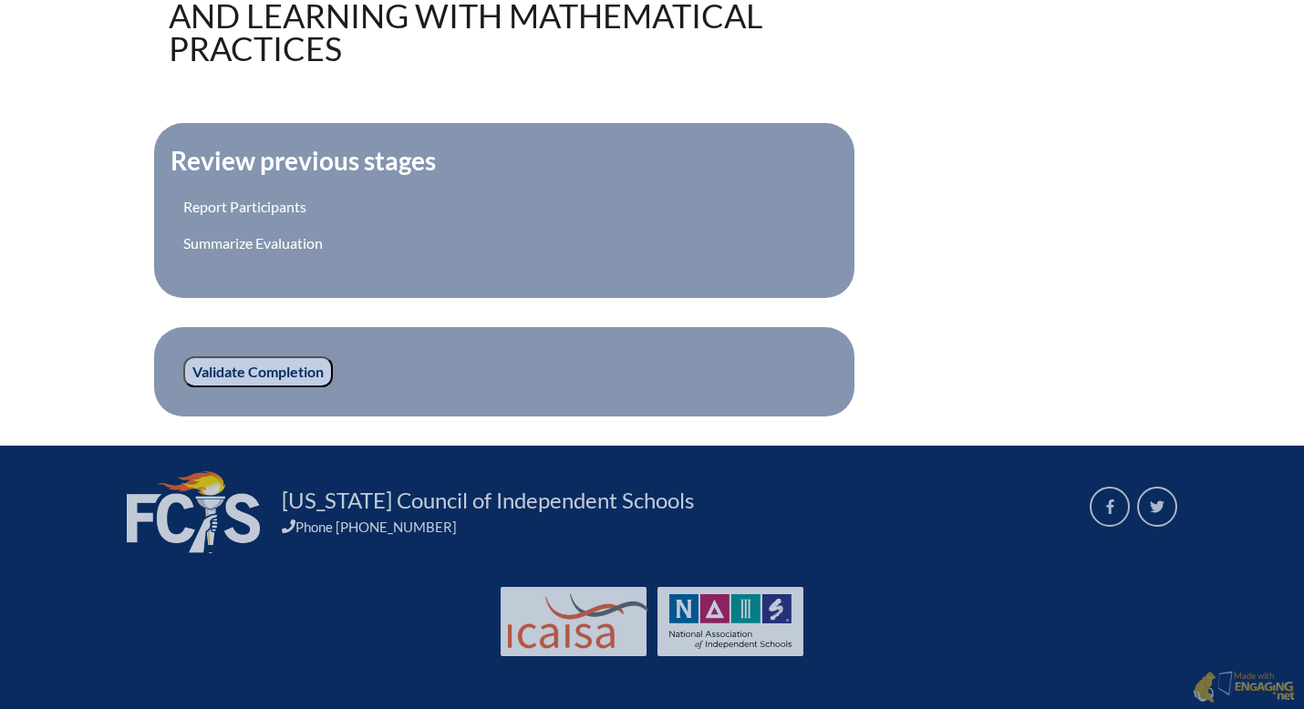
click at [273, 369] on input "Validate Completion" at bounding box center [258, 371] width 150 height 31
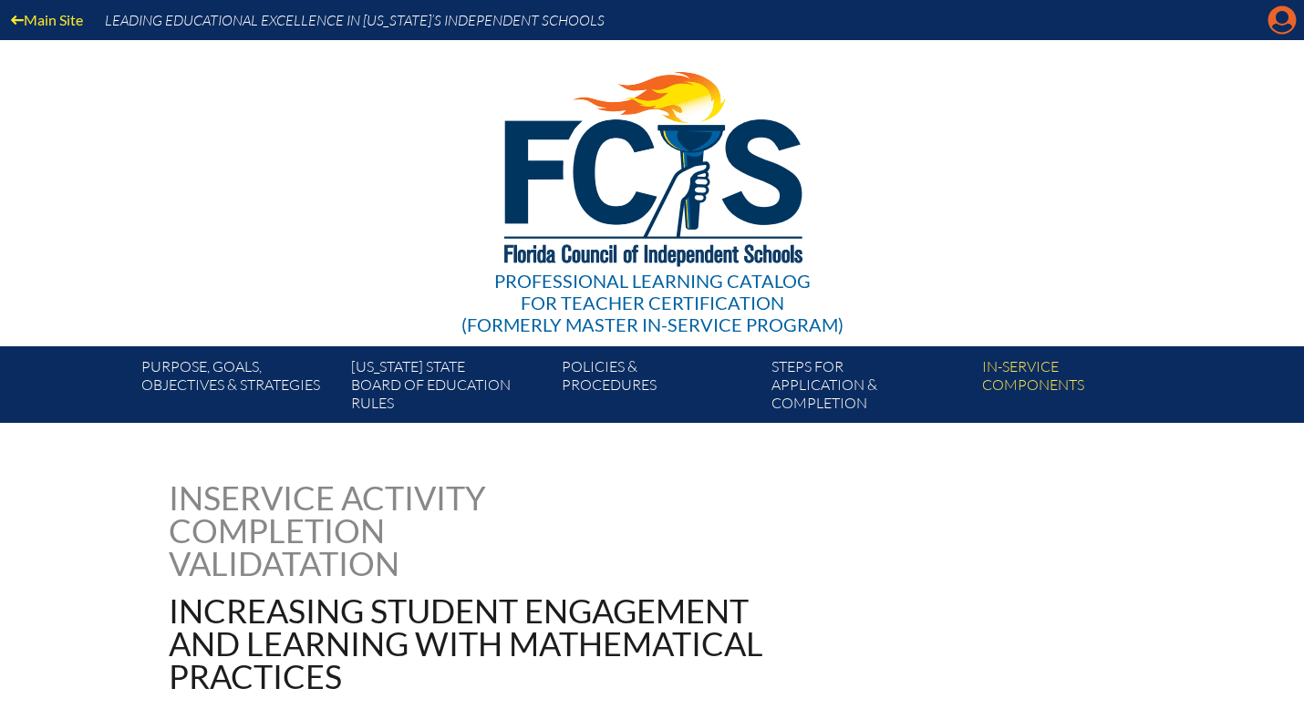
click at [1275, 27] on icon "Manage account" at bounding box center [1281, 19] width 29 height 29
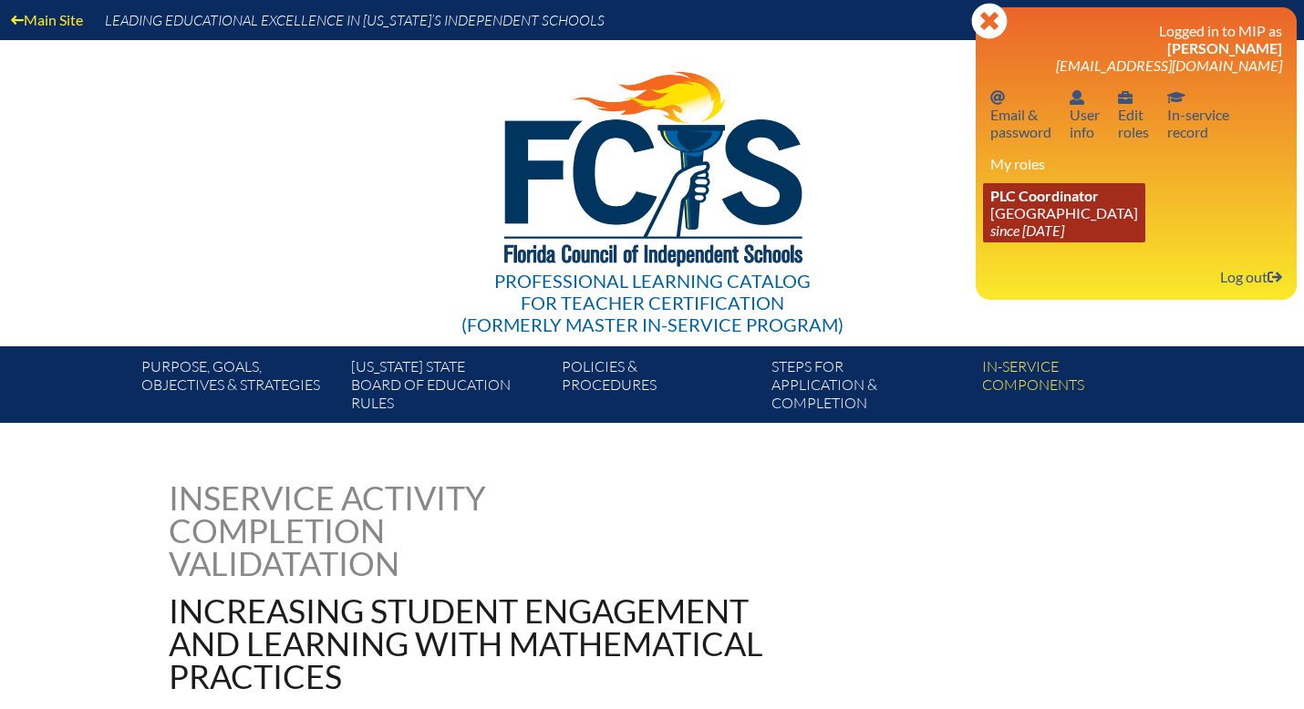
click at [1040, 228] on icon "since [DATE]" at bounding box center [1027, 230] width 74 height 17
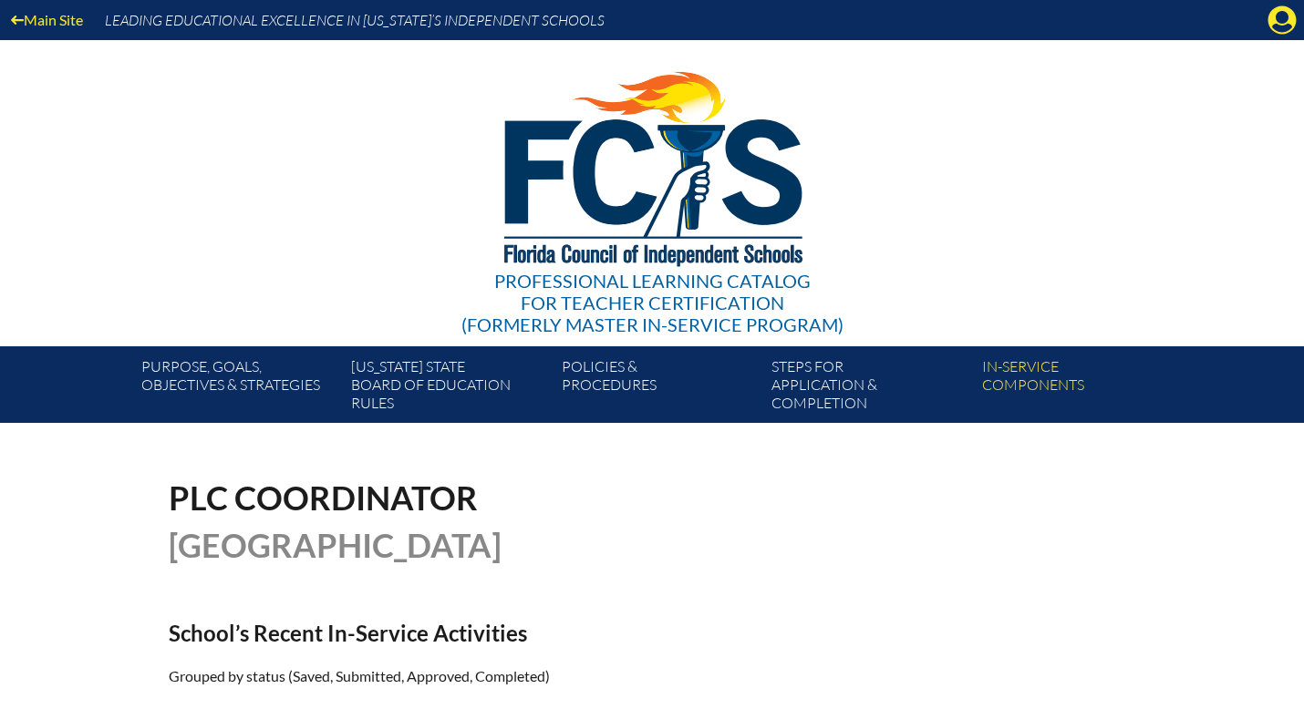
click at [1277, 35] on div "Main Site Leading Educational Excellence in [US_STATE]’s Independent Schools" at bounding box center [652, 20] width 1304 height 40
click at [1278, 23] on icon at bounding box center [1282, 20] width 28 height 28
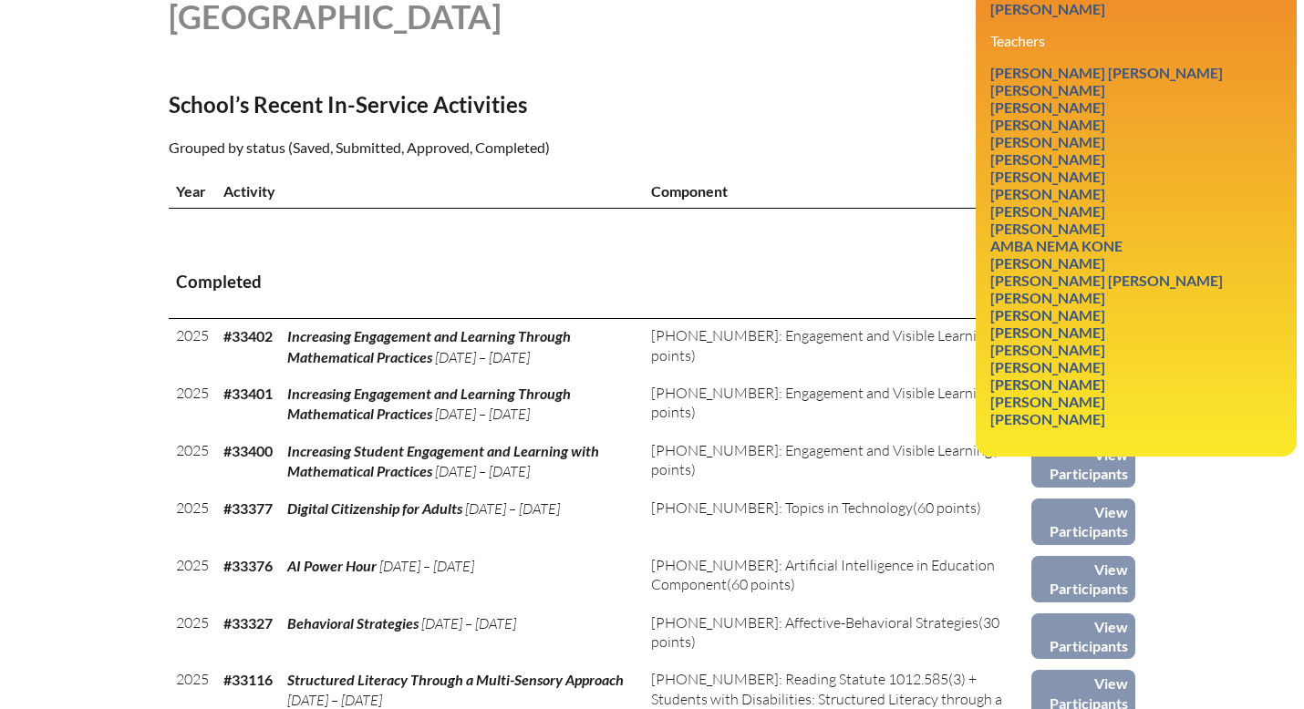
scroll to position [511, 0]
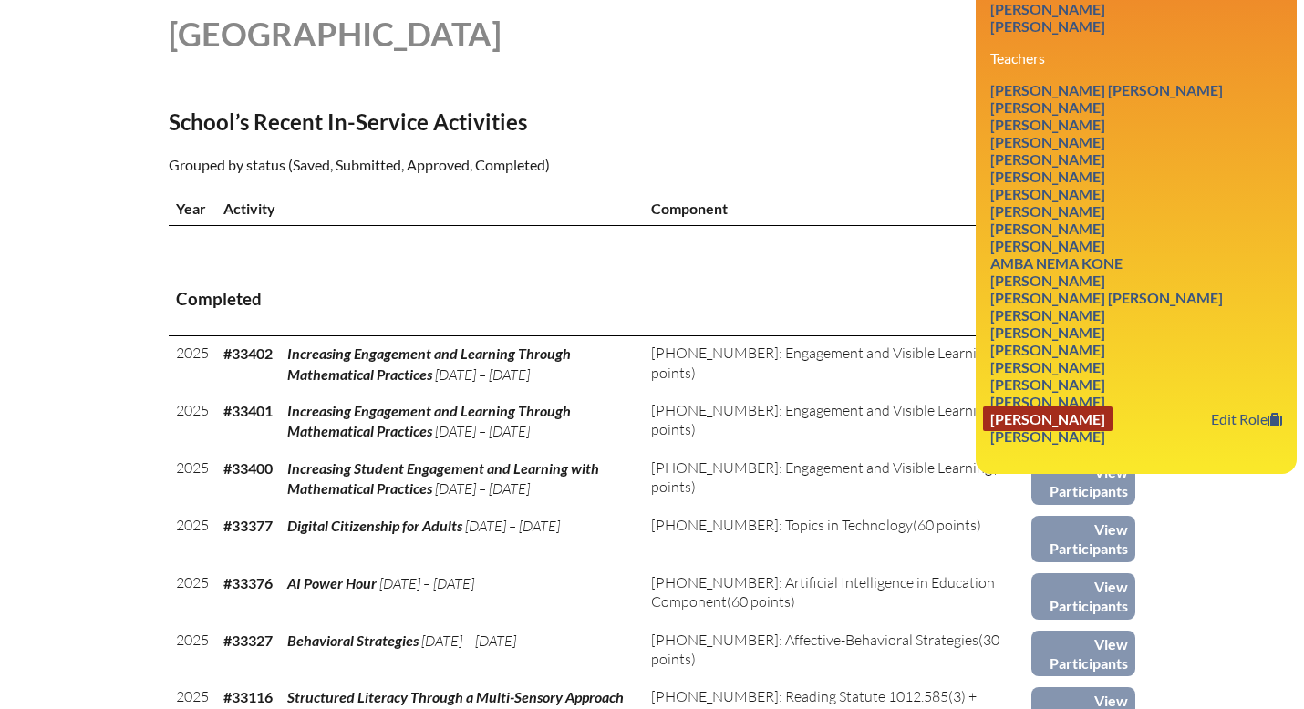
click at [1065, 431] on link "Lindsay Strohecker" at bounding box center [1047, 419] width 129 height 25
